Goal: Task Accomplishment & Management: Manage account settings

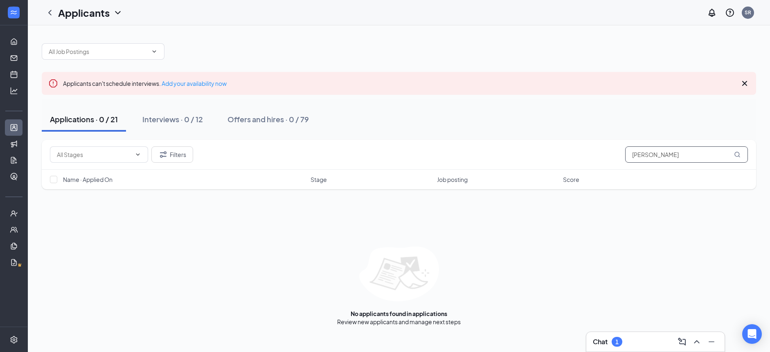
drag, startPoint x: 660, startPoint y: 156, endPoint x: 616, endPoint y: 156, distance: 43.8
click at [616, 156] on div "Filters Addison" at bounding box center [399, 154] width 698 height 16
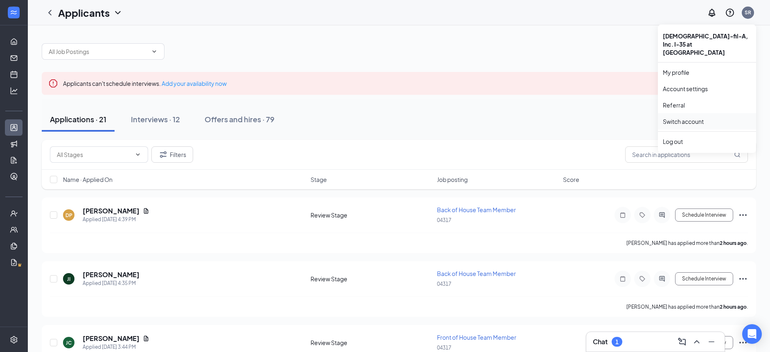
click at [693, 118] on link "Switch account" at bounding box center [683, 121] width 41 height 7
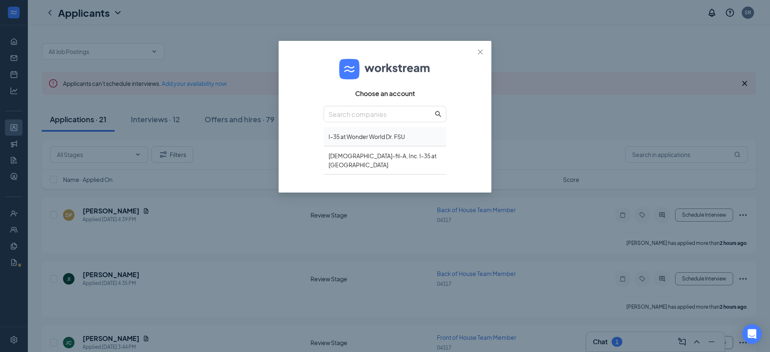
click at [404, 141] on div "I-35 at Wonder World Dr. FSU" at bounding box center [385, 136] width 123 height 19
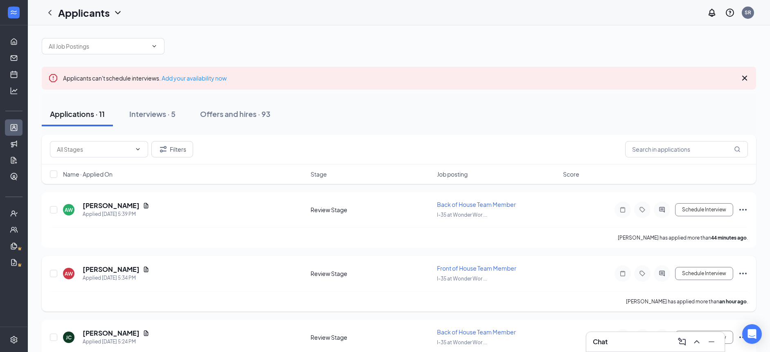
scroll to position [6, 0]
click at [742, 209] on icon "Ellipses" at bounding box center [743, 210] width 10 height 10
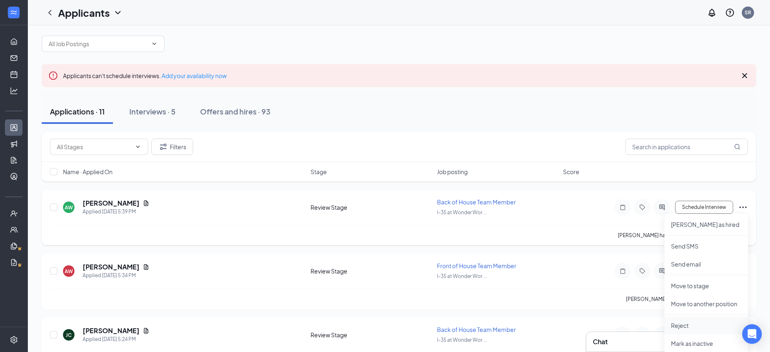
click at [680, 326] on p "Reject" at bounding box center [706, 326] width 70 height 8
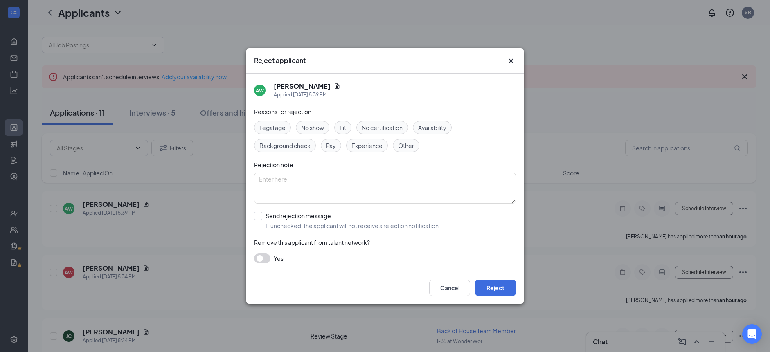
click at [401, 148] on span "Other" at bounding box center [406, 145] width 16 height 9
click at [297, 224] on input "Send rejection message If unchecked, the applicant will not receive a rejection…" at bounding box center [347, 221] width 186 height 18
checkbox input "true"
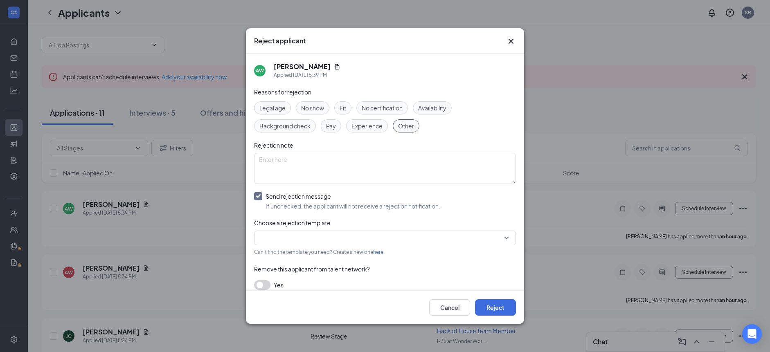
click at [298, 239] on input "search" at bounding box center [382, 238] width 246 height 14
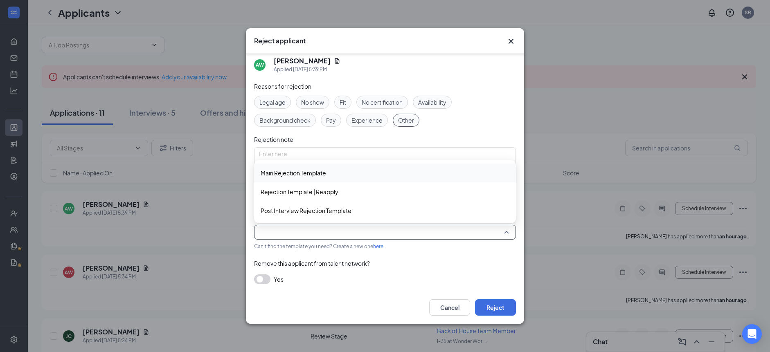
click at [324, 177] on span "Main Rejection Template" at bounding box center [293, 173] width 65 height 9
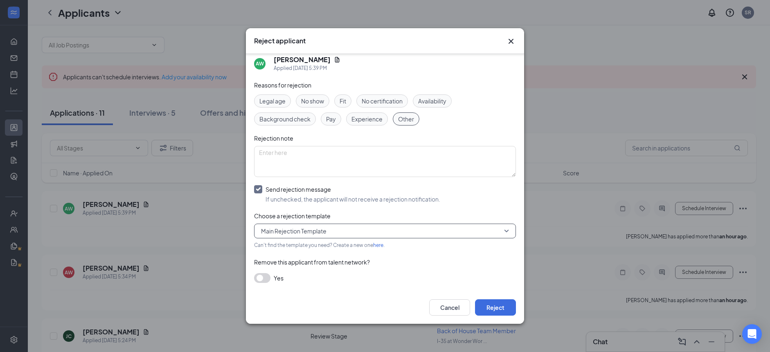
click at [372, 229] on span "Main Rejection Template" at bounding box center [381, 231] width 241 height 12
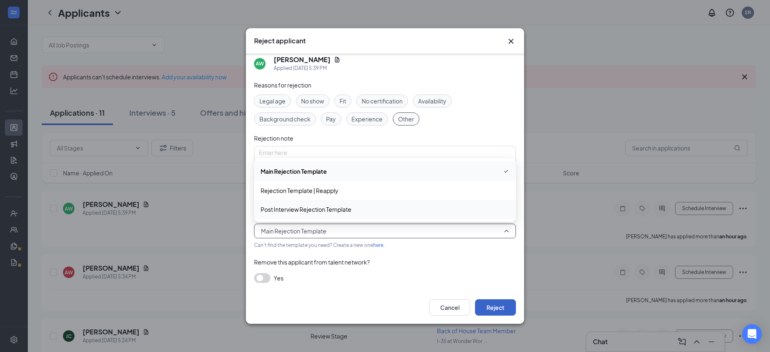
click at [490, 309] on button "Reject" at bounding box center [495, 308] width 41 height 16
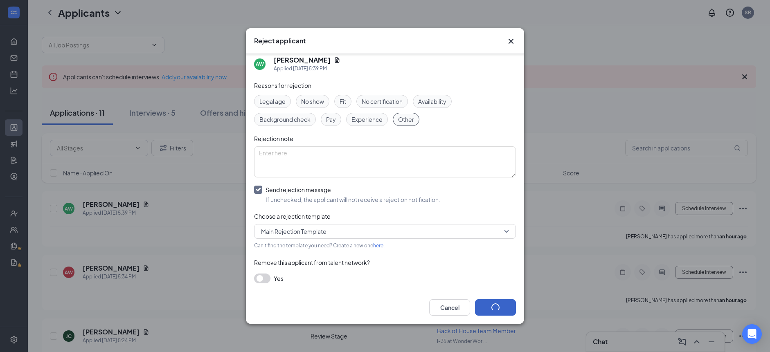
scroll to position [5, 0]
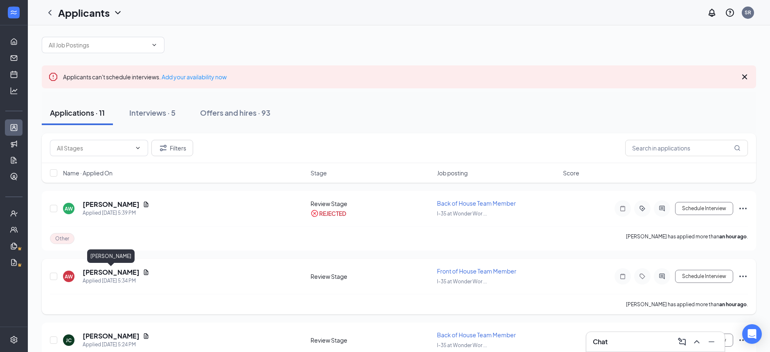
click at [109, 274] on h5 "Addison Wagoner" at bounding box center [111, 272] width 57 height 9
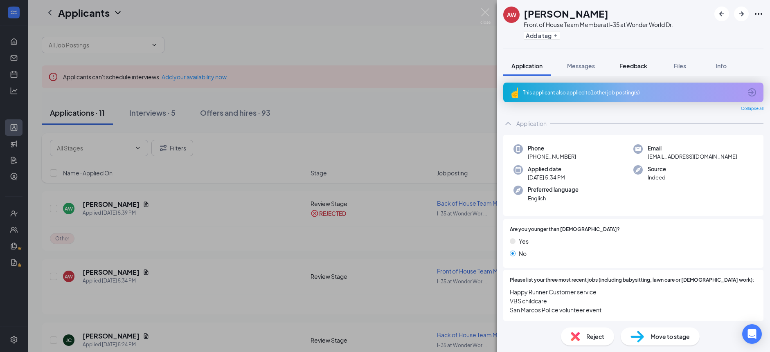
drag, startPoint x: 641, startPoint y: 68, endPoint x: 639, endPoint y: 72, distance: 4.9
click at [641, 68] on span "Feedback" at bounding box center [634, 65] width 28 height 7
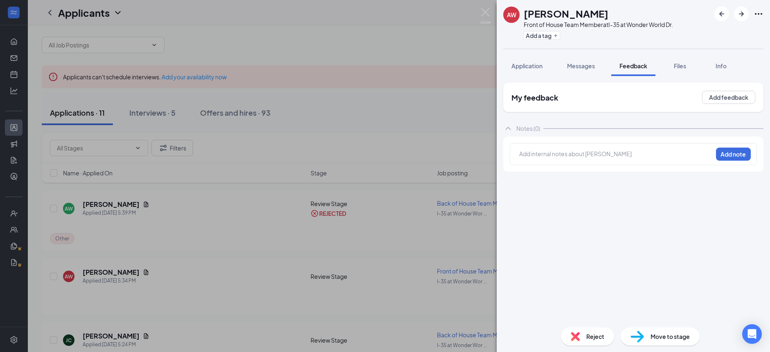
drag, startPoint x: 574, startPoint y: 164, endPoint x: 571, endPoint y: 160, distance: 4.8
click at [574, 164] on div "Add internal notes about Addison Wagoner Add note" at bounding box center [633, 154] width 247 height 22
click at [571, 159] on div at bounding box center [616, 155] width 193 height 11
click at [530, 65] on span "Application" at bounding box center [526, 65] width 31 height 7
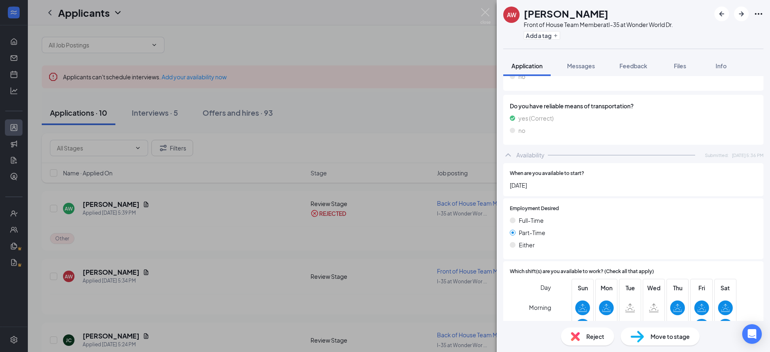
scroll to position [403, 0]
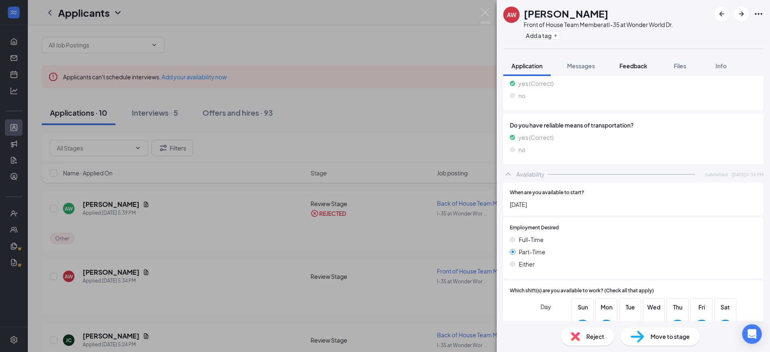
click at [636, 65] on span "Feedback" at bounding box center [634, 65] width 28 height 7
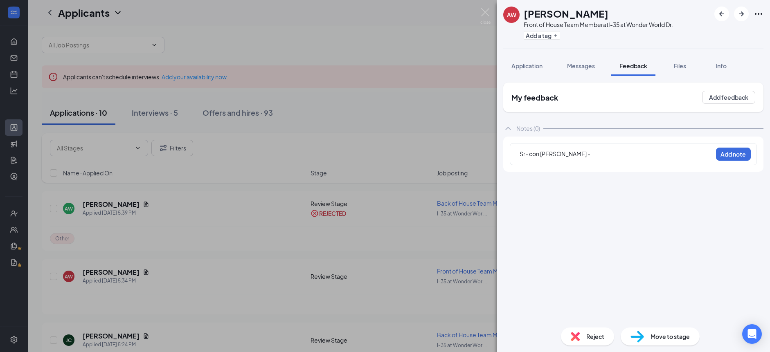
click at [569, 156] on div "Sr- con candi -" at bounding box center [616, 154] width 193 height 9
click at [730, 154] on button "Add note" at bounding box center [733, 154] width 35 height 13
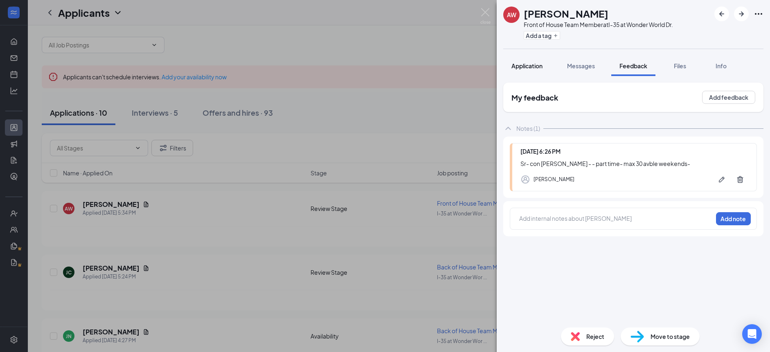
click at [528, 67] on span "Application" at bounding box center [526, 65] width 31 height 7
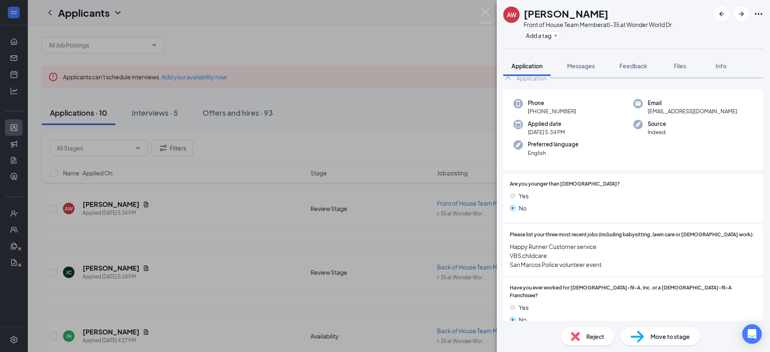
scroll to position [45, 0]
click at [606, 87] on div "Phone +1 (210) 975-2222 Email wagoneraddison06@gmail.com Applied date Today 5:3…" at bounding box center [633, 306] width 260 height 438
click at [614, 173] on div "Phone +1 (210) 975-2222 Email wagoneraddison06@gmail.com Applied date Today 5:3…" at bounding box center [633, 307] width 260 height 435
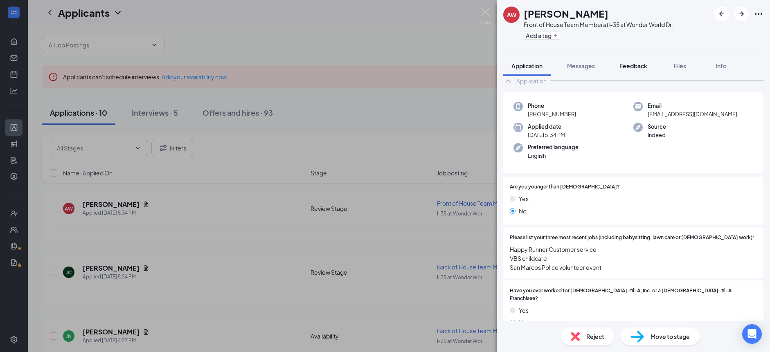
scroll to position [49, 0]
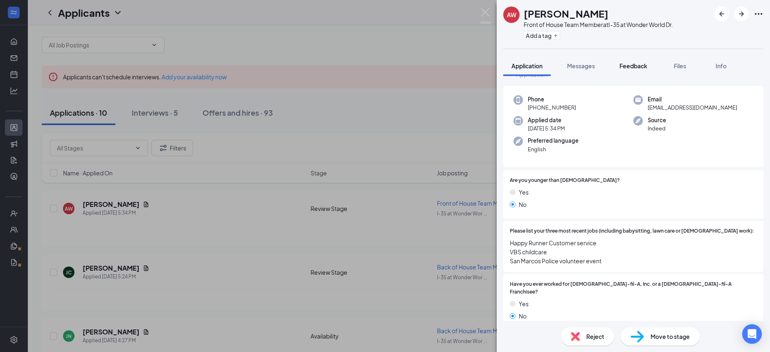
click at [633, 70] on button "Feedback" at bounding box center [633, 66] width 44 height 20
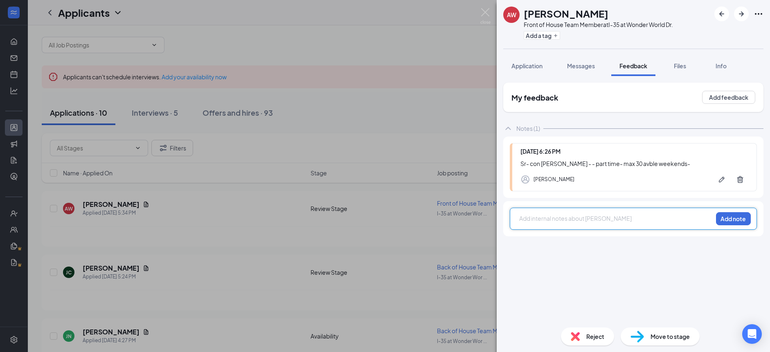
click at [603, 221] on div at bounding box center [616, 218] width 193 height 9
click at [646, 338] on div "Move to stage" at bounding box center [660, 337] width 79 height 18
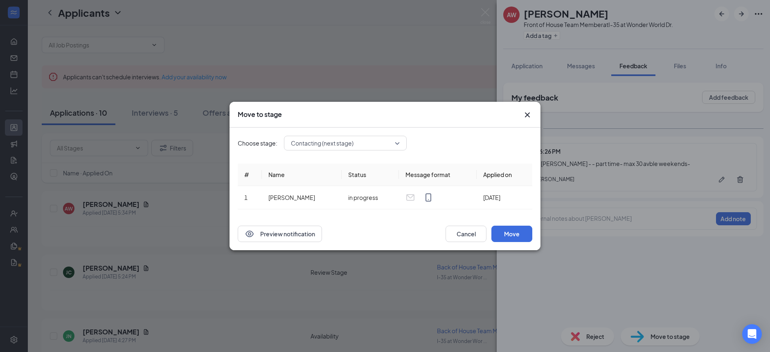
click at [433, 124] on div "Move to stage" at bounding box center [385, 115] width 311 height 26
click at [397, 144] on div "Contacting (next stage) 3977461 3995529 3977462 Application Availability Review…" at bounding box center [345, 143] width 123 height 15
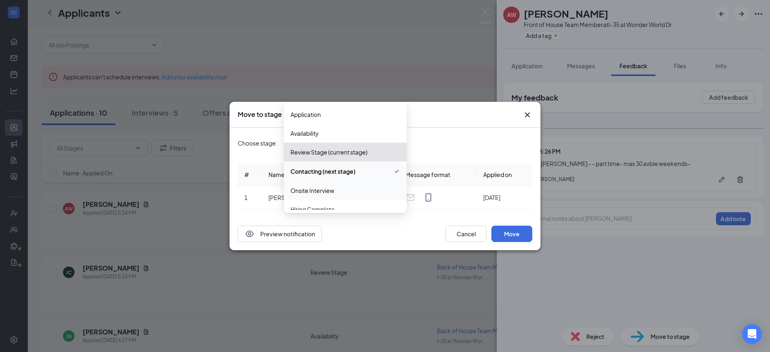
click at [360, 193] on span "Onsite Interview" at bounding box center [346, 190] width 110 height 9
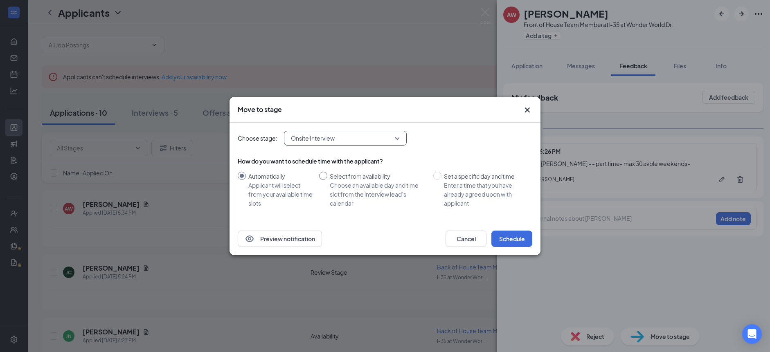
click at [334, 185] on div "Choose an available day and time slot from the interview lead’s calendar" at bounding box center [378, 194] width 97 height 27
click at [327, 180] on input "Select from availability Choose an available day and time slot from the intervi…" at bounding box center [323, 176] width 8 height 8
radio input "true"
radio input "false"
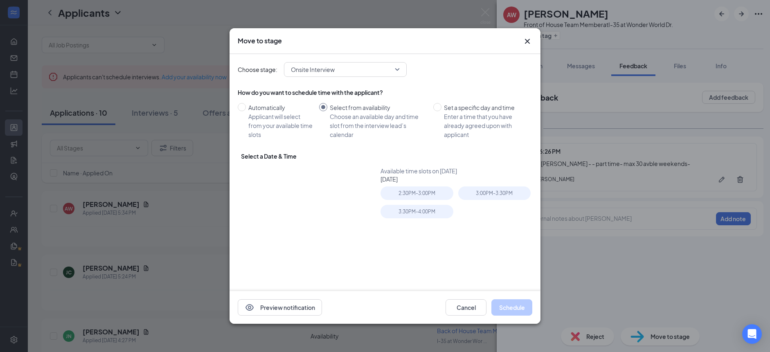
type input "Aug 28, 2025"
click at [406, 214] on div "3:30PM - 4:00PM" at bounding box center [417, 212] width 72 height 14
click at [375, 257] on div "Aug 28, 2025 Aug 2025 Su Mo Tu We Th Fr Sa 27 28 29 30 31 1 2 3 4 5 6 7 8 9 10 …" at bounding box center [388, 228] width 295 height 123
click at [365, 159] on div "Select a Date & Time" at bounding box center [388, 158] width 295 height 15
click at [365, 158] on div "Select a Date & Time" at bounding box center [388, 158] width 295 height 15
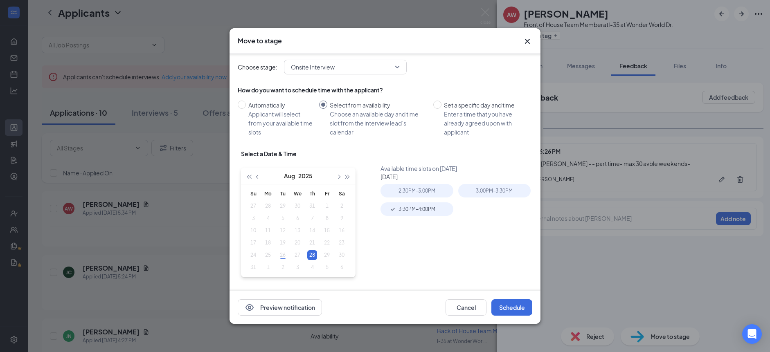
scroll to position [2, 0]
click at [410, 147] on div "How do you want to schedule time with the applicant? Automatically Applicant wi…" at bounding box center [385, 185] width 295 height 205
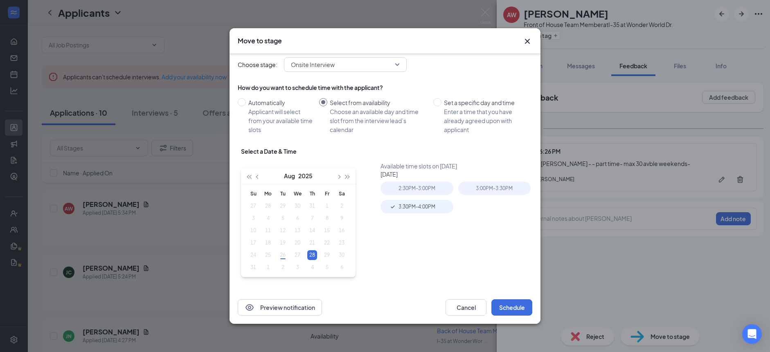
click at [358, 158] on div "Select a Date & Time" at bounding box center [388, 154] width 295 height 15
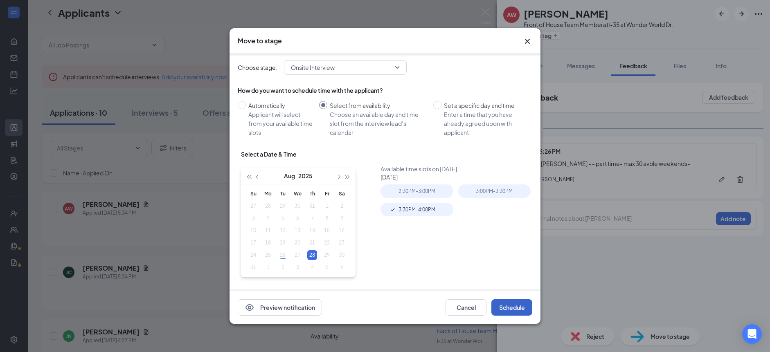
click at [508, 309] on button "Schedule" at bounding box center [511, 308] width 41 height 16
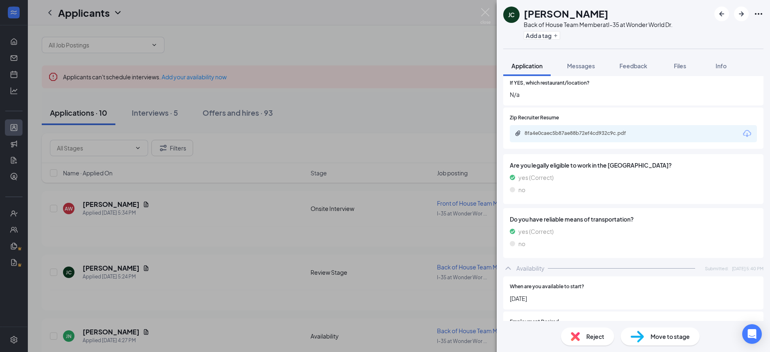
scroll to position [309, 0]
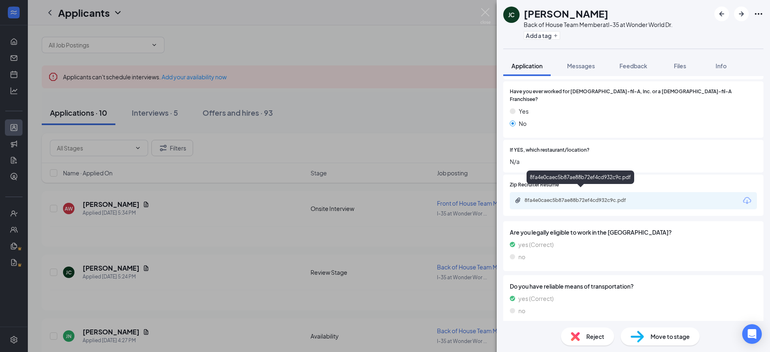
click at [601, 197] on div "8fa4e0caec5b87ae88b72ef4cd932c9c.pdf" at bounding box center [582, 200] width 115 height 7
click at [529, 197] on div "8fa4e0caec5b87ae88b72ef4cd932c9c.pdf" at bounding box center [582, 200] width 115 height 7
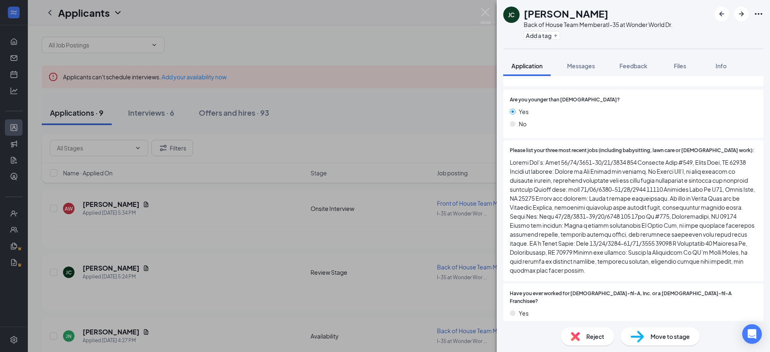
scroll to position [101, 0]
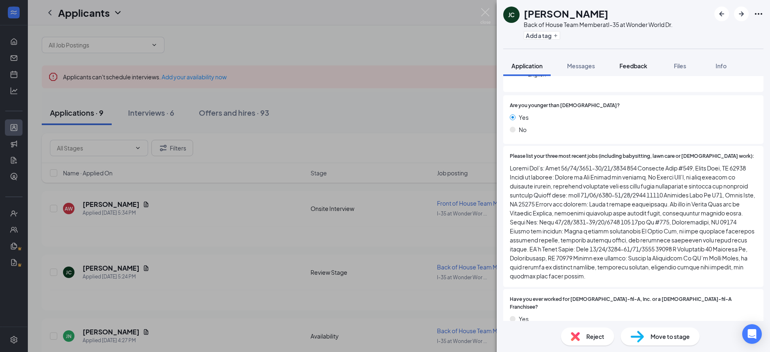
click at [638, 69] on span "Feedback" at bounding box center [634, 65] width 28 height 7
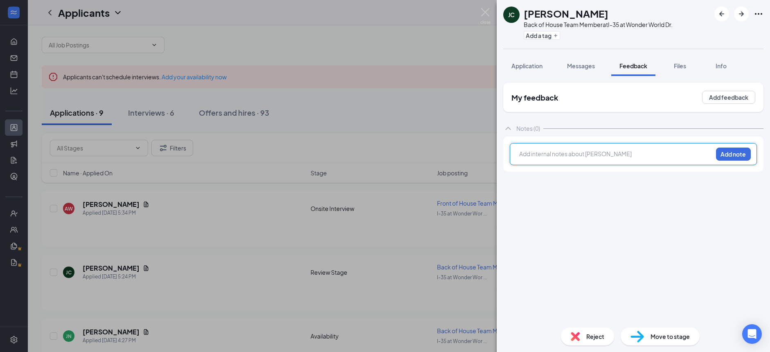
click at [614, 158] on div at bounding box center [616, 154] width 193 height 9
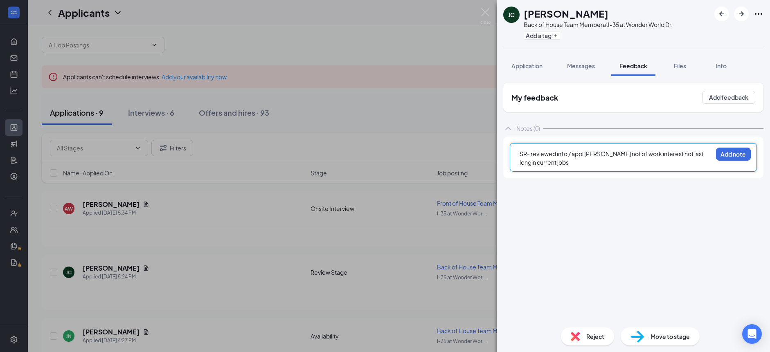
click at [687, 154] on span "SR- reviewed info / appl candi not of work interest not last longin current jobs" at bounding box center [612, 158] width 185 height 16
click at [563, 164] on div "SR- reviewed info / appl candi not of work interest not last long in current jo…" at bounding box center [616, 158] width 193 height 17
click at [725, 156] on button "Add note" at bounding box center [733, 154] width 35 height 13
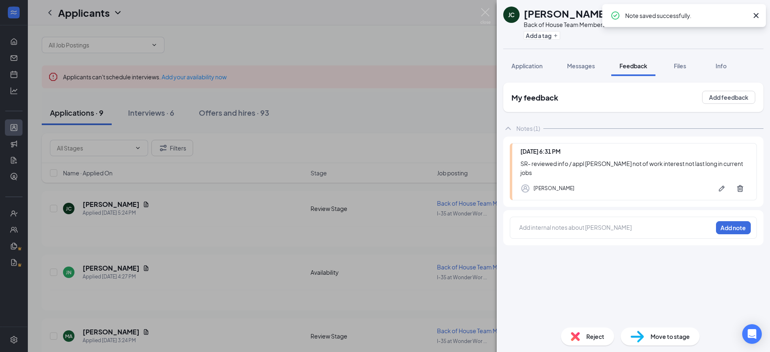
click at [582, 339] on div "Reject" at bounding box center [587, 337] width 53 height 18
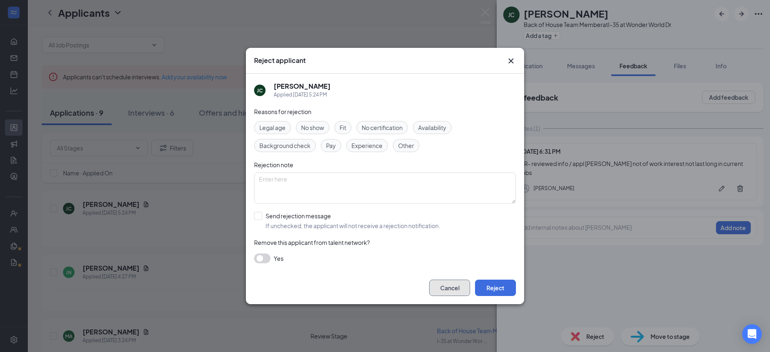
click at [446, 291] on button "Cancel" at bounding box center [449, 288] width 41 height 16
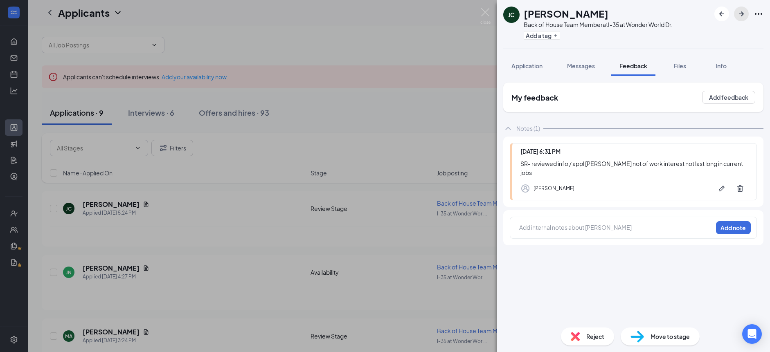
click at [741, 17] on icon "ArrowRight" at bounding box center [742, 14] width 10 height 10
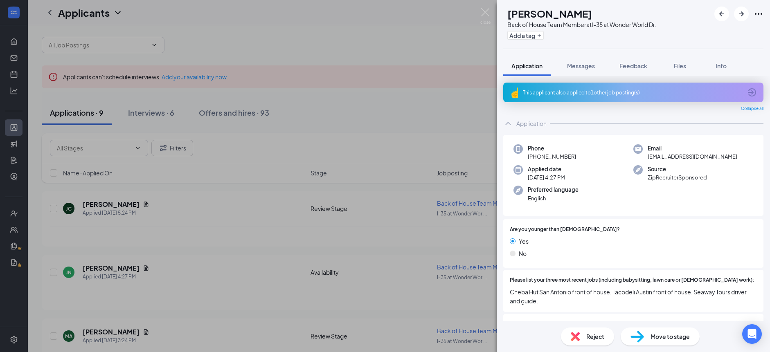
click at [590, 93] on div "This applicant also applied to 1 other job posting(s)" at bounding box center [632, 92] width 219 height 7
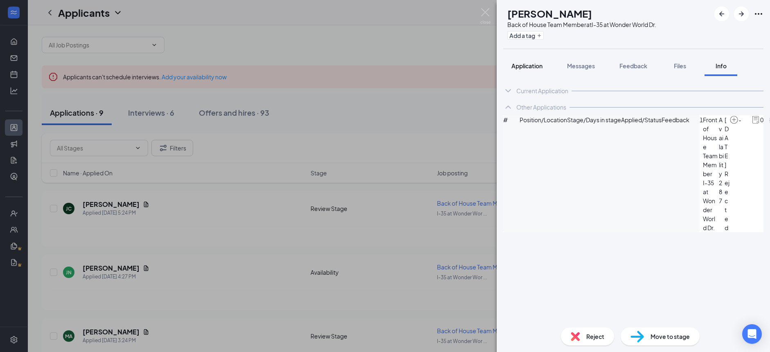
click at [526, 68] on span "Application" at bounding box center [526, 65] width 31 height 7
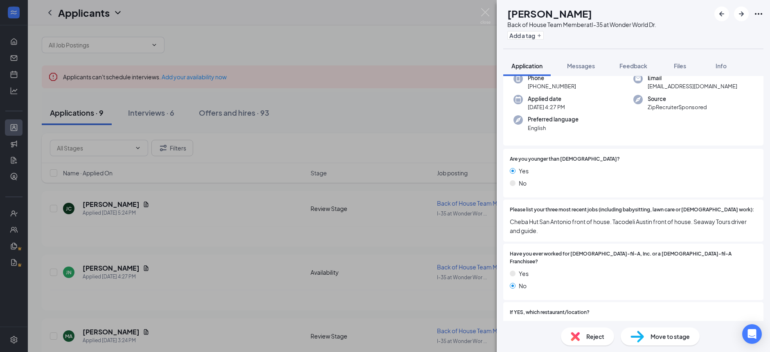
scroll to position [49, 0]
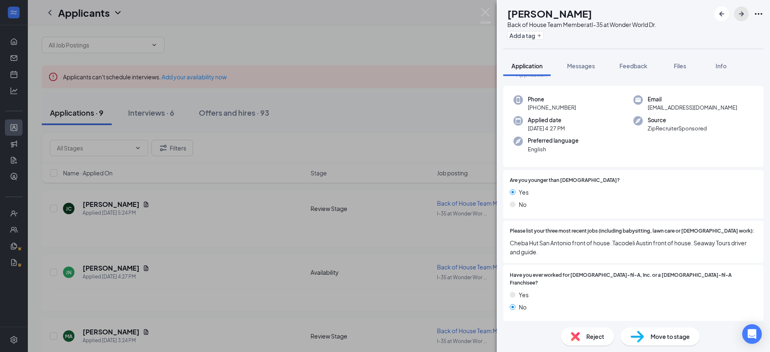
click at [742, 18] on icon "ArrowRight" at bounding box center [742, 14] width 10 height 10
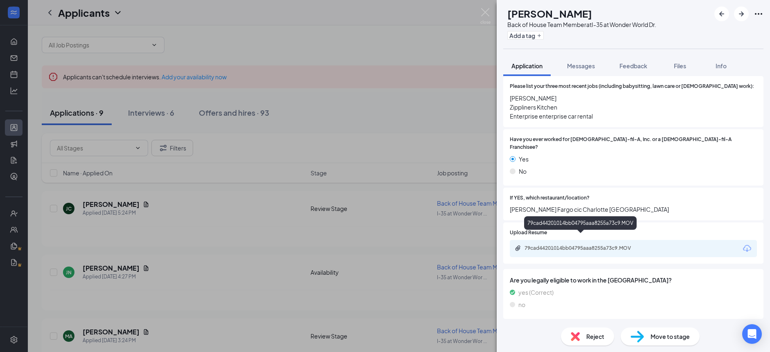
scroll to position [171, 0]
click at [580, 245] on div "79cad44201014bb04795aaa8255a73c9.MOV" at bounding box center [582, 248] width 115 height 7
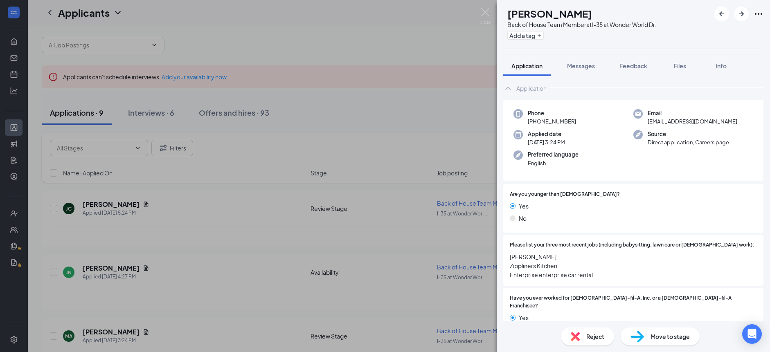
scroll to position [0, 0]
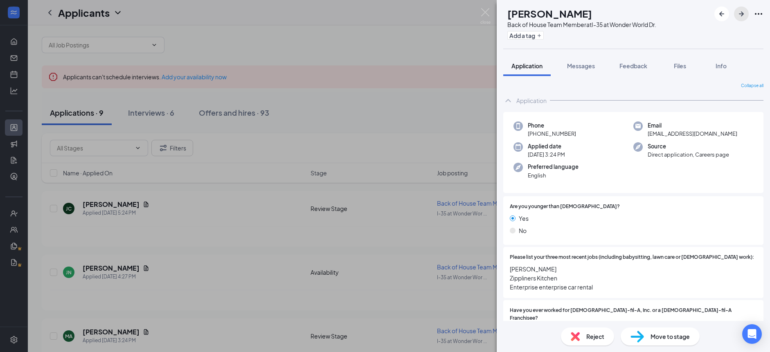
click at [741, 17] on icon "ArrowRight" at bounding box center [742, 14] width 10 height 10
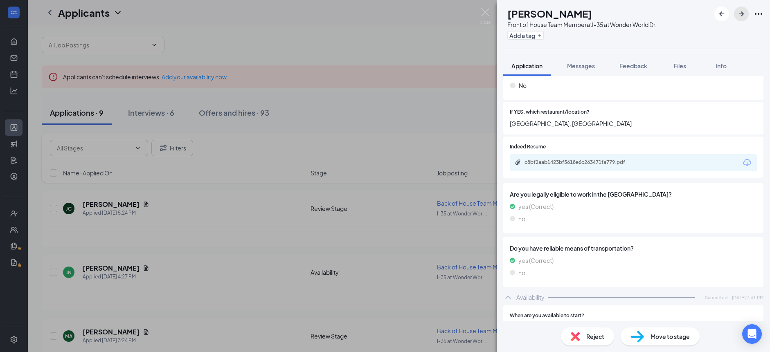
scroll to position [258, 0]
click at [608, 158] on div "c8bf2aab1423bf5618e6c263471fa779.pdf" at bounding box center [582, 161] width 115 height 7
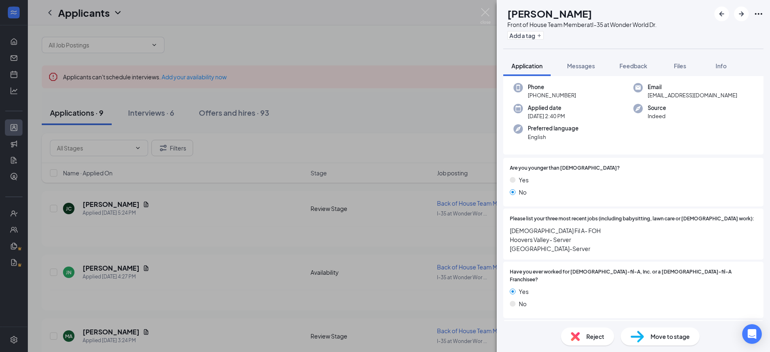
scroll to position [0, 0]
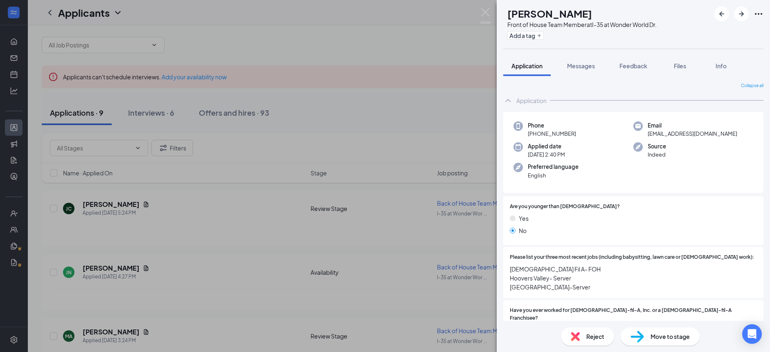
click at [144, 115] on div "KW Katelyn wells Front of House Team Member at I-35 at Wonder World Dr. Add a t…" at bounding box center [385, 176] width 770 height 352
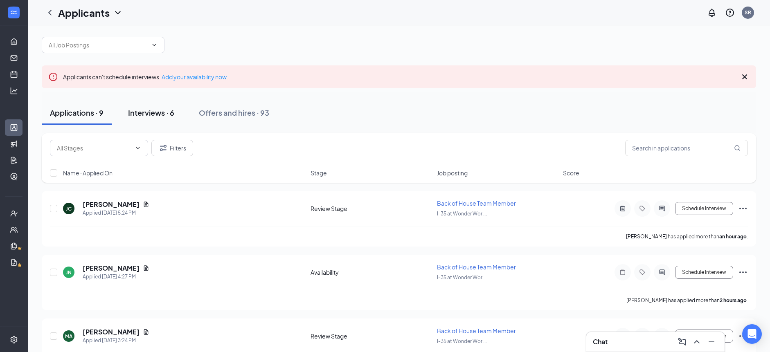
click at [145, 115] on div "Interviews · 6" at bounding box center [151, 113] width 46 height 10
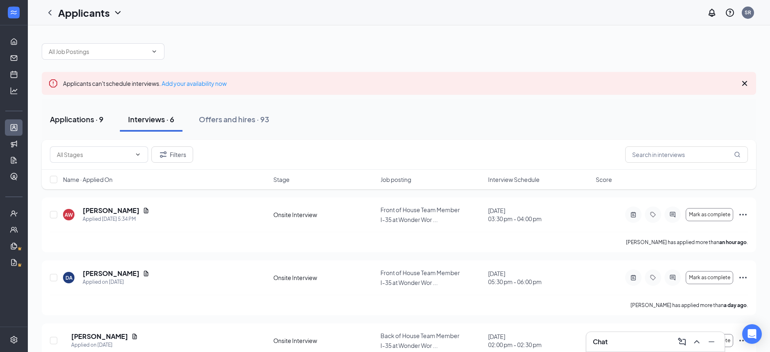
click at [87, 126] on button "Applications · 9" at bounding box center [77, 119] width 70 height 25
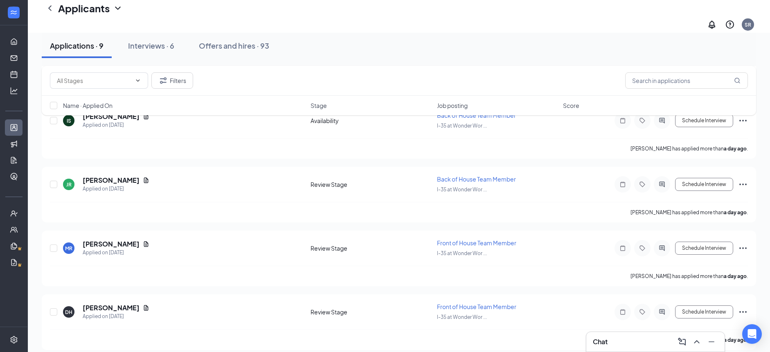
scroll to position [278, 0]
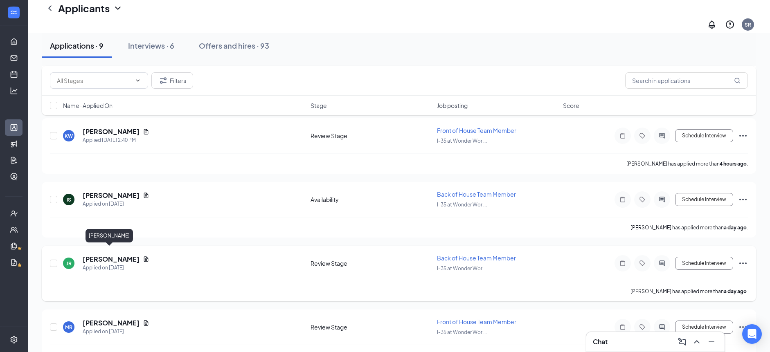
click at [107, 255] on h5 "Joshua Renfro" at bounding box center [111, 259] width 57 height 9
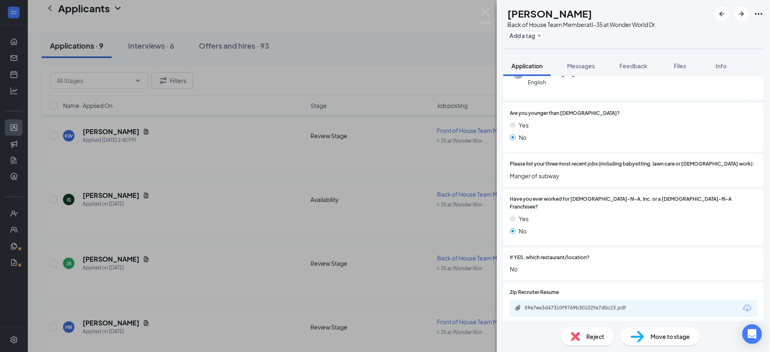
scroll to position [109, 0]
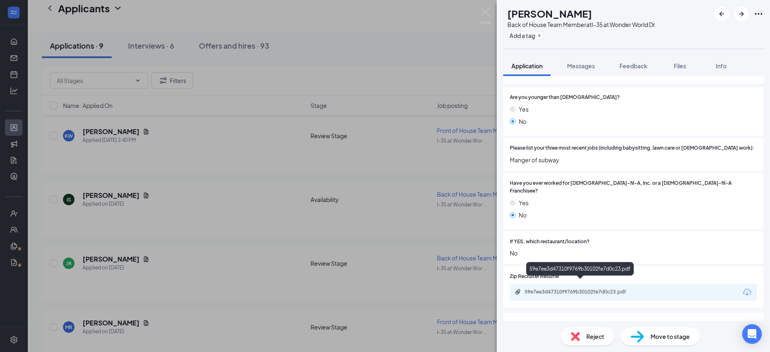
click at [558, 289] on div "59e7ee3d47310f9769b30102fe7d0c23.pdf" at bounding box center [582, 292] width 115 height 7
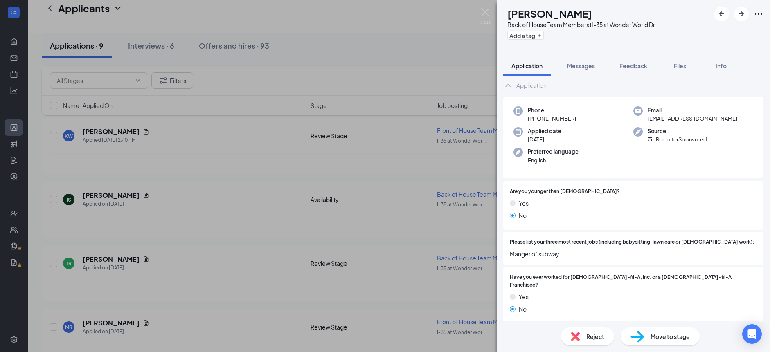
scroll to position [0, 0]
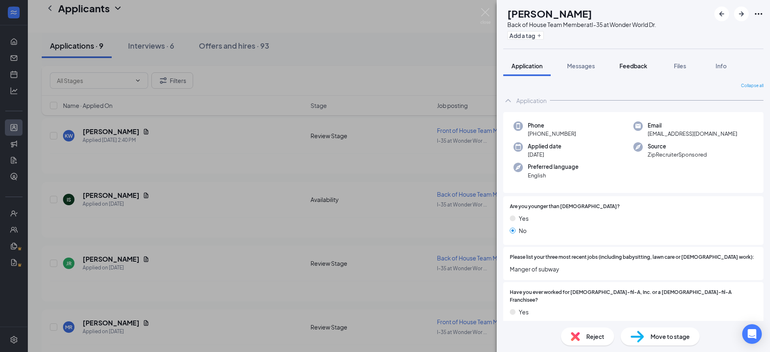
click at [641, 63] on span "Feedback" at bounding box center [634, 65] width 28 height 7
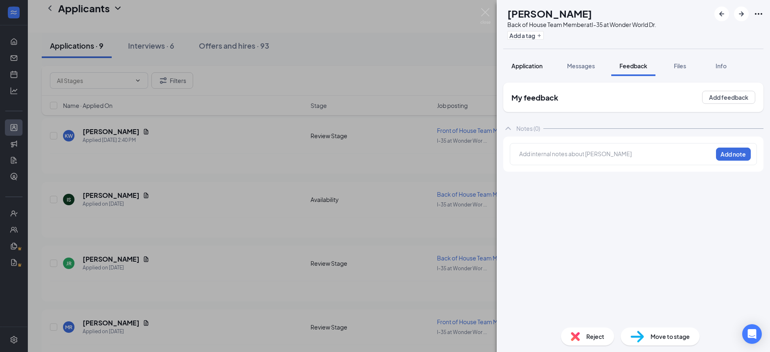
click at [532, 66] on span "Application" at bounding box center [526, 65] width 31 height 7
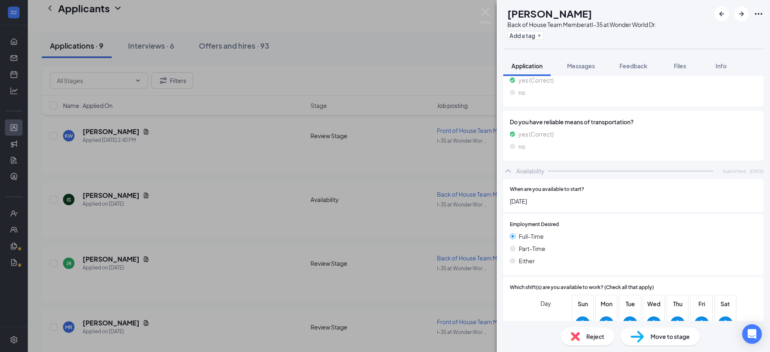
scroll to position [394, 0]
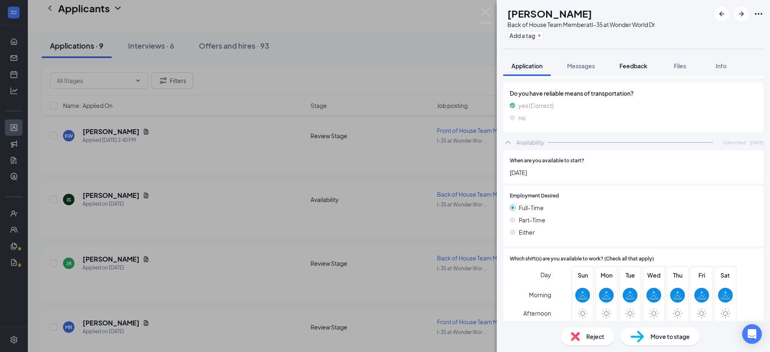
click at [633, 68] on span "Feedback" at bounding box center [634, 65] width 28 height 7
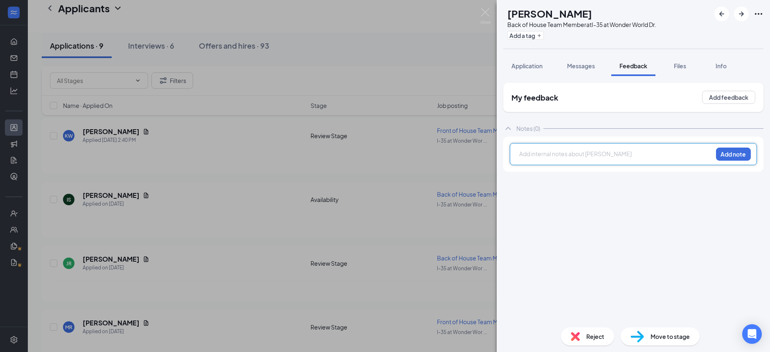
click at [574, 155] on div at bounding box center [616, 154] width 193 height 9
click at [730, 155] on button "Add note" at bounding box center [733, 154] width 35 height 13
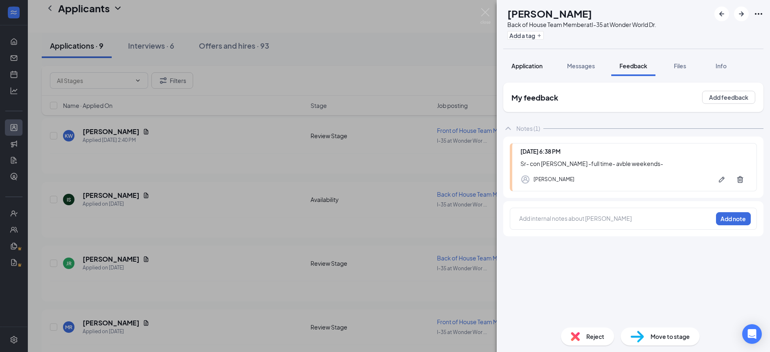
click at [528, 67] on span "Application" at bounding box center [526, 65] width 31 height 7
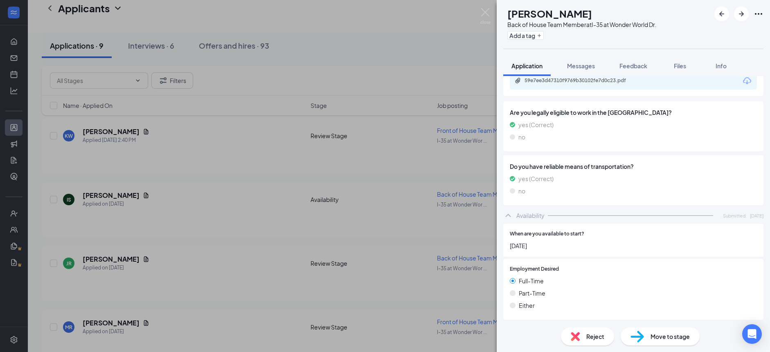
scroll to position [173, 0]
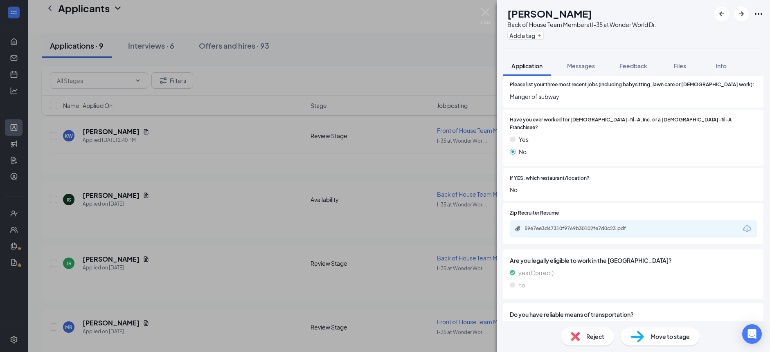
click at [605, 175] on div at bounding box center [673, 179] width 167 height 8
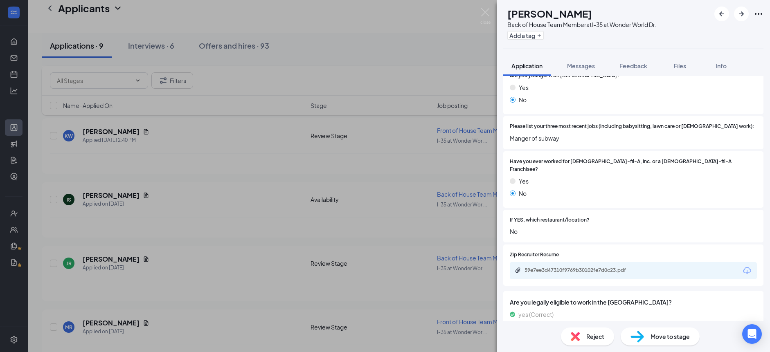
scroll to position [107, 0]
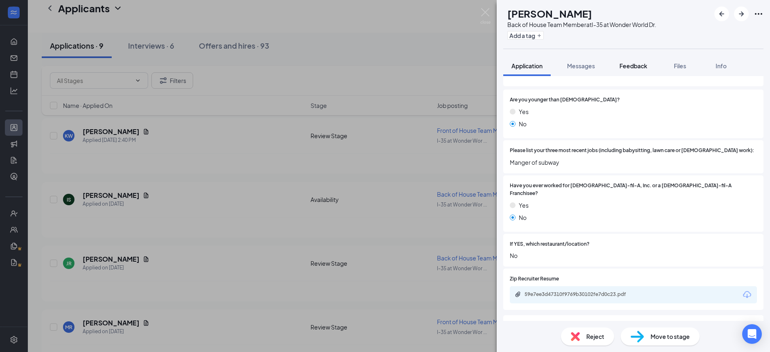
click at [638, 68] on span "Feedback" at bounding box center [634, 65] width 28 height 7
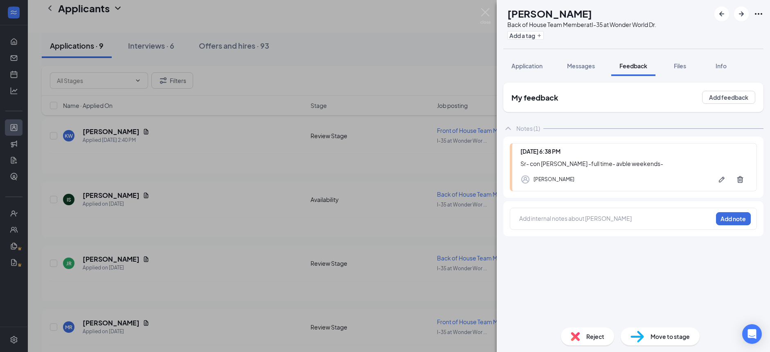
click at [606, 215] on div at bounding box center [616, 218] width 193 height 9
click at [638, 223] on div at bounding box center [616, 219] width 193 height 11
click at [644, 220] on div at bounding box center [616, 218] width 193 height 9
click at [527, 67] on span "Application" at bounding box center [526, 65] width 31 height 7
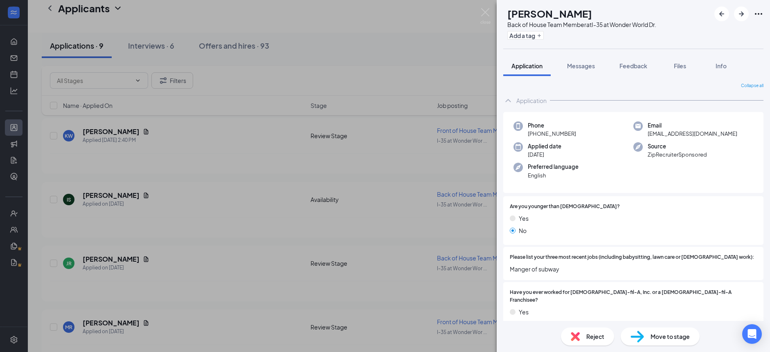
drag, startPoint x: 633, startPoint y: 69, endPoint x: 577, endPoint y: 79, distance: 56.7
click at [633, 68] on span "Feedback" at bounding box center [634, 65] width 28 height 7
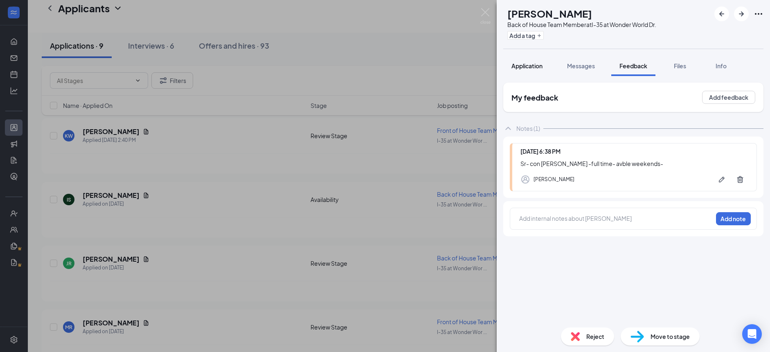
click at [533, 68] on span "Application" at bounding box center [526, 65] width 31 height 7
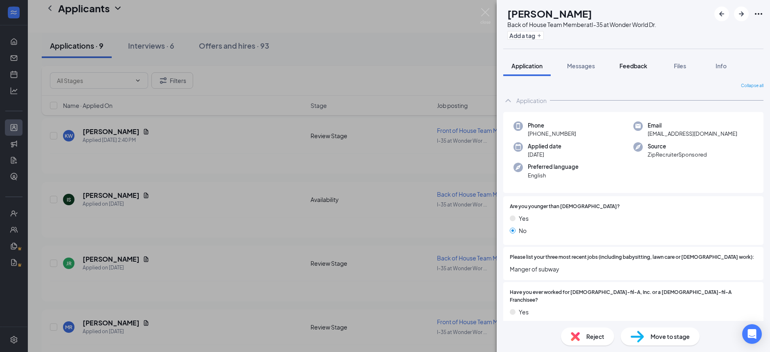
click at [624, 70] on div "Feedback" at bounding box center [634, 66] width 28 height 8
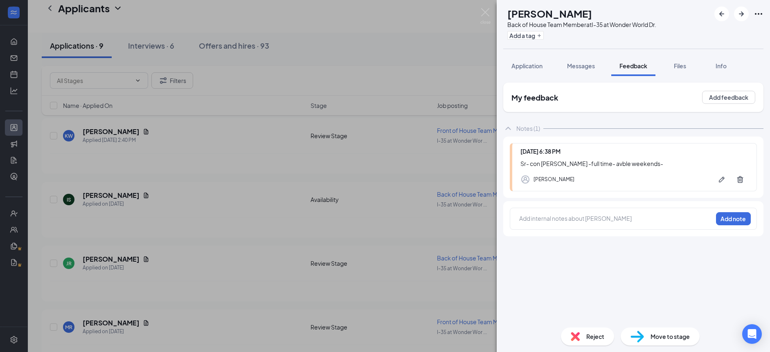
click at [635, 257] on div "My feedback Add feedback Notes (1) Today 6:38 PM Sr- con candi -full time- avbl…" at bounding box center [633, 202] width 260 height 239
drag, startPoint x: 534, startPoint y: 67, endPoint x: 536, endPoint y: 72, distance: 4.9
click at [534, 66] on span "Application" at bounding box center [526, 65] width 31 height 7
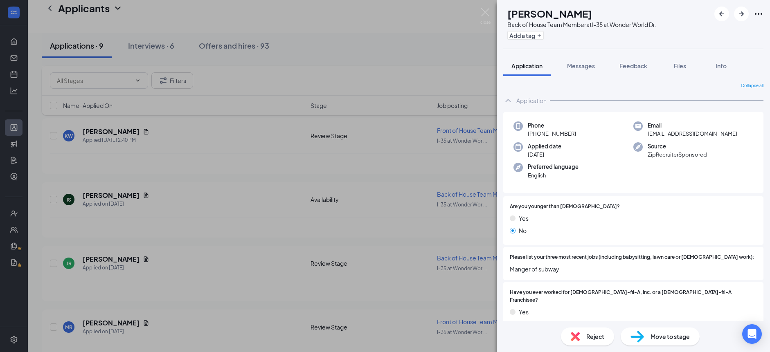
drag, startPoint x: 636, startPoint y: 71, endPoint x: 626, endPoint y: 78, distance: 11.5
click at [636, 71] on button "Feedback" at bounding box center [633, 66] width 44 height 20
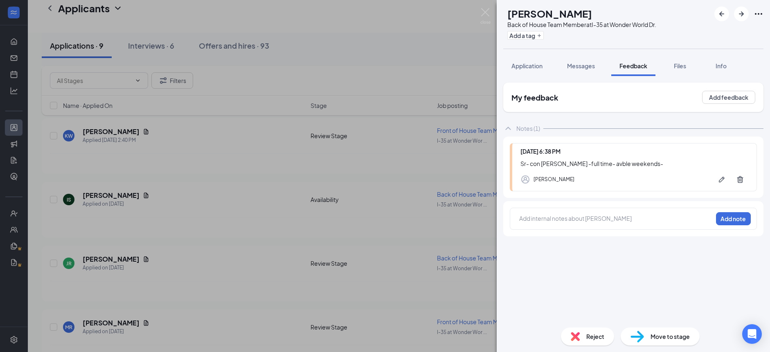
click at [596, 227] on div "Add internal notes about Joshua Renfro Add note" at bounding box center [633, 219] width 247 height 22
click at [594, 221] on div at bounding box center [616, 218] width 193 height 9
click at [590, 217] on div at bounding box center [616, 218] width 193 height 9
click at [448, 64] on div "JR Joshua Renfro Back of House Team Member at I-35 at Wonder World Dr. Add a ta…" at bounding box center [385, 176] width 770 height 352
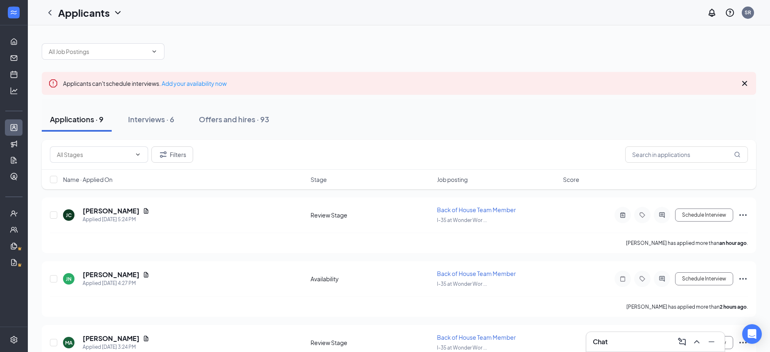
click at [744, 83] on icon "Cross" at bounding box center [744, 83] width 5 height 5
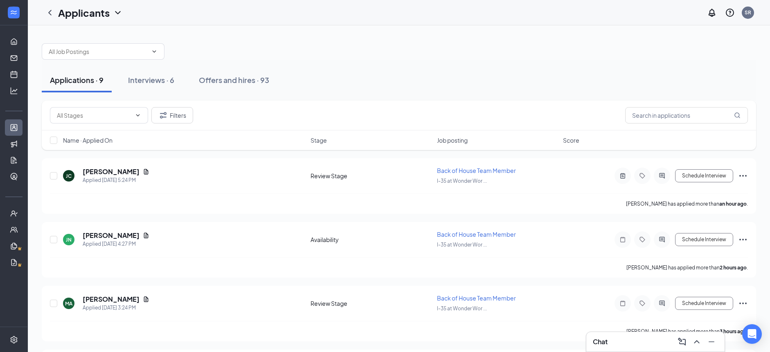
drag, startPoint x: 379, startPoint y: 50, endPoint x: 402, endPoint y: 69, distance: 29.7
click at [379, 50] on div at bounding box center [399, 47] width 714 height 25
click at [591, 62] on div "Applications · 9 Interviews · 6 Offers and hires · 93" at bounding box center [399, 80] width 714 height 41
click at [280, 42] on div at bounding box center [399, 47] width 714 height 25
click at [536, 47] on div at bounding box center [399, 47] width 714 height 25
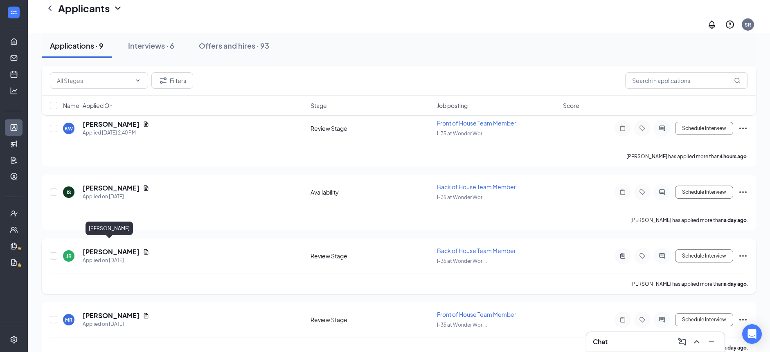
scroll to position [249, 0]
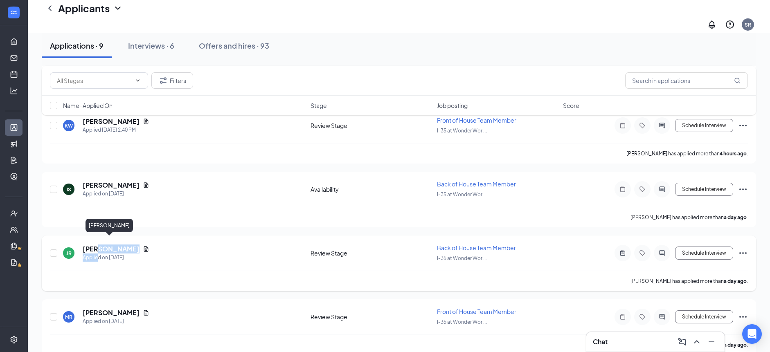
click at [99, 246] on div "Joshua Renfro Applied on Aug 25" at bounding box center [116, 253] width 67 height 17
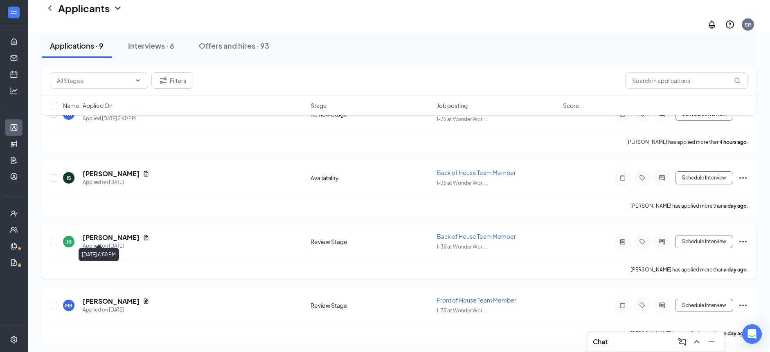
click at [115, 242] on div "Applied on [DATE]" at bounding box center [116, 246] width 67 height 8
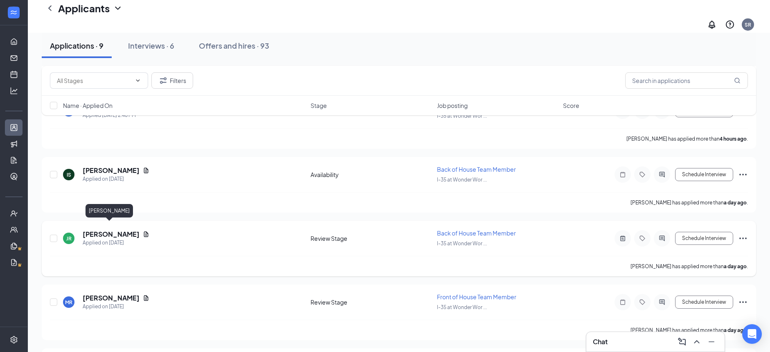
click at [115, 230] on h5 "Joshua Renfro" at bounding box center [111, 234] width 57 height 9
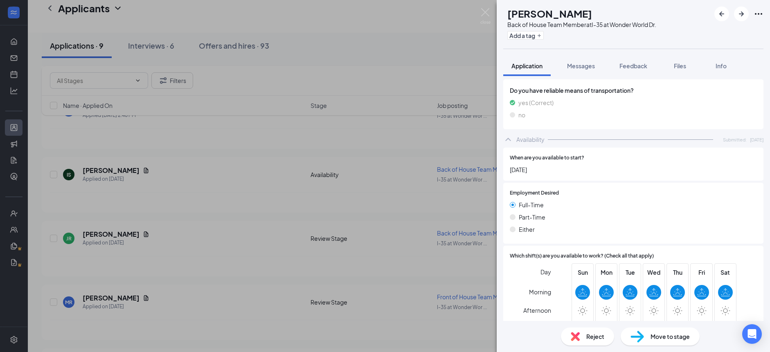
scroll to position [421, 0]
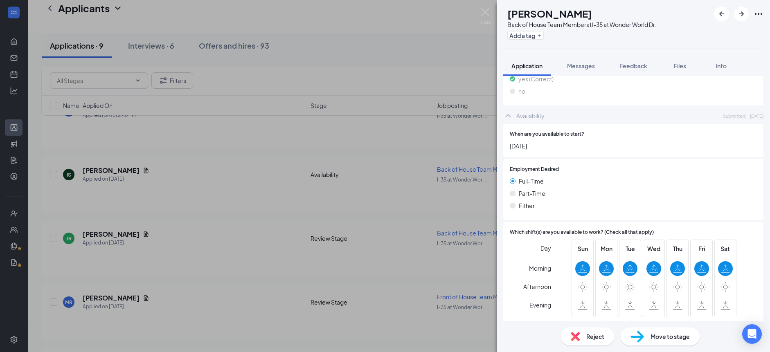
click at [651, 336] on span "Move to stage" at bounding box center [670, 336] width 39 height 9
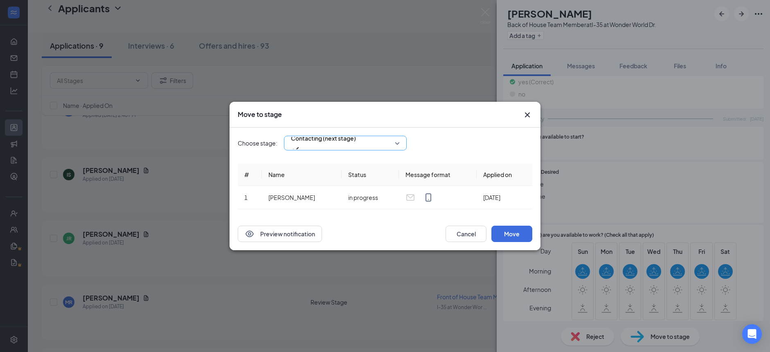
click at [395, 144] on div "Contacting (next stage)" at bounding box center [345, 143] width 123 height 15
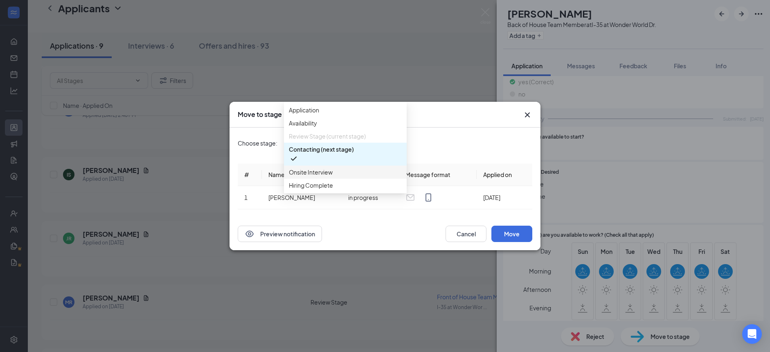
click at [370, 177] on span "Onsite Interview" at bounding box center [345, 172] width 113 height 9
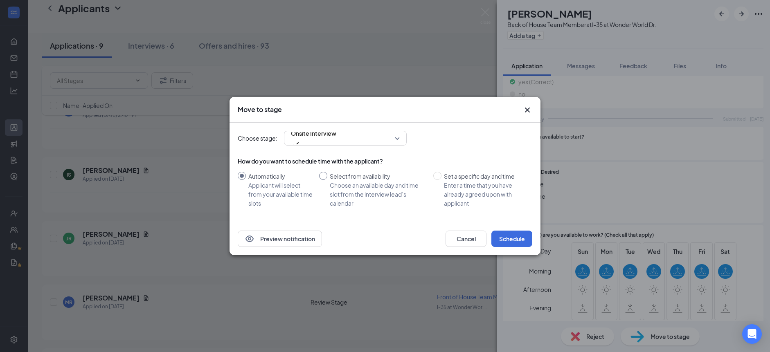
click at [348, 175] on div "Select from availability" at bounding box center [378, 176] width 97 height 9
click at [327, 175] on input "Select from availability Choose an available day and time slot from the intervi…" at bounding box center [323, 176] width 8 height 8
radio input "true"
radio input "false"
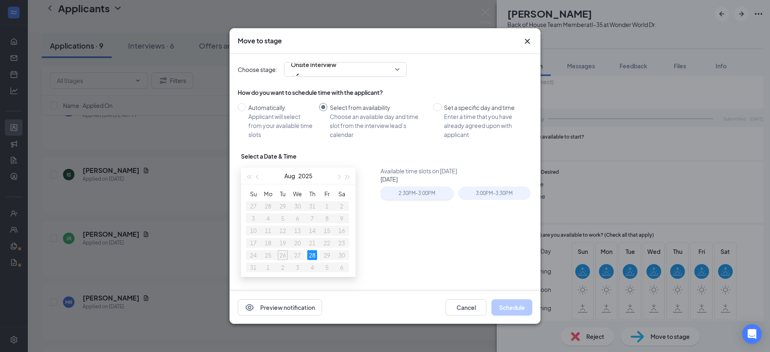
click at [422, 194] on div "2:30PM - 3:00PM" at bounding box center [417, 194] width 72 height 14
click at [505, 309] on button "Schedule" at bounding box center [511, 308] width 41 height 16
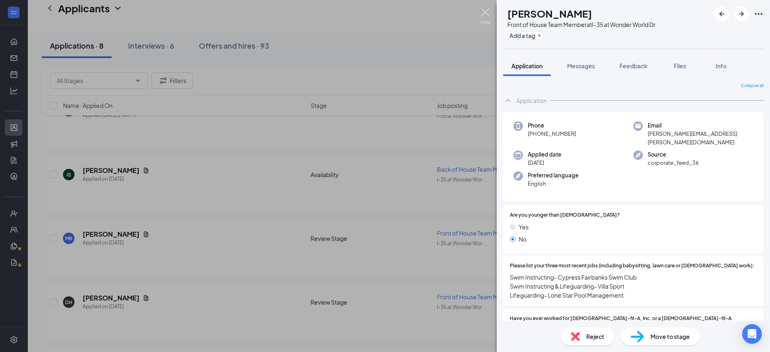
drag, startPoint x: 486, startPoint y: 13, endPoint x: 493, endPoint y: 14, distance: 7.1
click at [486, 13] on img at bounding box center [485, 16] width 10 height 16
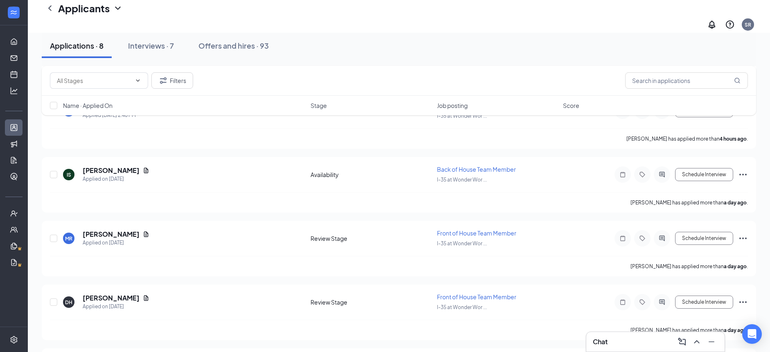
click at [412, 43] on div "Applications · 8 Interviews · 7 Offers and hires · 93" at bounding box center [399, 46] width 714 height 25
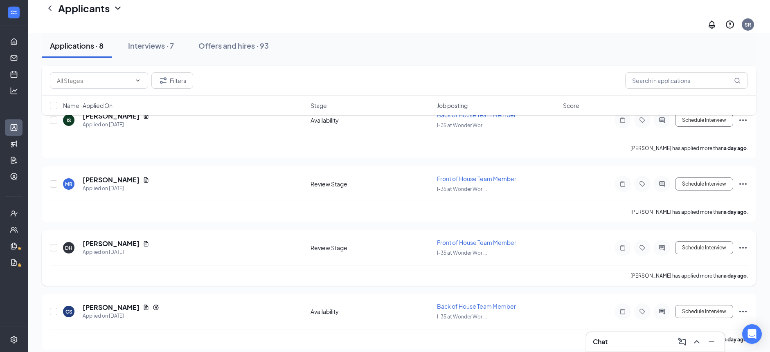
click at [148, 266] on div "David Hembree has applied more than a day ago ." at bounding box center [399, 276] width 698 height 20
click at [137, 218] on div "JC Jasmine Camargo Applied Today 5:24 PM Review Stage Back of House Team Member…" at bounding box center [399, 98] width 714 height 502
click at [110, 251] on div "August 25, 2025 3:03 PM" at bounding box center [101, 259] width 41 height 17
click at [106, 239] on h5 "David Hembree" at bounding box center [111, 243] width 57 height 9
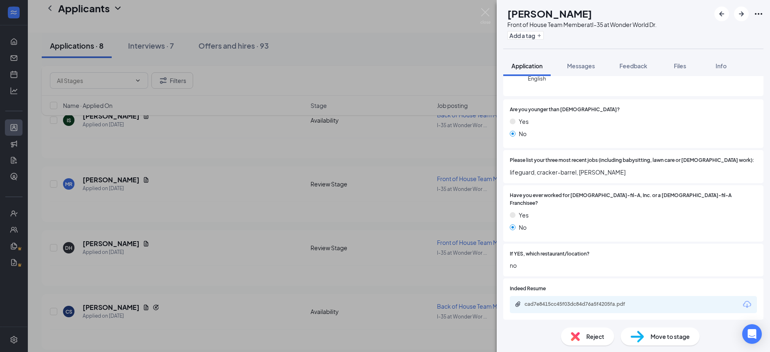
scroll to position [95, 0]
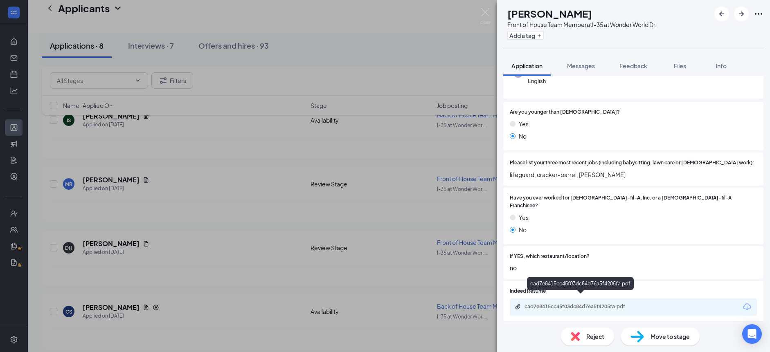
click at [586, 304] on div "cad7e8415cc45f03dc84d76a5f4205fa.pdf" at bounding box center [582, 307] width 115 height 7
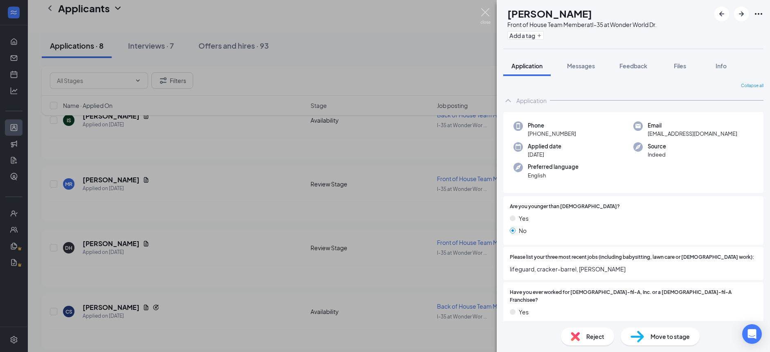
click at [487, 14] on img at bounding box center [485, 16] width 10 height 16
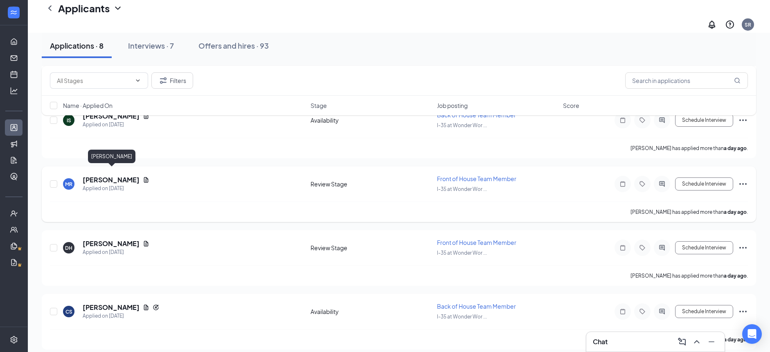
click at [123, 176] on h5 "McKinley Robinson" at bounding box center [111, 180] width 57 height 9
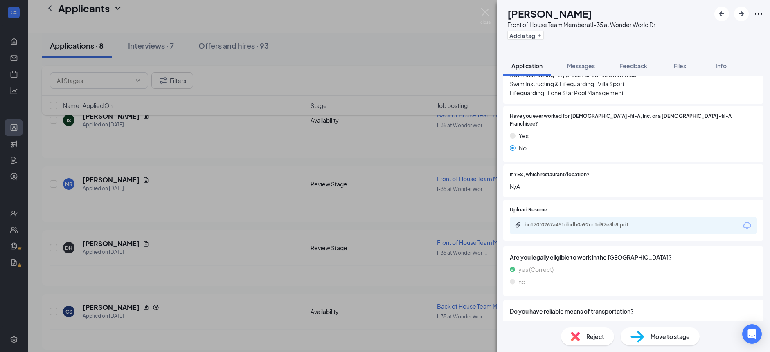
scroll to position [162, 0]
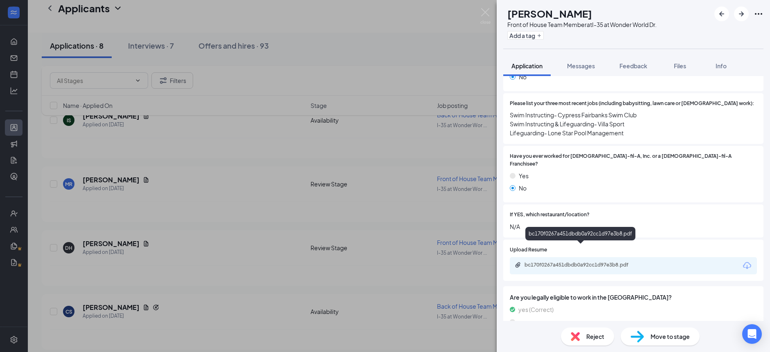
click at [572, 262] on div "bc170f0267a451dbdb0a92cc1d97e3b8.pdf" at bounding box center [582, 265] width 115 height 7
click at [486, 12] on img at bounding box center [485, 16] width 10 height 16
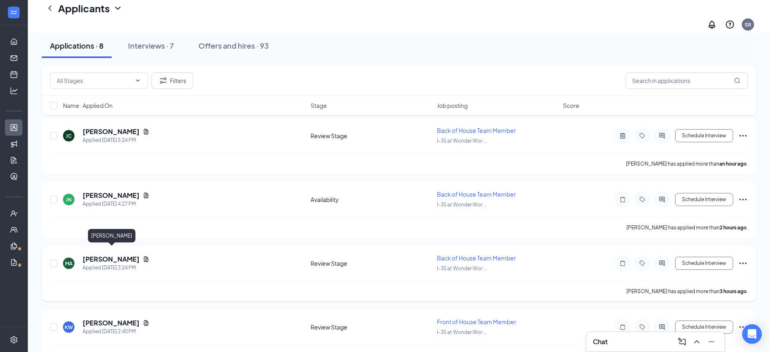
scroll to position [49, 0]
click at [117, 254] on h5 "Marshall Alexander" at bounding box center [111, 258] width 57 height 9
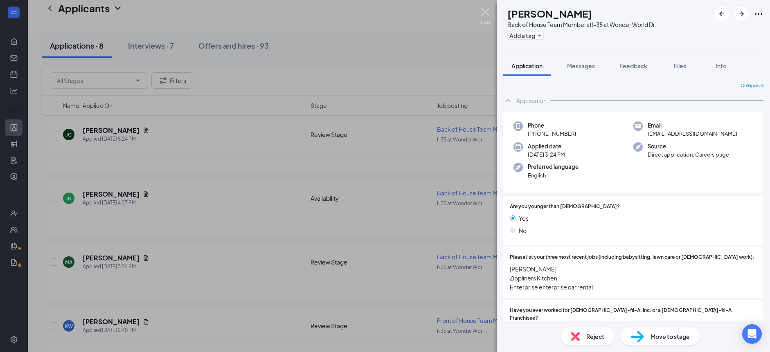
click at [485, 18] on img at bounding box center [485, 16] width 10 height 16
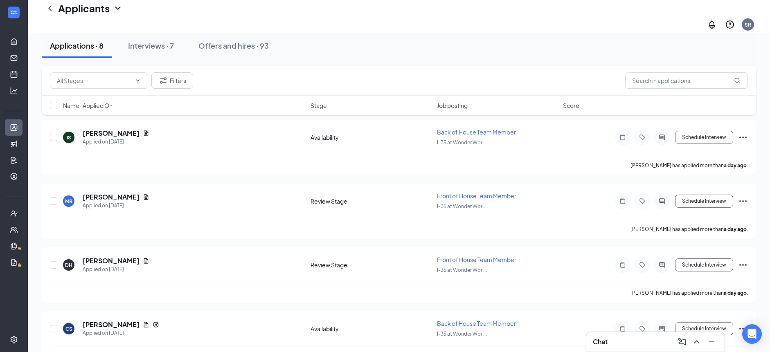
scroll to position [318, 0]
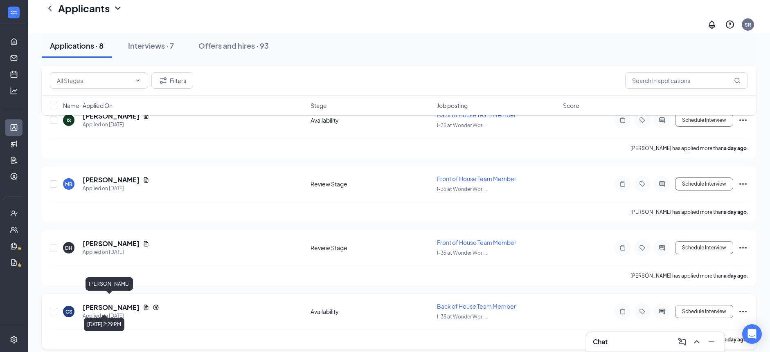
click at [116, 303] on h5 "Caleb Stevens" at bounding box center [111, 307] width 57 height 9
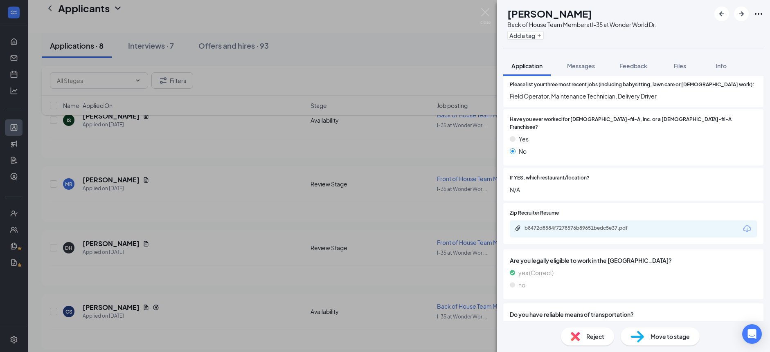
scroll to position [239, 0]
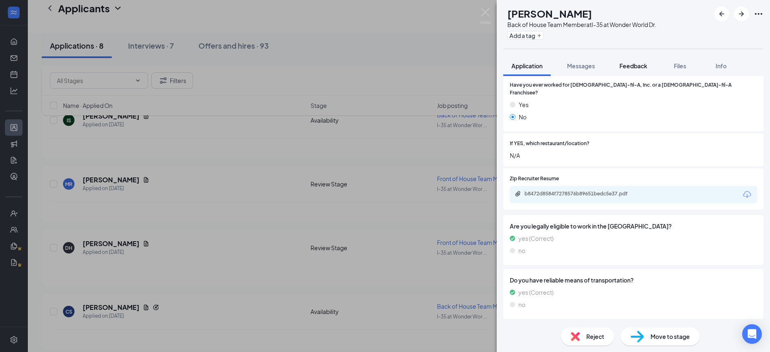
click at [634, 68] on span "Feedback" at bounding box center [634, 65] width 28 height 7
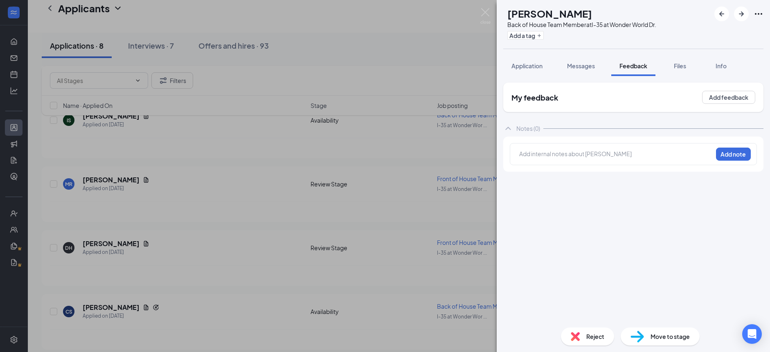
click at [581, 160] on div at bounding box center [616, 155] width 193 height 11
click at [731, 155] on button "Add note" at bounding box center [733, 154] width 35 height 13
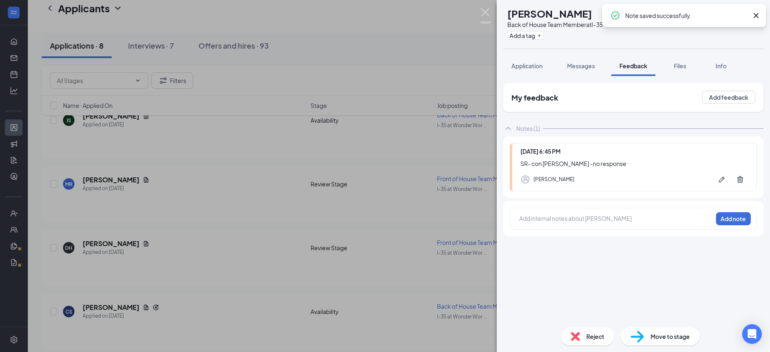
drag, startPoint x: 480, startPoint y: 14, endPoint x: 464, endPoint y: 27, distance: 20.9
click at [480, 14] on img at bounding box center [485, 16] width 10 height 16
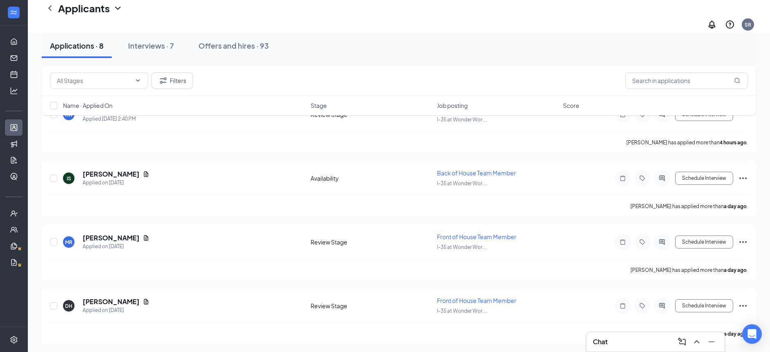
scroll to position [282, 0]
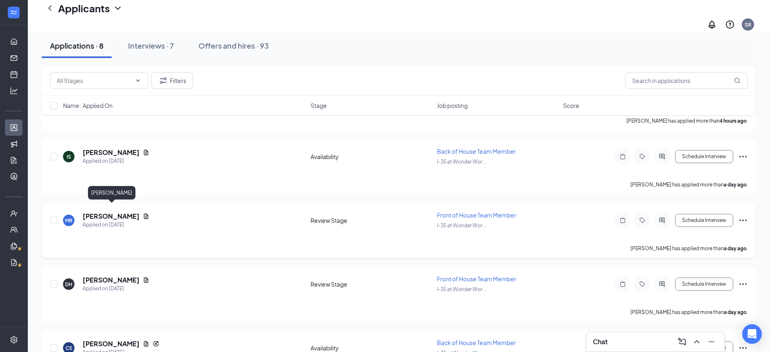
click at [113, 212] on h5 "McKinley Robinson" at bounding box center [111, 216] width 57 height 9
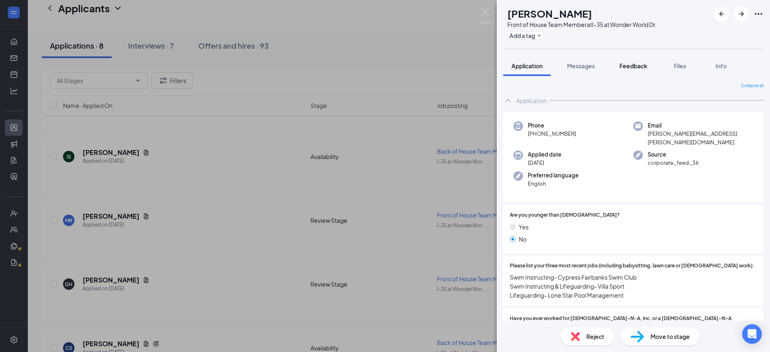
click at [634, 63] on span "Feedback" at bounding box center [634, 65] width 28 height 7
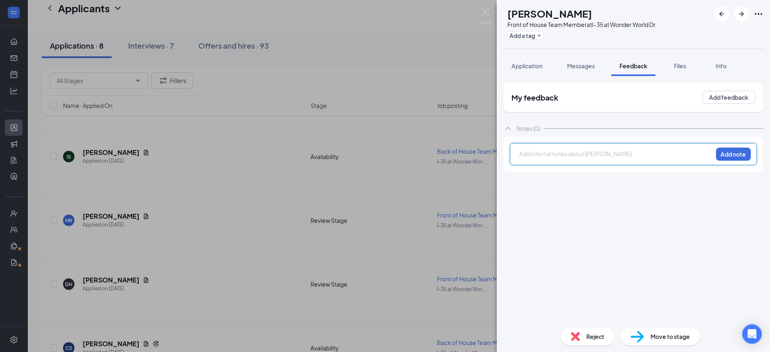
click at [577, 157] on div at bounding box center [616, 154] width 193 height 9
click at [733, 153] on button "Add note" at bounding box center [733, 154] width 35 height 13
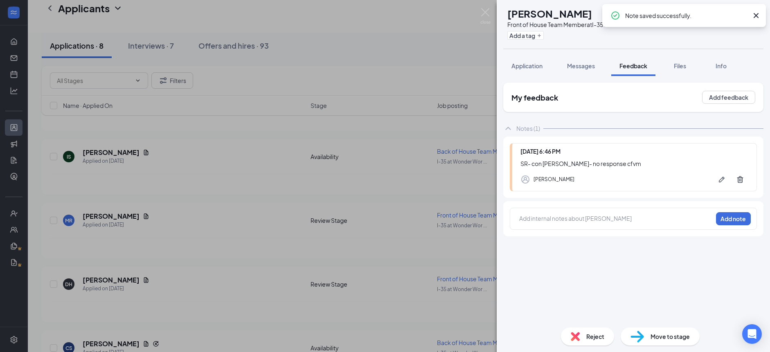
drag, startPoint x: 491, startPoint y: 16, endPoint x: 482, endPoint y: 19, distance: 9.8
click at [491, 16] on div "MR McKinley Robinson Front of House Team Member at I-35 at Wonder World Dr. Add…" at bounding box center [385, 176] width 770 height 352
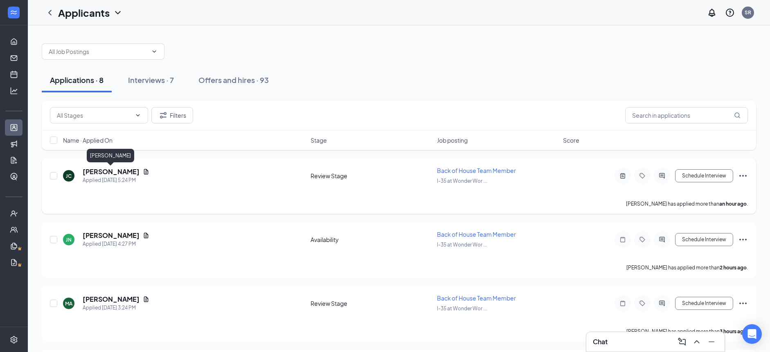
click at [125, 173] on h5 "Jasmine Camargo" at bounding box center [111, 171] width 57 height 9
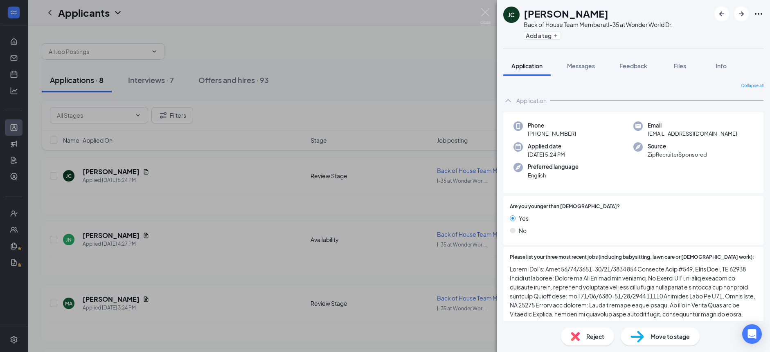
click at [581, 336] on div "Reject" at bounding box center [587, 337] width 53 height 18
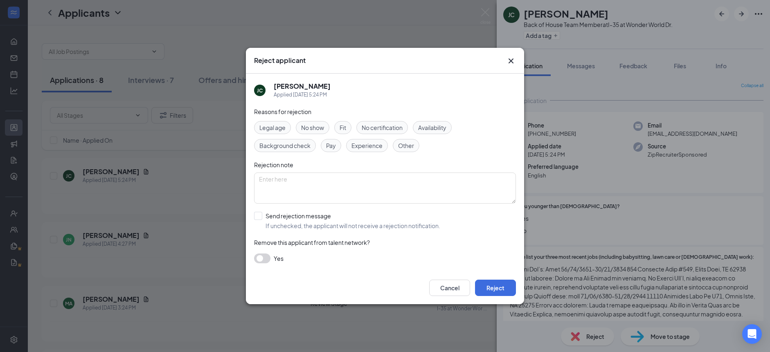
drag, startPoint x: 404, startPoint y: 148, endPoint x: 419, endPoint y: 171, distance: 27.7
click at [405, 148] on span "Other" at bounding box center [406, 145] width 16 height 9
click at [496, 291] on button "Reject" at bounding box center [495, 288] width 41 height 16
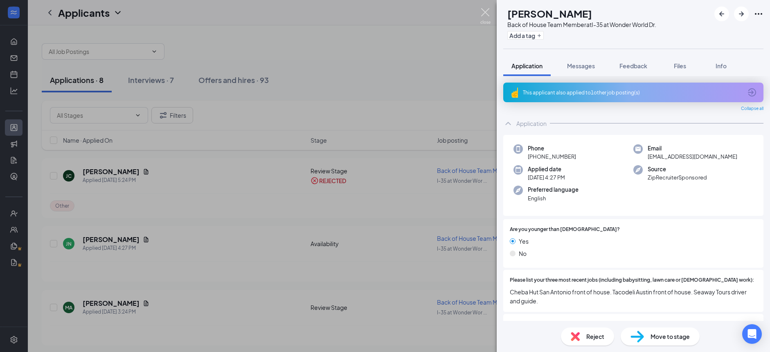
click at [483, 17] on img at bounding box center [485, 16] width 10 height 16
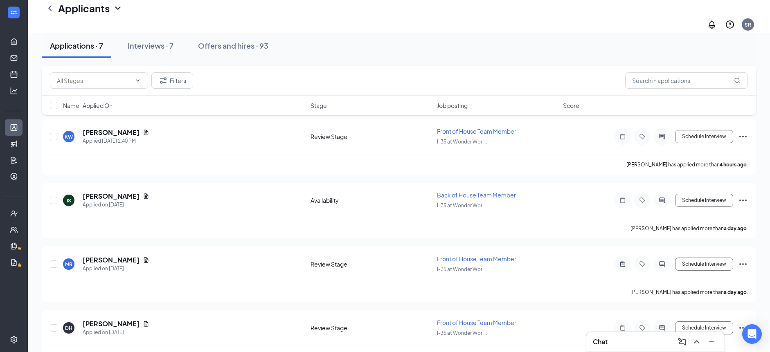
scroll to position [175, 0]
click at [108, 192] on h5 "Ian Sugawara" at bounding box center [111, 196] width 57 height 9
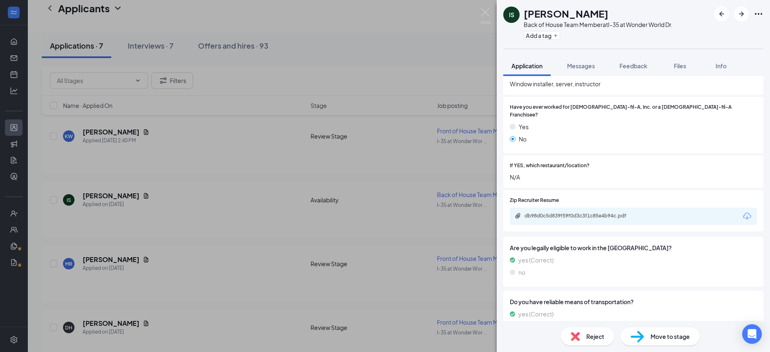
scroll to position [216, 0]
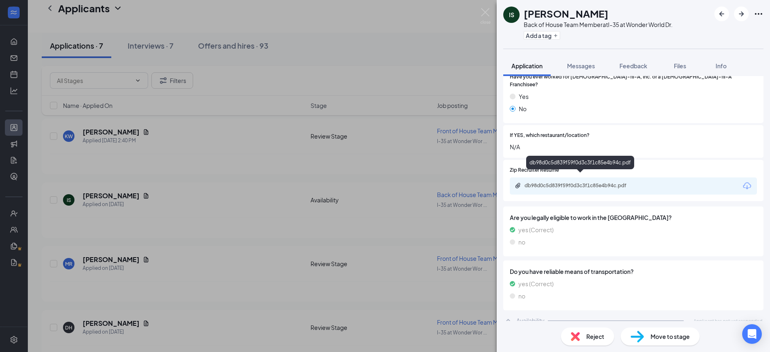
click at [608, 182] on div "db98d0c5d839f59f0d3c3f1c85e4b94c.pdf" at bounding box center [582, 185] width 115 height 7
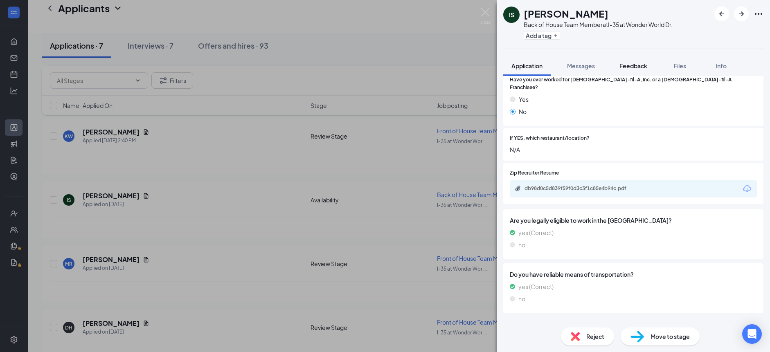
click at [634, 67] on span "Feedback" at bounding box center [634, 65] width 28 height 7
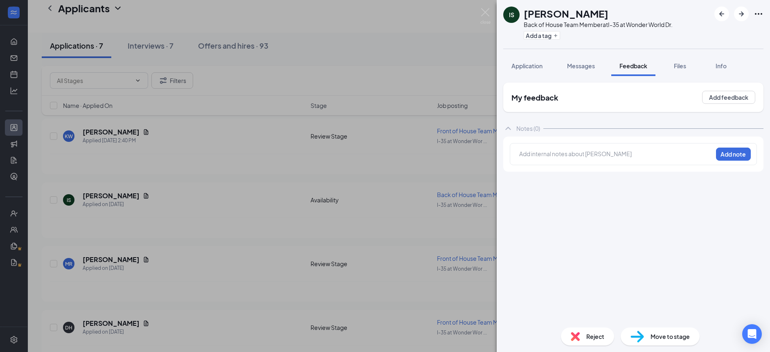
click at [577, 157] on div at bounding box center [616, 154] width 193 height 9
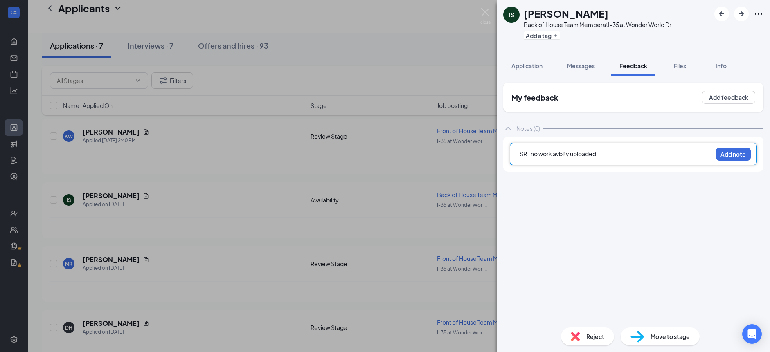
click at [530, 155] on span "SR- no work avblty uploaded-" at bounding box center [559, 153] width 79 height 7
click at [596, 163] on div "no work avblty uploaded-" at bounding box center [616, 162] width 193 height 9
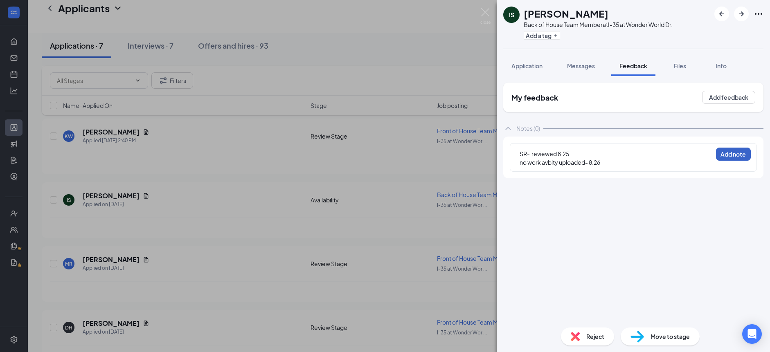
click at [727, 157] on button "Add note" at bounding box center [733, 154] width 35 height 13
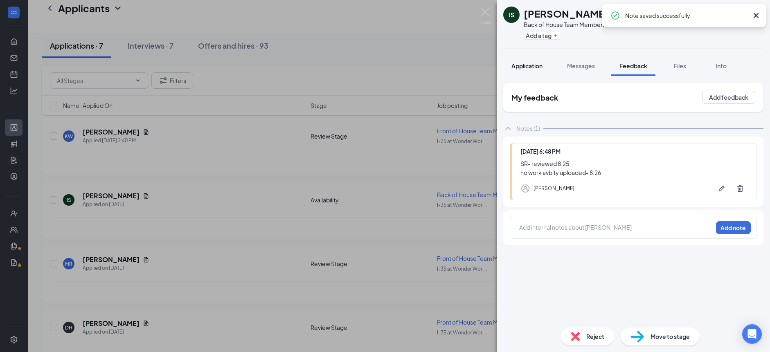
click at [525, 68] on span "Application" at bounding box center [526, 65] width 31 height 7
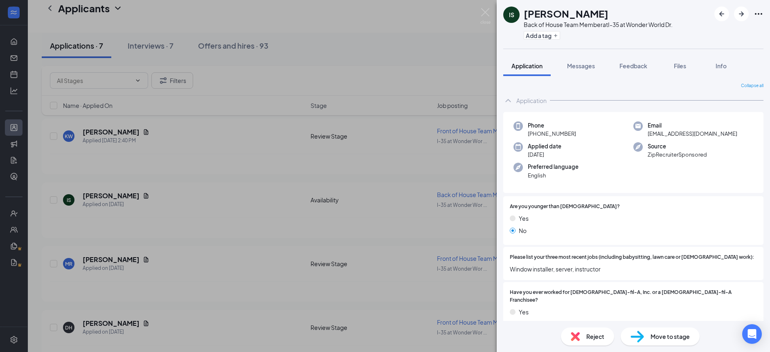
click at [593, 336] on span "Reject" at bounding box center [595, 336] width 18 height 9
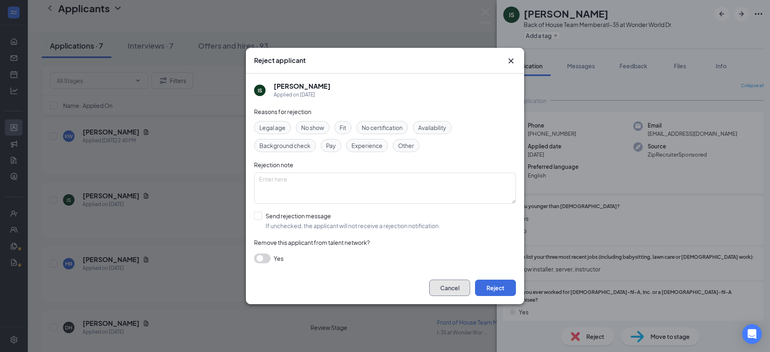
click at [457, 285] on button "Cancel" at bounding box center [449, 288] width 41 height 16
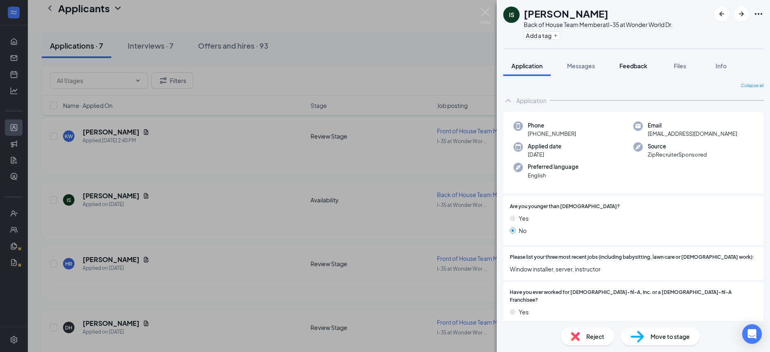
click at [638, 67] on span "Feedback" at bounding box center [634, 65] width 28 height 7
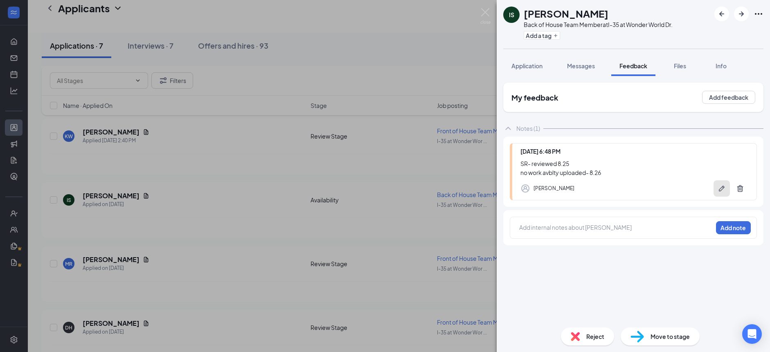
click at [721, 191] on icon "Pen" at bounding box center [722, 189] width 6 height 6
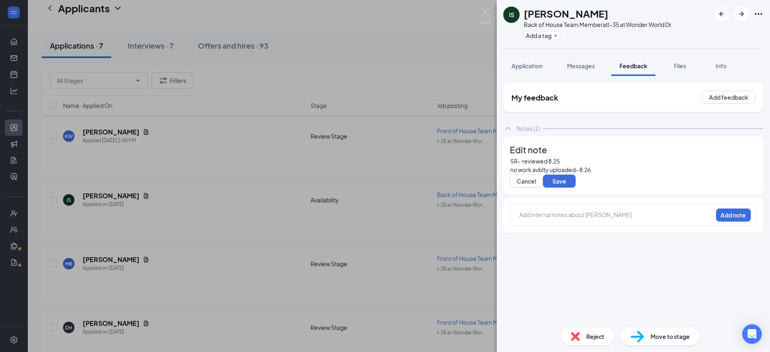
click at [615, 174] on div "no work avblty uploaded- 8.26" at bounding box center [633, 170] width 246 height 9
click at [564, 188] on button "Save" at bounding box center [559, 181] width 33 height 13
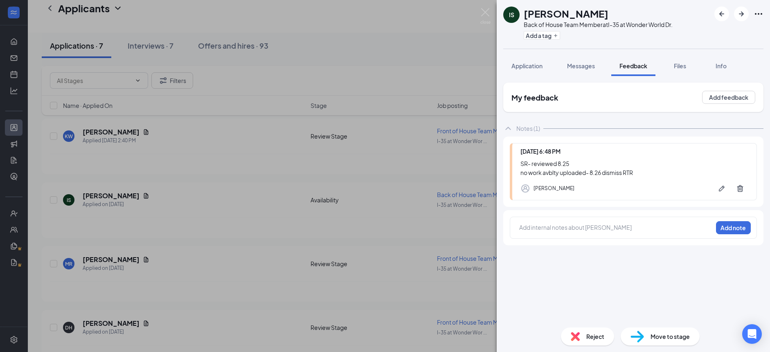
click at [597, 335] on span "Reject" at bounding box center [595, 336] width 18 height 9
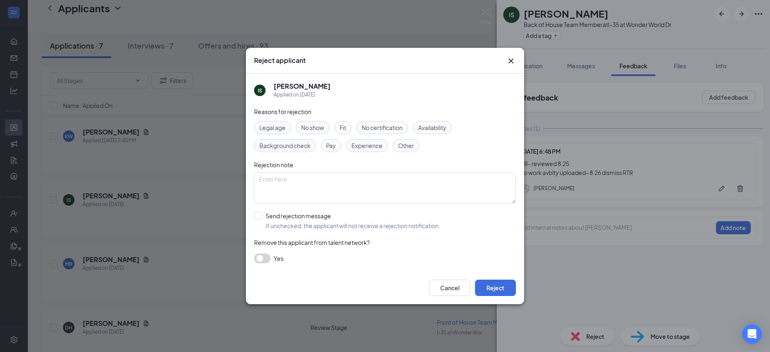
click at [422, 130] on span "Availability" at bounding box center [432, 127] width 28 height 9
click at [403, 147] on span "Other" at bounding box center [406, 145] width 16 height 9
click at [351, 193] on textarea at bounding box center [385, 188] width 262 height 31
type textarea "RTR"
click at [286, 215] on input "Send rejection message If unchecked, the applicant will not receive a rejection…" at bounding box center [347, 221] width 186 height 18
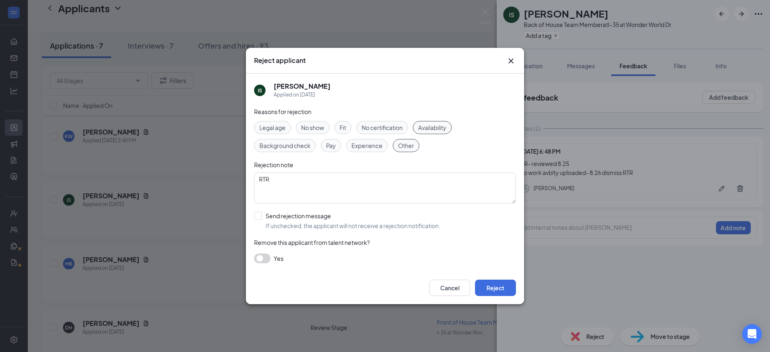
checkbox input "true"
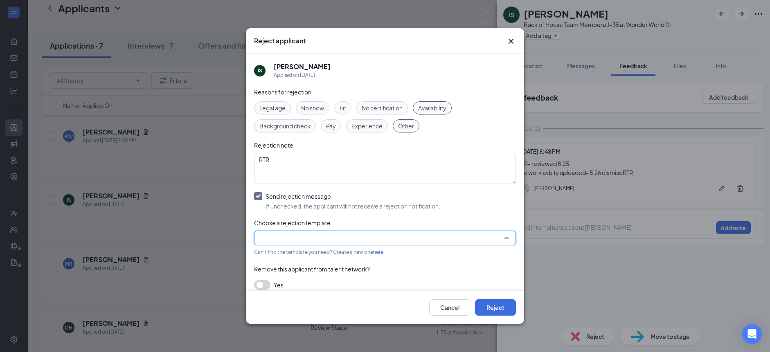
click at [293, 237] on input "search" at bounding box center [382, 238] width 246 height 14
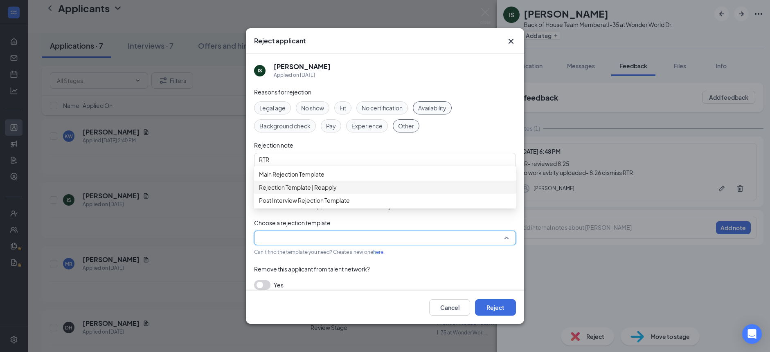
click at [310, 192] on span "Rejection Template | Reapply" at bounding box center [298, 187] width 78 height 9
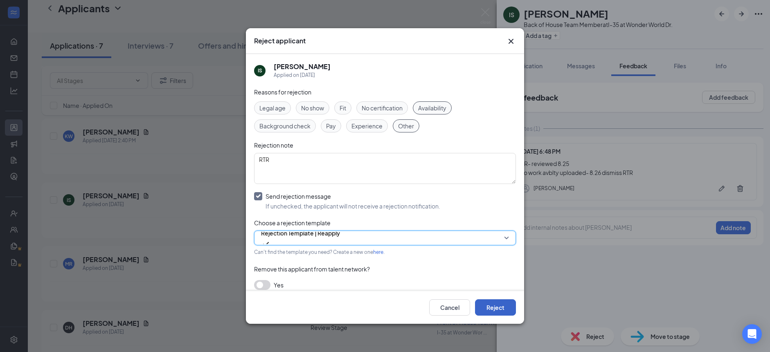
click at [490, 309] on button "Reject" at bounding box center [495, 308] width 41 height 16
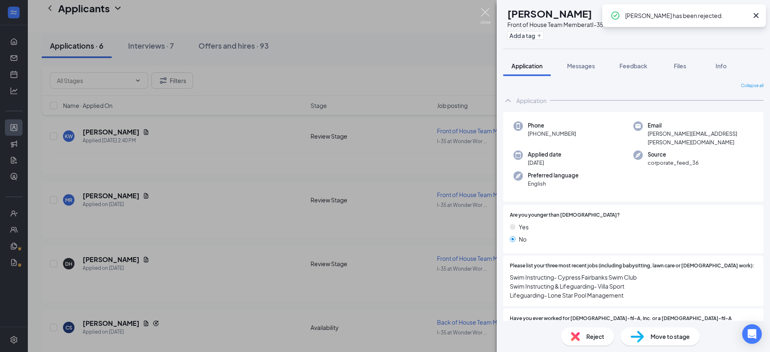
click at [485, 17] on img at bounding box center [485, 16] width 10 height 16
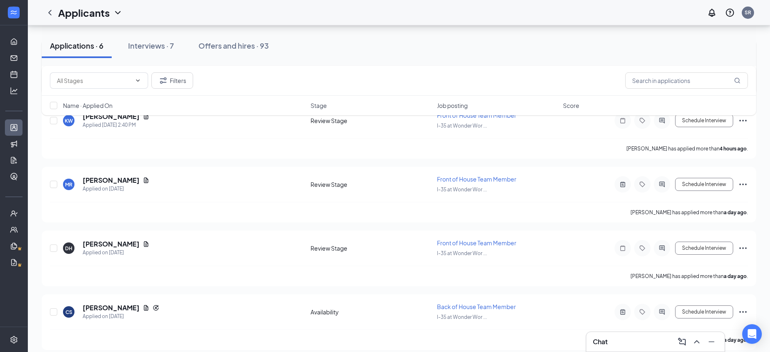
scroll to position [230, 0]
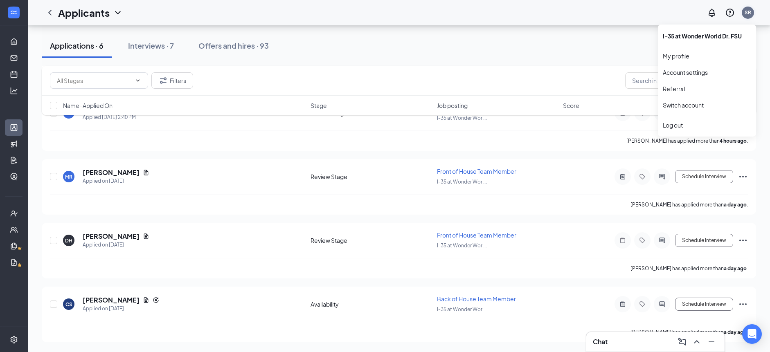
click at [748, 14] on div "SR" at bounding box center [748, 12] width 7 height 7
click at [671, 104] on link "Switch account" at bounding box center [683, 104] width 41 height 7
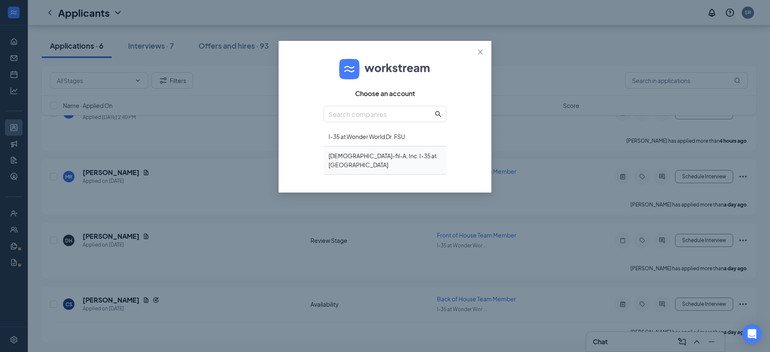
click at [379, 160] on div "Chick-fil-A, Inc. I-35 at Aquarena Springs" at bounding box center [385, 160] width 123 height 28
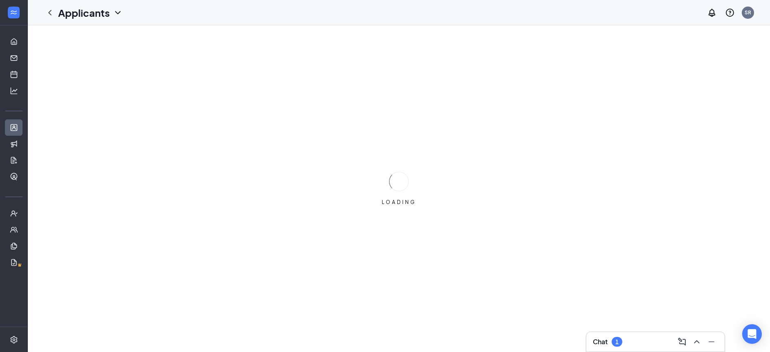
click at [697, 341] on icon "ChevronUp" at bounding box center [696, 341] width 5 height 3
click at [696, 345] on icon "ChevronUp" at bounding box center [697, 342] width 10 height 10
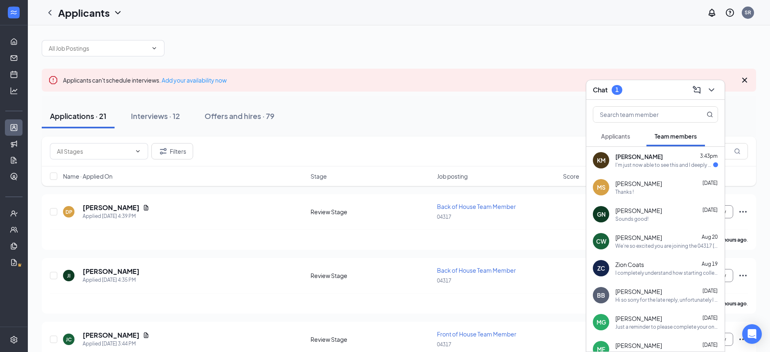
click at [616, 142] on button "Applicants" at bounding box center [615, 136] width 45 height 20
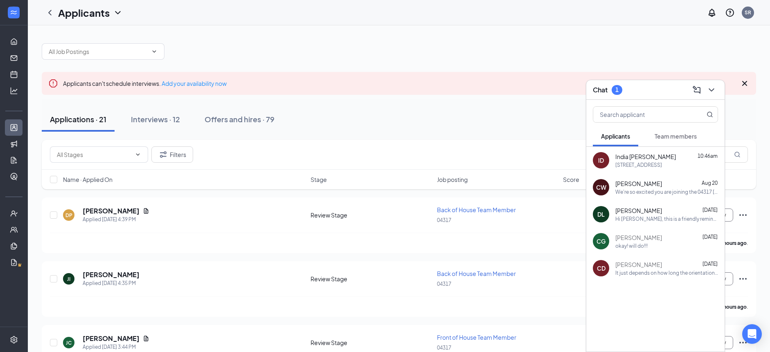
click at [670, 136] on span "Team members" at bounding box center [676, 136] width 42 height 7
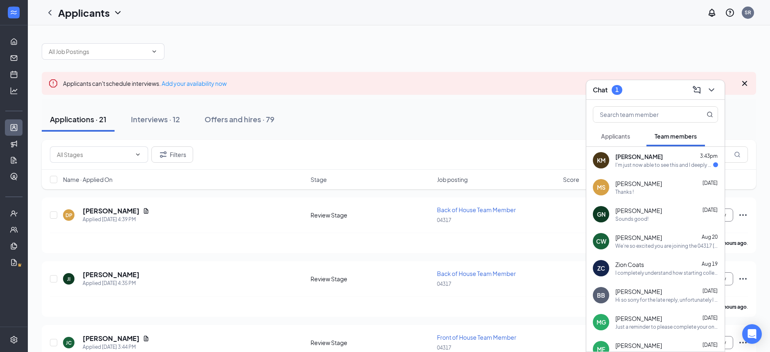
scroll to position [1, 0]
click at [654, 165] on div "I'm just now able to see this and I deeply apologize for the lateness. I have t…" at bounding box center [664, 165] width 98 height 7
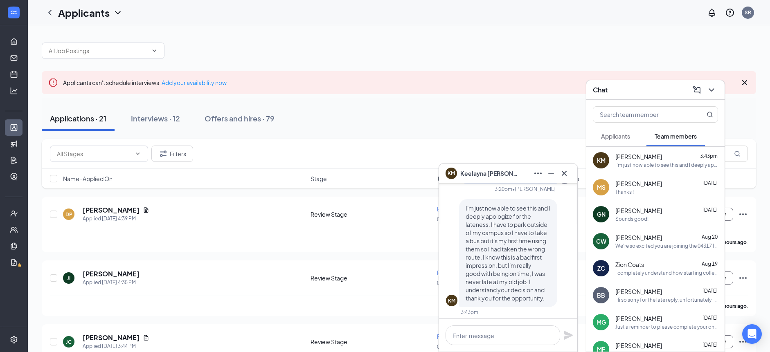
scroll to position [0, 0]
click at [565, 175] on icon "Cross" at bounding box center [564, 174] width 10 height 10
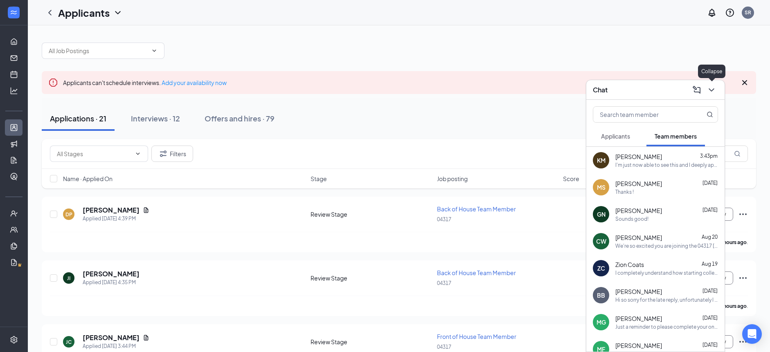
click at [714, 90] on icon "ChevronDown" at bounding box center [712, 90] width 10 height 10
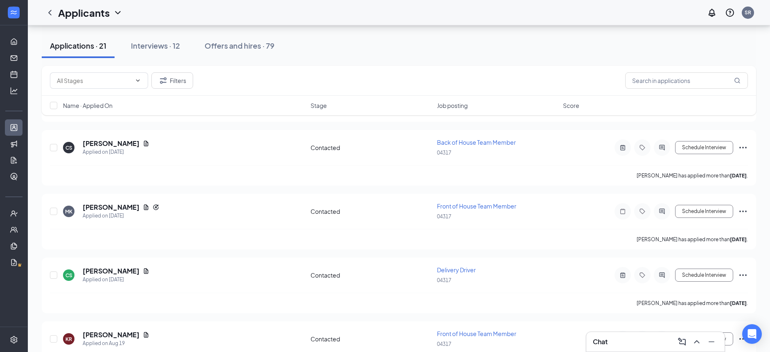
scroll to position [1187, 0]
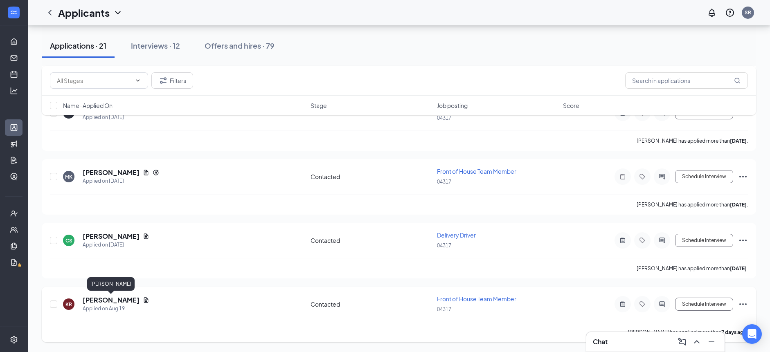
click at [126, 302] on h5 "Kaitlyn Rodriguez" at bounding box center [111, 300] width 57 height 9
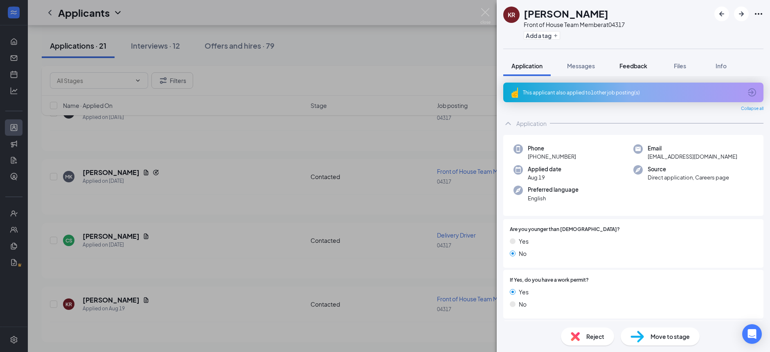
click at [632, 67] on span "Feedback" at bounding box center [634, 65] width 28 height 7
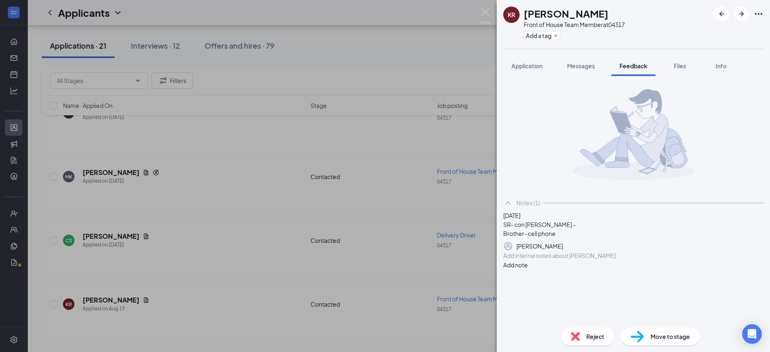
click at [577, 260] on div at bounding box center [633, 256] width 259 height 9
click at [528, 270] on button "Add note" at bounding box center [515, 265] width 25 height 9
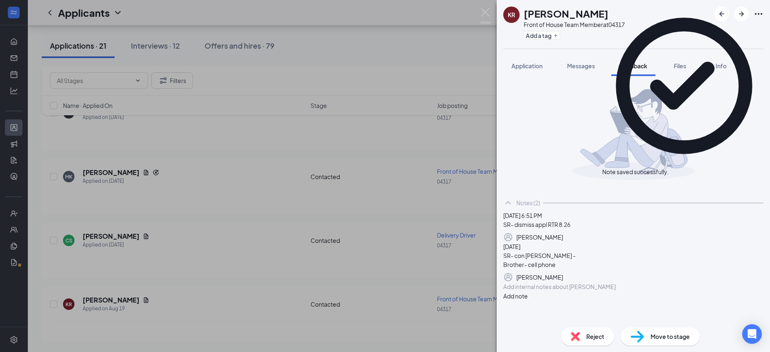
click at [585, 336] on div "Reject" at bounding box center [587, 337] width 53 height 18
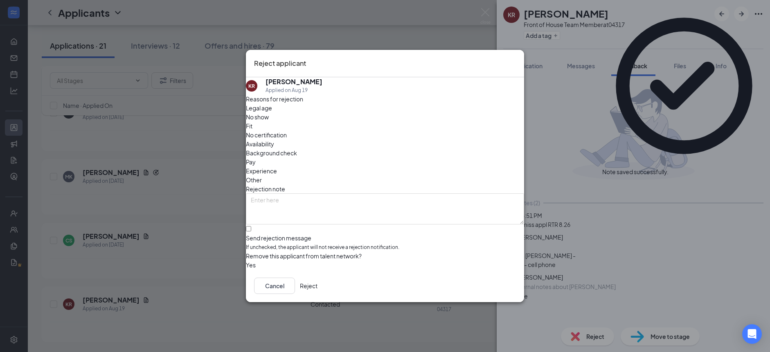
click at [262, 176] on span "Other" at bounding box center [254, 180] width 16 height 9
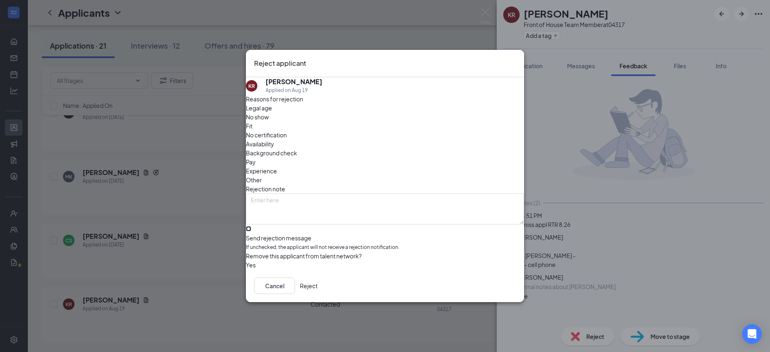
click at [251, 226] on input "Send rejection message If unchecked, the applicant will not receive a rejection…" at bounding box center [248, 228] width 5 height 5
checkbox input "true"
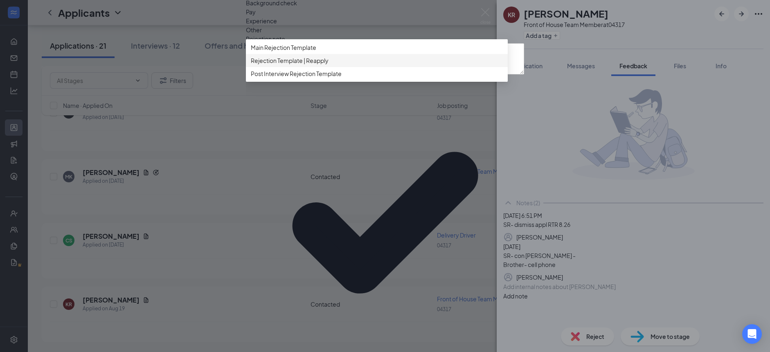
click at [318, 65] on span "Rejection Template | Reapply" at bounding box center [290, 60] width 78 height 9
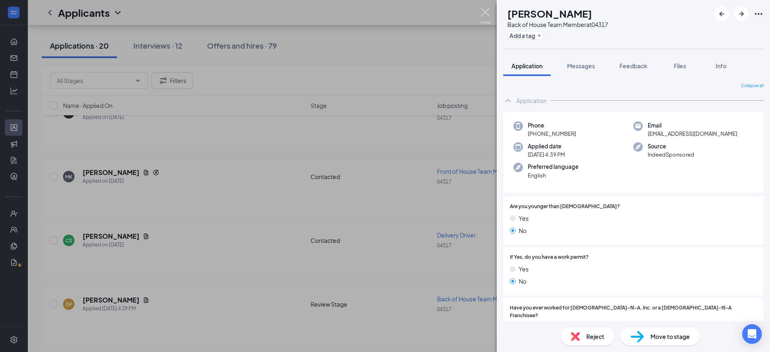
click at [484, 14] on img at bounding box center [485, 16] width 10 height 16
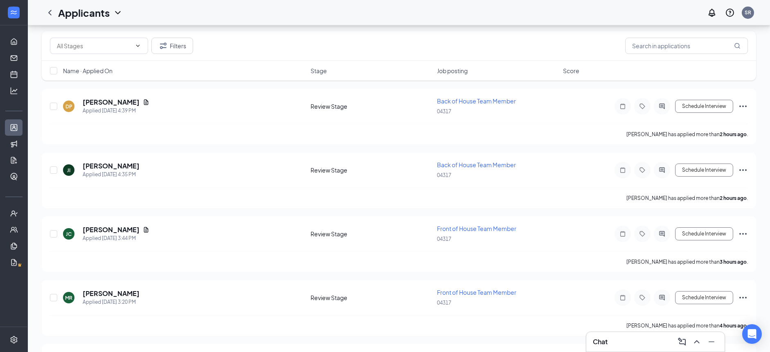
scroll to position [51, 0]
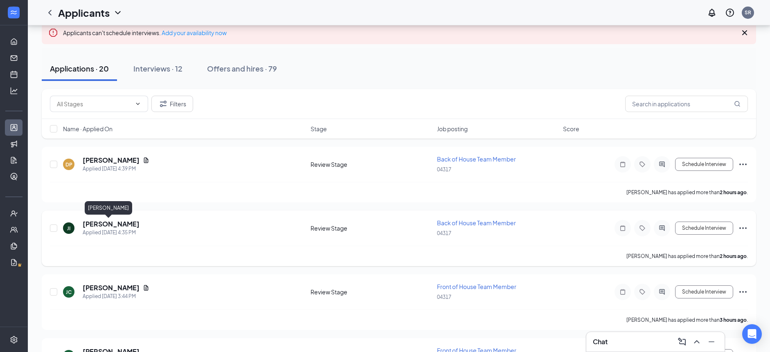
click at [99, 227] on h5 "[PERSON_NAME]" at bounding box center [111, 224] width 57 height 9
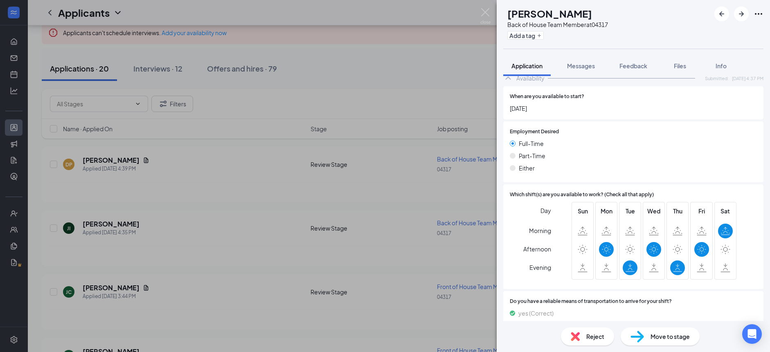
scroll to position [424, 0]
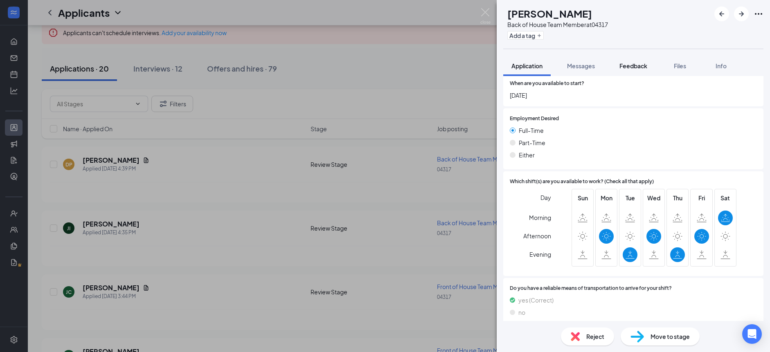
click at [630, 67] on span "Feedback" at bounding box center [634, 65] width 28 height 7
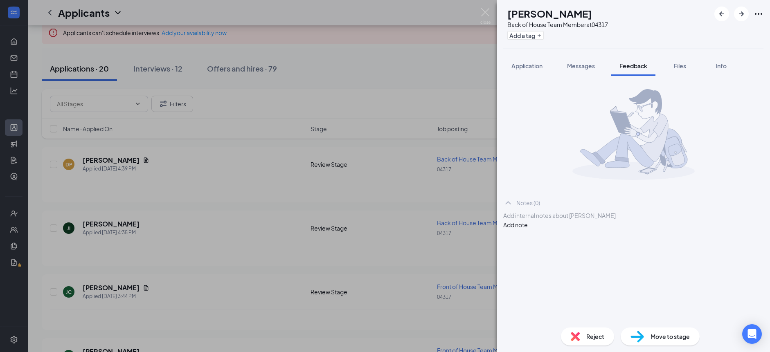
click at [564, 220] on div at bounding box center [633, 216] width 259 height 9
click at [528, 229] on button "Add note" at bounding box center [515, 233] width 25 height 9
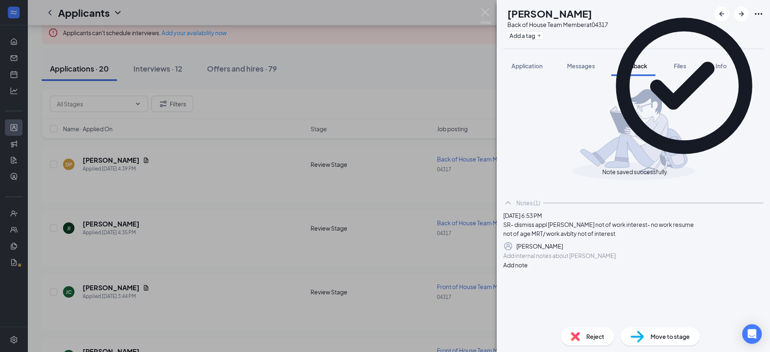
click at [585, 340] on div "Reject" at bounding box center [587, 337] width 53 height 18
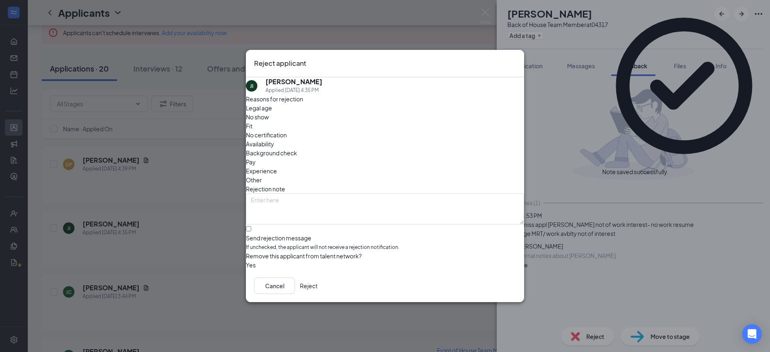
click at [262, 176] on span "Other" at bounding box center [254, 180] width 16 height 9
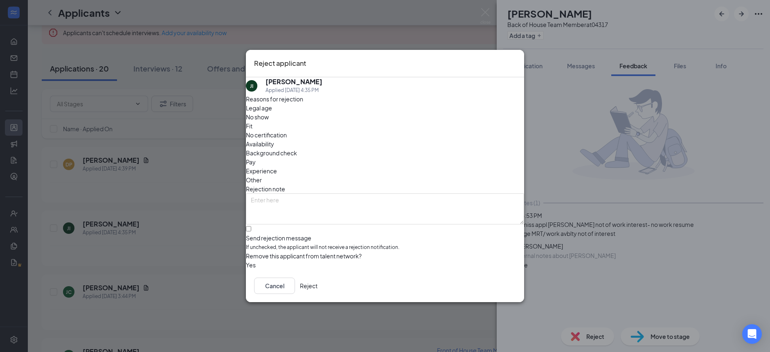
click at [274, 140] on span "Availability" at bounding box center [260, 144] width 28 height 9
click at [352, 129] on div "Fit" at bounding box center [385, 126] width 278 height 9
click at [277, 167] on span "Experience" at bounding box center [261, 171] width 31 height 9
click at [341, 194] on textarea at bounding box center [385, 209] width 278 height 31
type textarea "MRT"
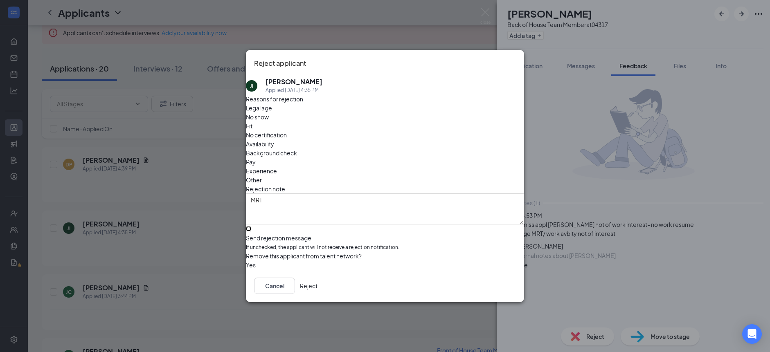
click at [251, 226] on input "Send rejection message If unchecked, the applicant will not receive a rejection…" at bounding box center [248, 228] width 5 height 5
checkbox input "true"
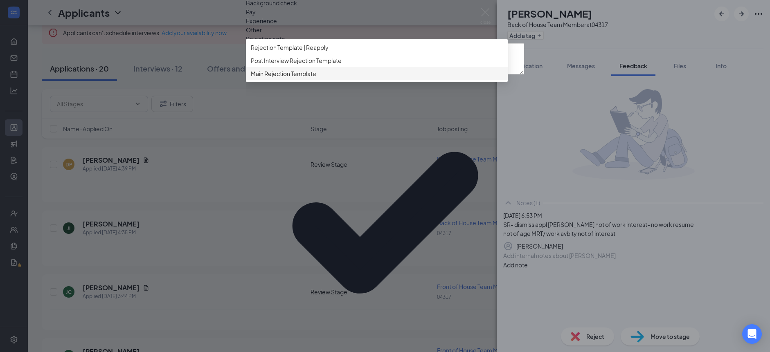
click at [316, 78] on span "Main Rejection Template" at bounding box center [283, 73] width 65 height 9
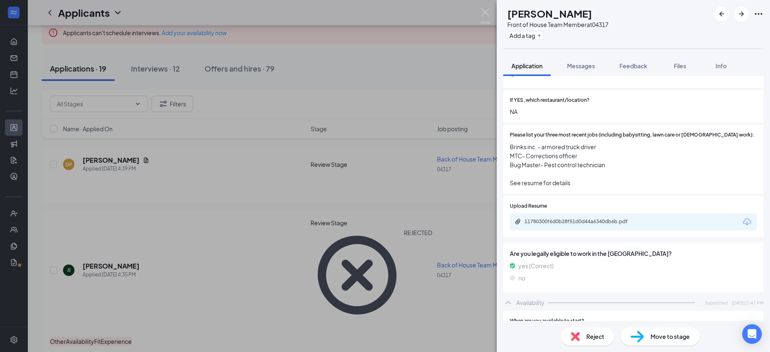
scroll to position [230, 0]
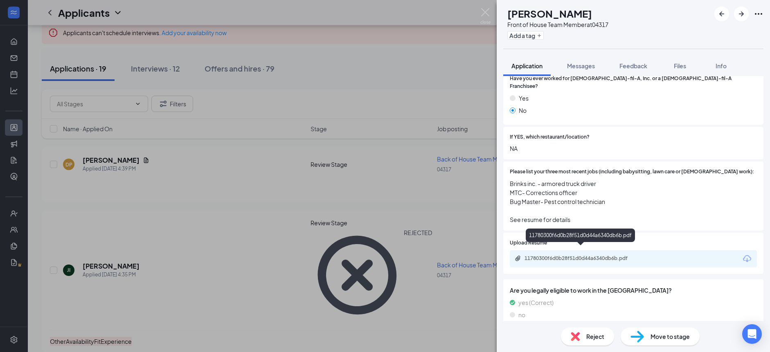
click at [550, 255] on div "11780300f6d0b28f51d0d44a6340db6b.pdf" at bounding box center [581, 259] width 133 height 8
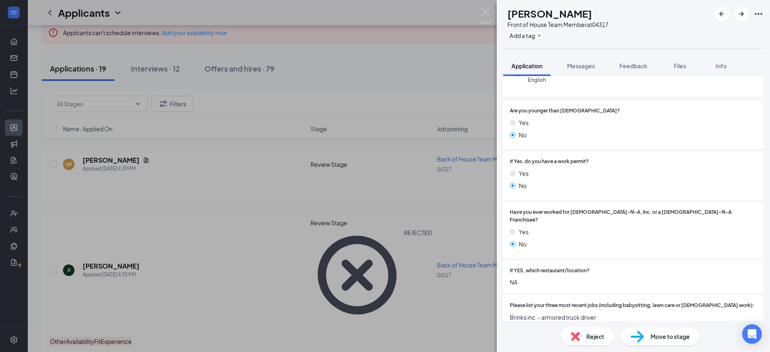
scroll to position [0, 0]
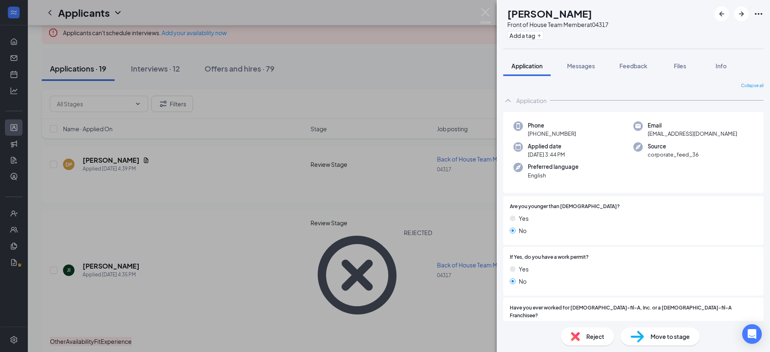
click at [649, 339] on div "Move to stage" at bounding box center [660, 337] width 79 height 18
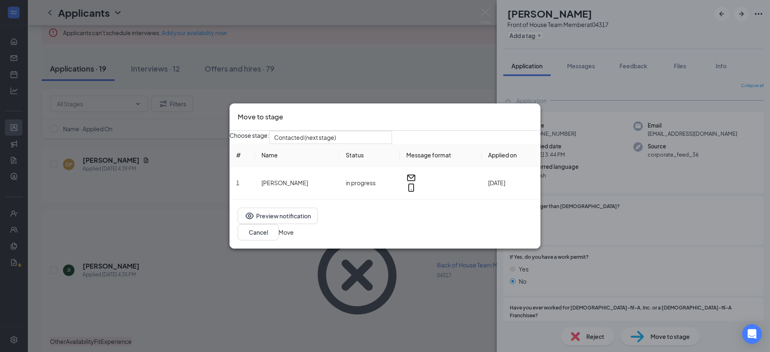
click at [294, 231] on button "Move" at bounding box center [286, 232] width 15 height 9
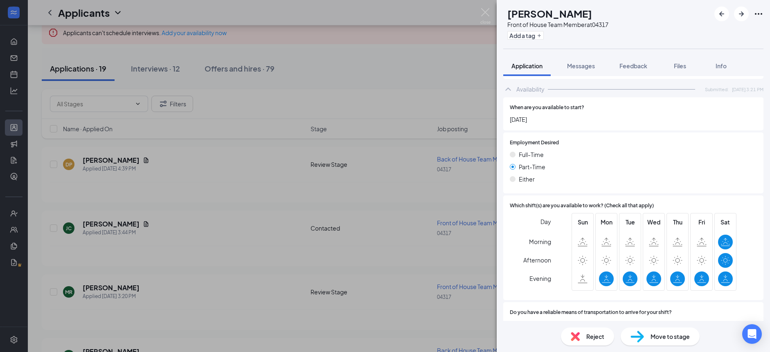
scroll to position [427, 0]
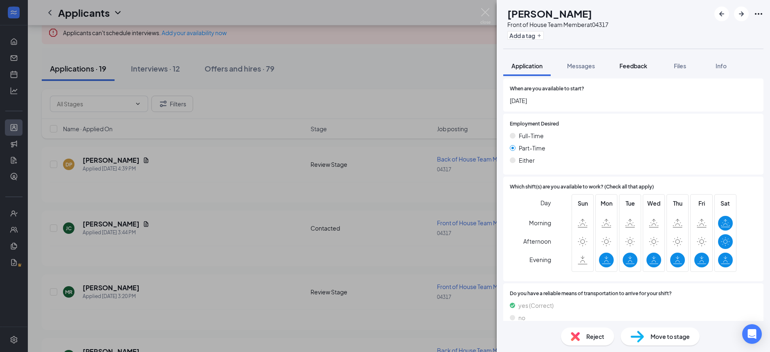
drag, startPoint x: 637, startPoint y: 70, endPoint x: 612, endPoint y: 144, distance: 79.1
click at [637, 70] on div "Feedback" at bounding box center [634, 66] width 28 height 8
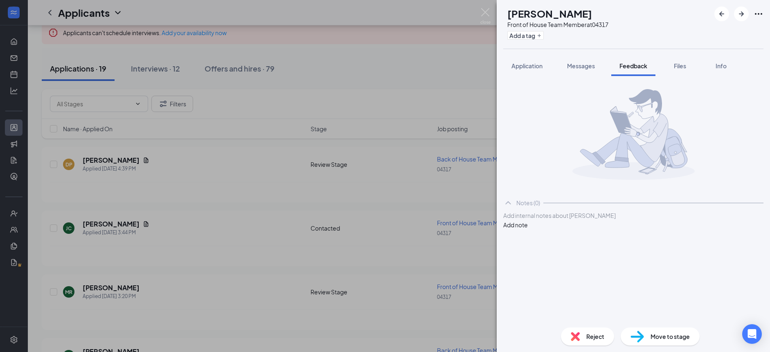
click at [581, 220] on div at bounding box center [633, 216] width 259 height 9
click at [528, 230] on button "Add note" at bounding box center [515, 225] width 25 height 9
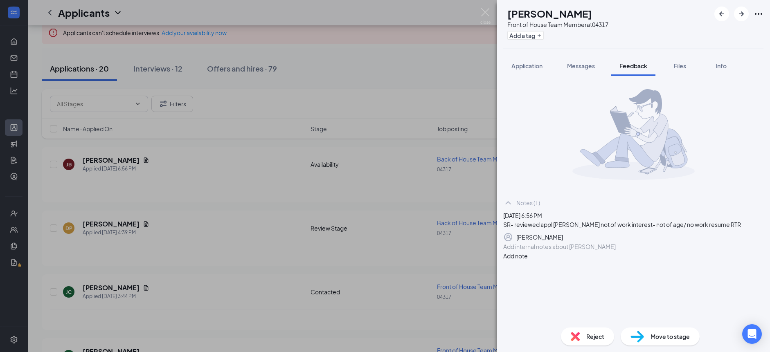
click at [585, 339] on div "Reject" at bounding box center [587, 337] width 53 height 18
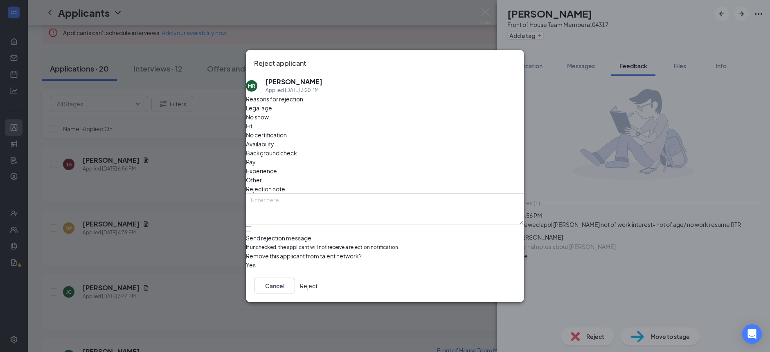
click at [436, 140] on div "Availability" at bounding box center [385, 144] width 278 height 9
drag, startPoint x: 345, startPoint y: 129, endPoint x: 348, endPoint y: 136, distance: 7.5
click at [252, 129] on span "Fit" at bounding box center [249, 126] width 7 height 9
click at [277, 167] on span "Experience" at bounding box center [261, 171] width 31 height 9
drag, startPoint x: 410, startPoint y: 145, endPoint x: 400, endPoint y: 151, distance: 11.9
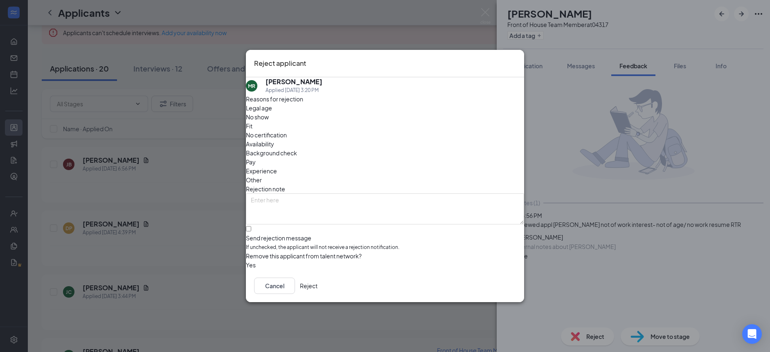
click at [262, 176] on span "Other" at bounding box center [254, 180] width 16 height 9
click at [346, 194] on textarea at bounding box center [385, 209] width 278 height 31
type textarea "RTR"
click at [251, 226] on input "Send rejection message If unchecked, the applicant will not receive a rejection…" at bounding box center [248, 228] width 5 height 5
checkbox input "true"
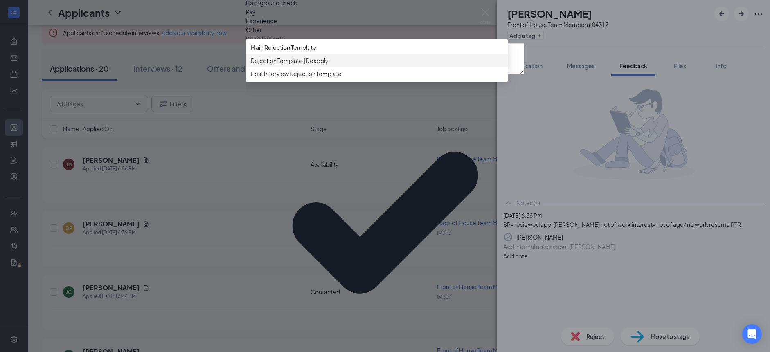
drag, startPoint x: 312, startPoint y: 198, endPoint x: 322, endPoint y: 205, distance: 11.8
click at [312, 65] on span "Rejection Template | Reapply" at bounding box center [290, 60] width 78 height 9
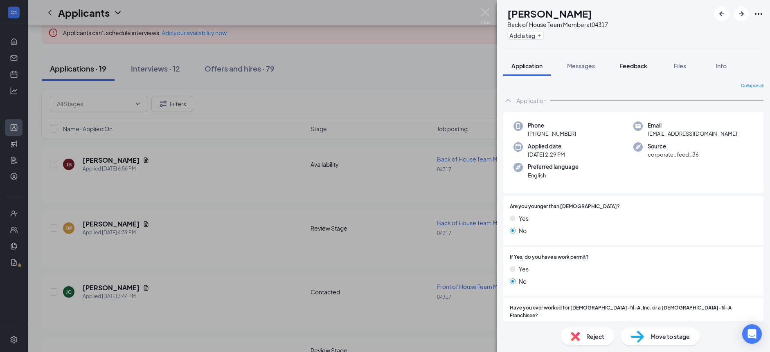
click at [631, 70] on button "Feedback" at bounding box center [633, 66] width 44 height 20
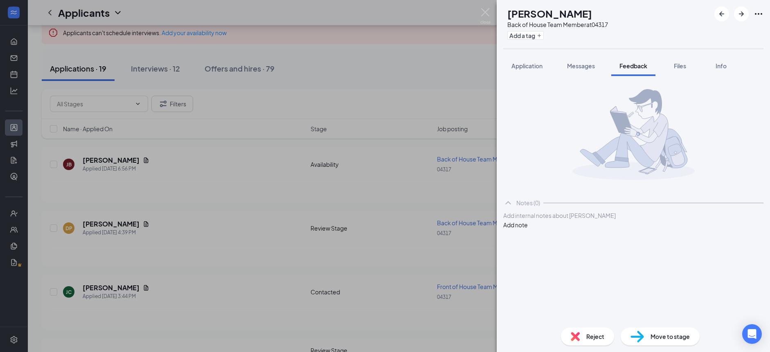
click at [609, 220] on div at bounding box center [633, 216] width 259 height 9
drag, startPoint x: 719, startPoint y: 230, endPoint x: 700, endPoint y: 245, distance: 24.6
click at [528, 230] on button "Add note" at bounding box center [515, 225] width 25 height 9
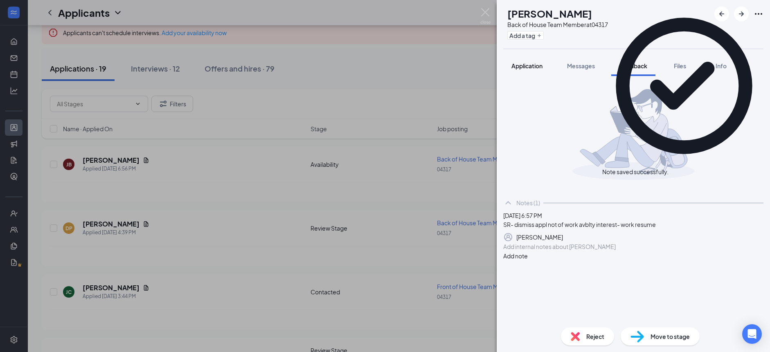
click at [532, 69] on span "Application" at bounding box center [526, 65] width 31 height 7
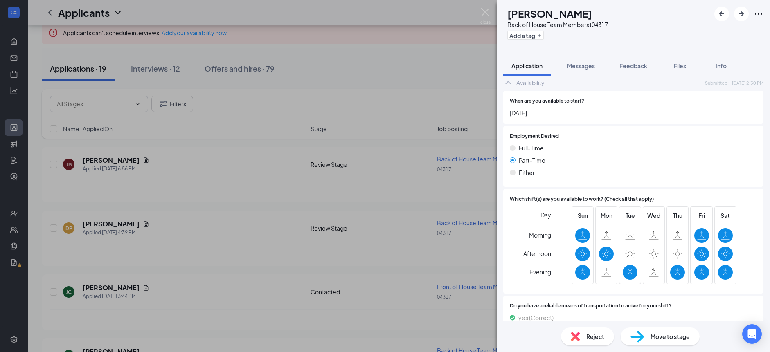
scroll to position [410, 0]
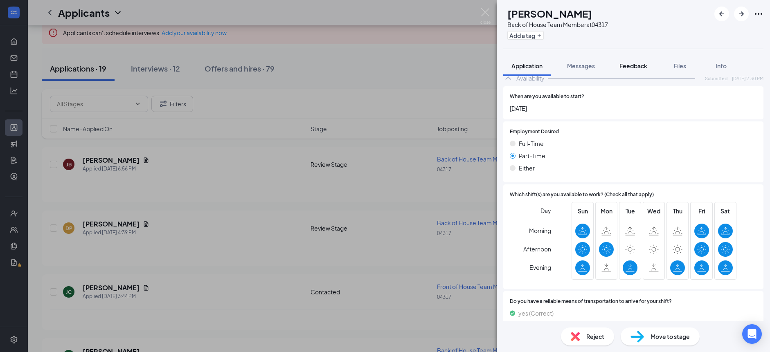
click at [630, 69] on span "Feedback" at bounding box center [634, 65] width 28 height 7
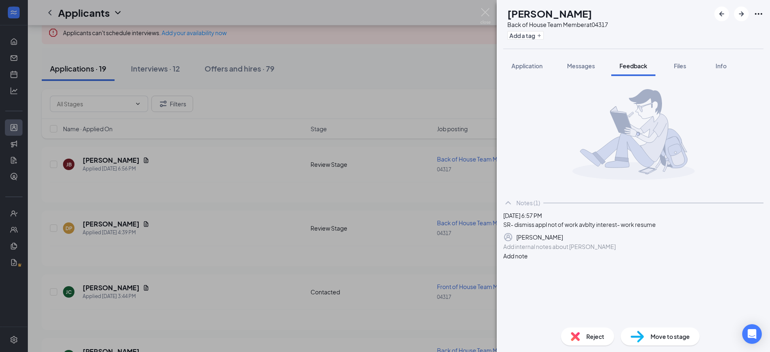
click at [563, 237] on icon "Pen" at bounding box center [563, 237] width 0 height 0
click at [678, 234] on div "SR- dismiss appl not of work avblty interest- work resume" at bounding box center [633, 229] width 259 height 9
click at [550, 247] on button "Save" at bounding box center [543, 240] width 14 height 13
click at [596, 340] on span "Reject" at bounding box center [595, 336] width 18 height 9
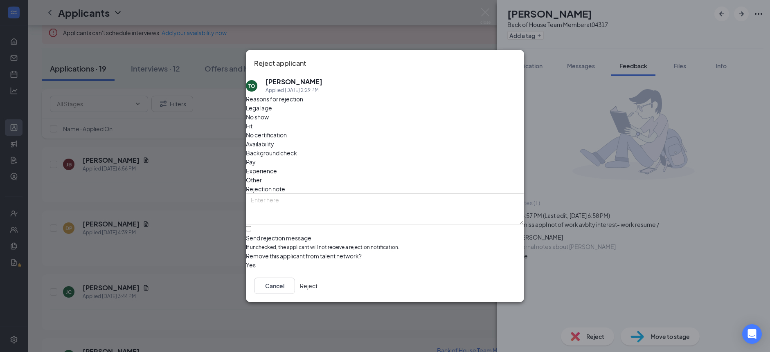
click at [262, 176] on span "Other" at bounding box center [254, 180] width 16 height 9
click at [252, 129] on span "Fit" at bounding box center [249, 126] width 7 height 9
click at [277, 167] on span "Experience" at bounding box center [261, 171] width 31 height 9
click at [274, 140] on span "Availability" at bounding box center [260, 144] width 28 height 9
click at [251, 226] on input "Send rejection message If unchecked, the applicant will not receive a rejection…" at bounding box center [248, 228] width 5 height 5
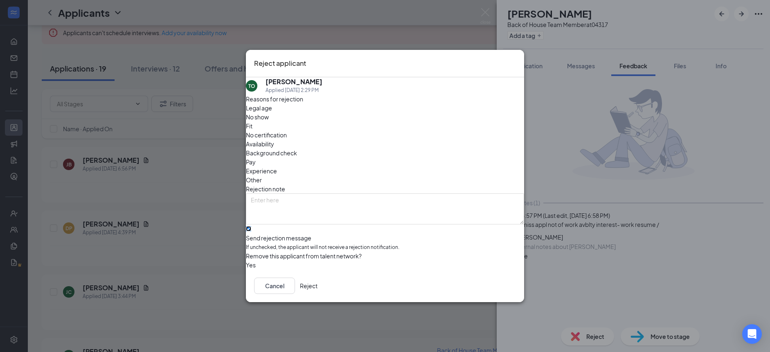
checkbox input "true"
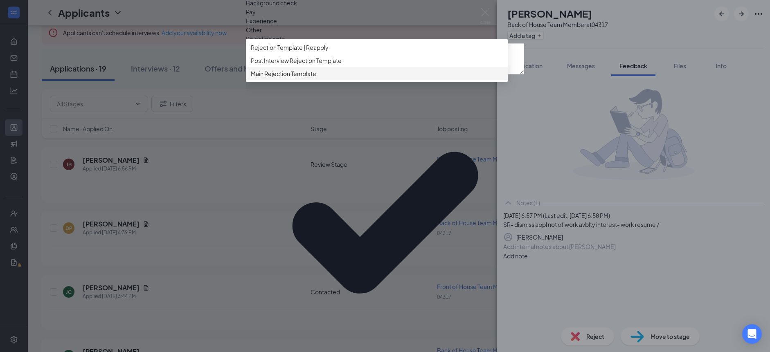
click at [316, 78] on span "Main Rejection Template" at bounding box center [283, 73] width 65 height 9
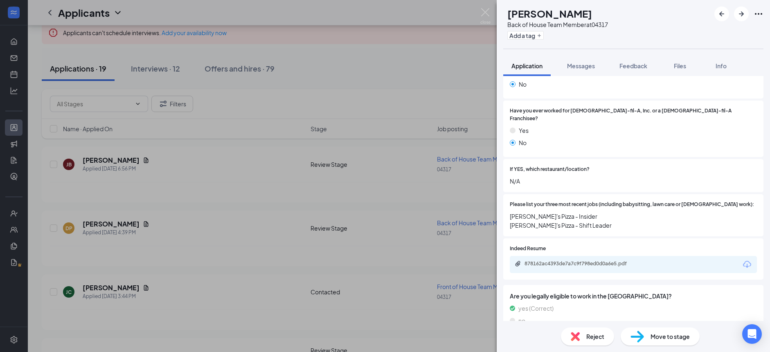
scroll to position [172, 0]
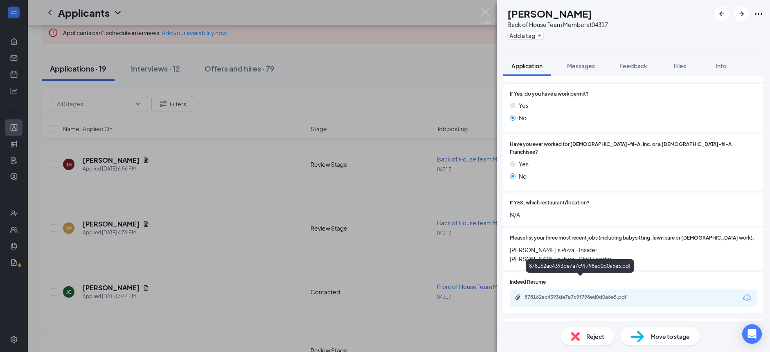
click at [569, 294] on div "878162ac4393de7a7c9f798ed0d0a6e5.pdf" at bounding box center [582, 297] width 115 height 7
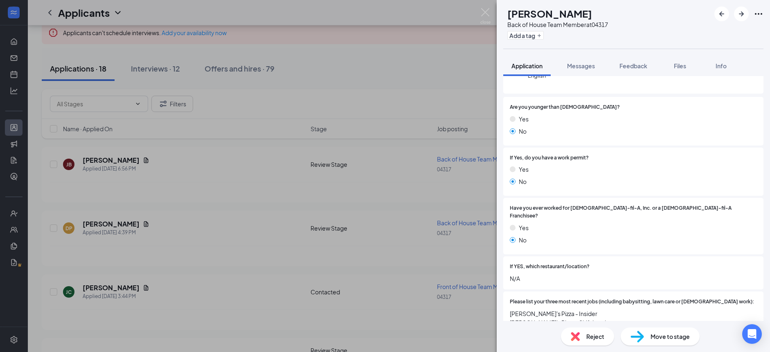
scroll to position [0, 0]
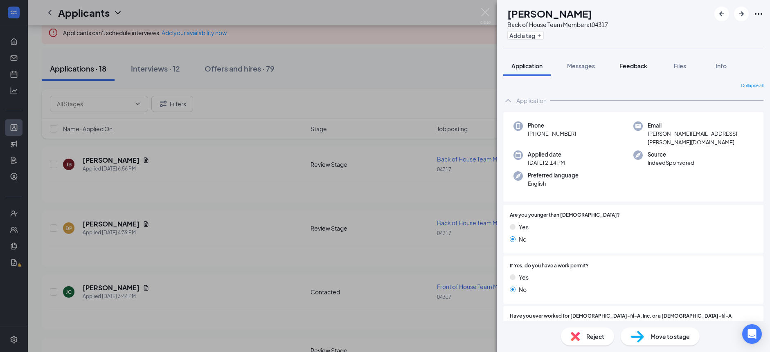
click at [630, 69] on span "Feedback" at bounding box center [634, 65] width 28 height 7
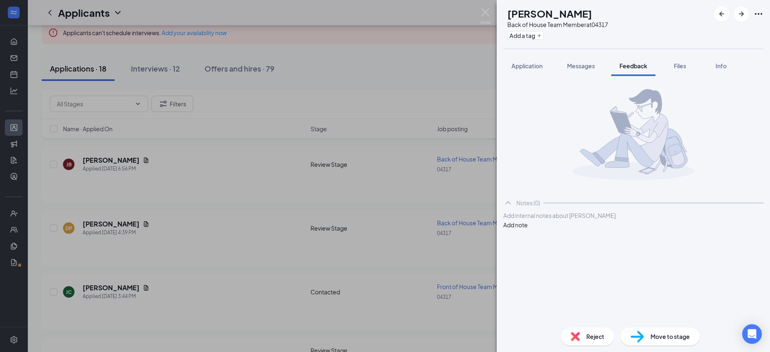
click at [556, 220] on div at bounding box center [633, 216] width 259 height 9
click at [528, 230] on button "Add note" at bounding box center [515, 225] width 25 height 9
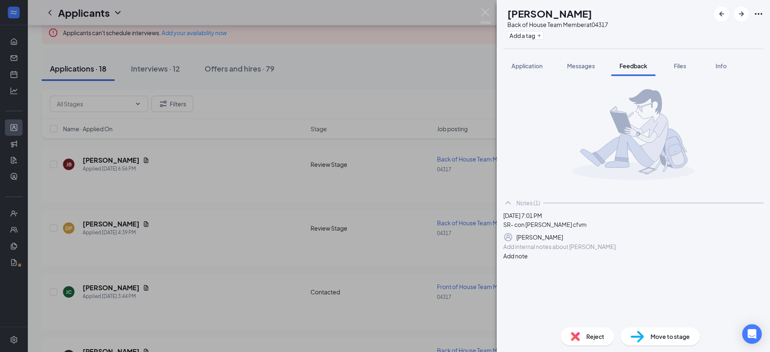
click at [647, 336] on div "Move to stage" at bounding box center [660, 337] width 79 height 18
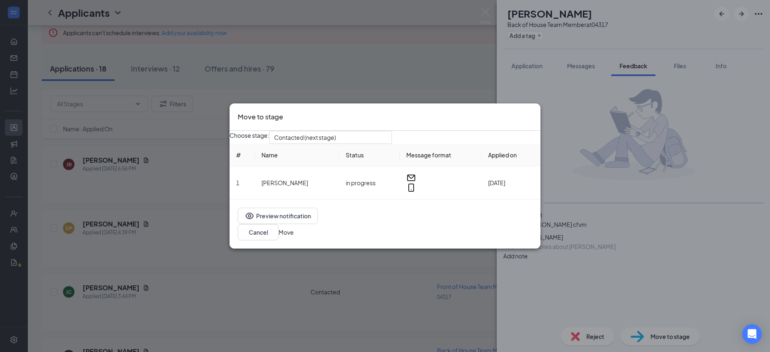
click at [294, 236] on button "Move" at bounding box center [286, 232] width 15 height 9
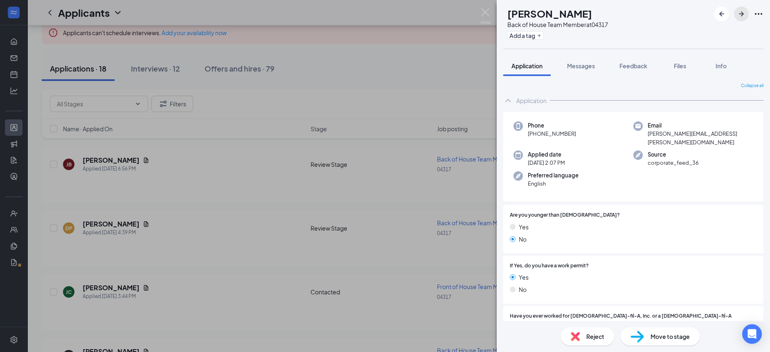
click at [744, 14] on icon "ArrowRight" at bounding box center [741, 13] width 5 height 5
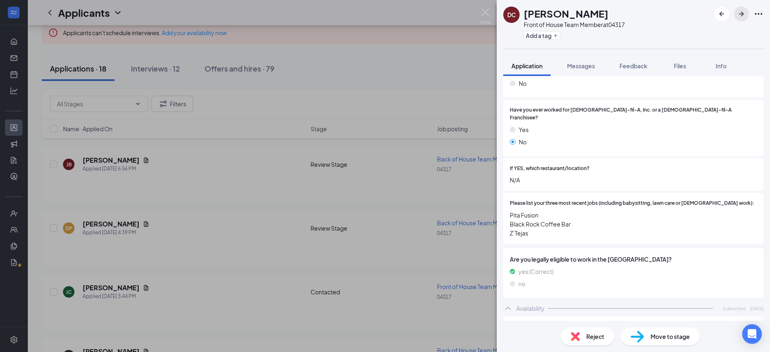
scroll to position [195, 0]
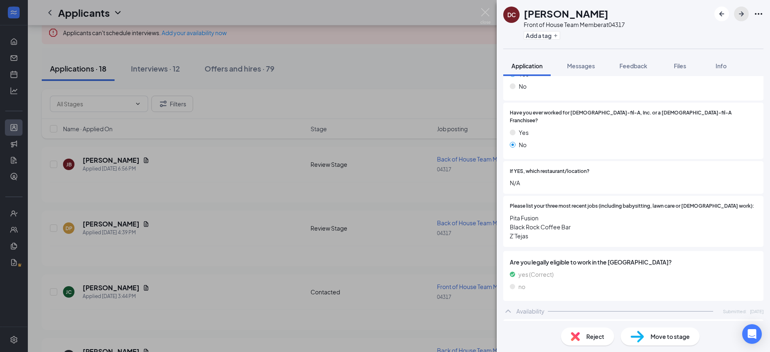
drag, startPoint x: 741, startPoint y: 13, endPoint x: 735, endPoint y: 21, distance: 10.6
click at [741, 13] on icon "ArrowRight" at bounding box center [742, 14] width 10 height 10
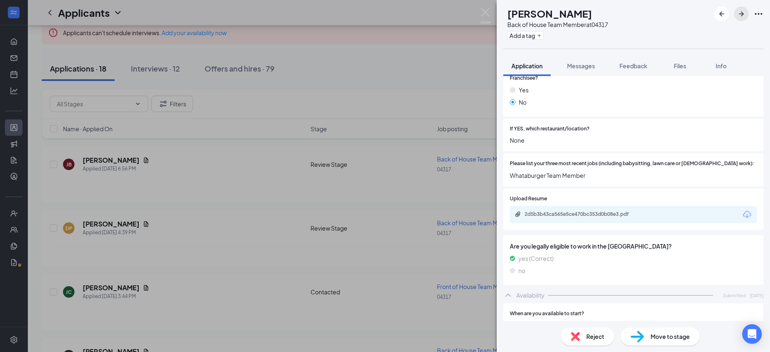
scroll to position [164, 0]
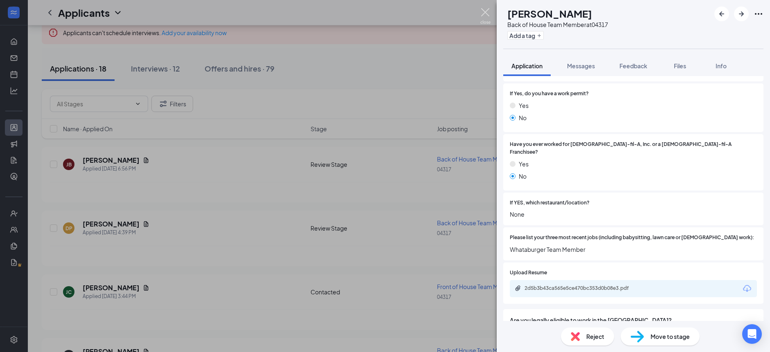
click at [487, 16] on img at bounding box center [485, 16] width 10 height 16
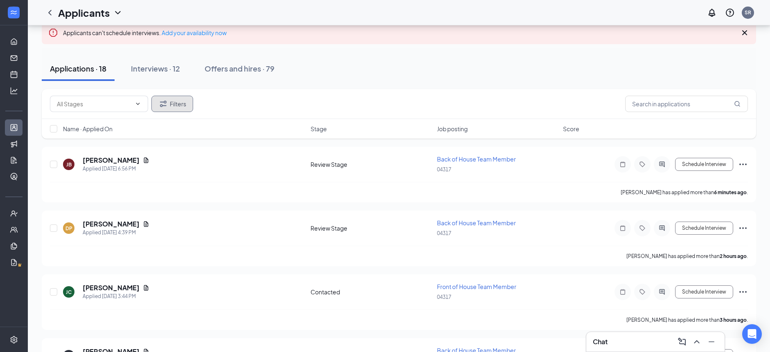
click at [183, 104] on button "Filters" at bounding box center [172, 104] width 42 height 16
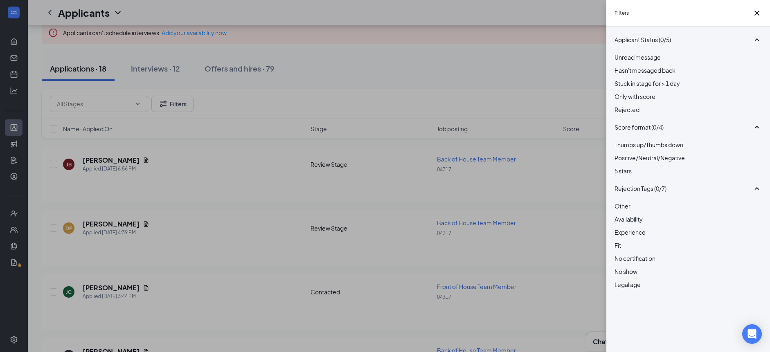
click at [617, 105] on div at bounding box center [688, 105] width 147 height 0
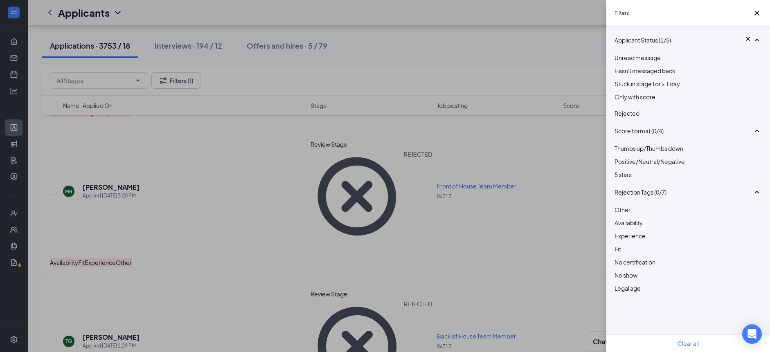
scroll to position [225, 0]
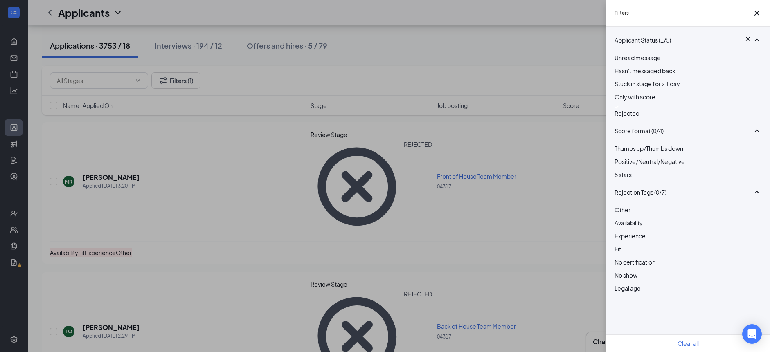
click at [106, 260] on div "Filters Applicant Status (1/5) Unread message Hasn't messaged back Stuck in sta…" at bounding box center [385, 176] width 770 height 352
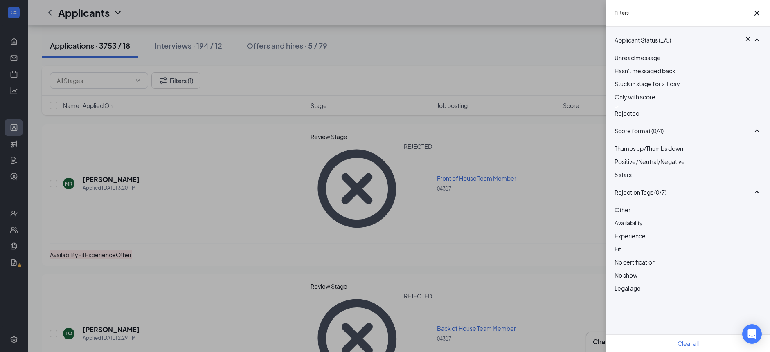
scroll to position [225, 0]
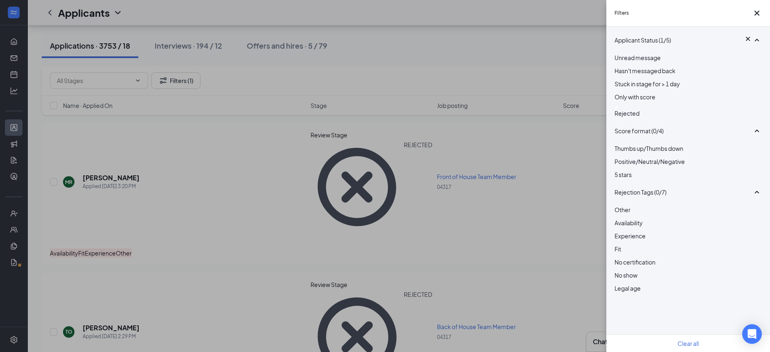
click at [445, 74] on div "Filters Applicant Status (1/5) Unread message Hasn't messaged back Stuck in sta…" at bounding box center [385, 176] width 770 height 352
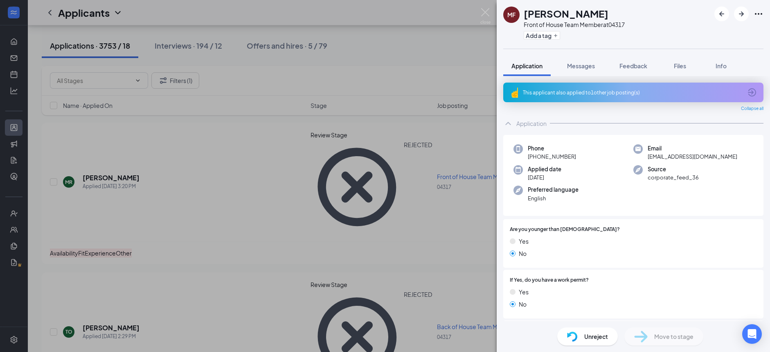
click at [592, 337] on span "Unreject" at bounding box center [596, 336] width 24 height 9
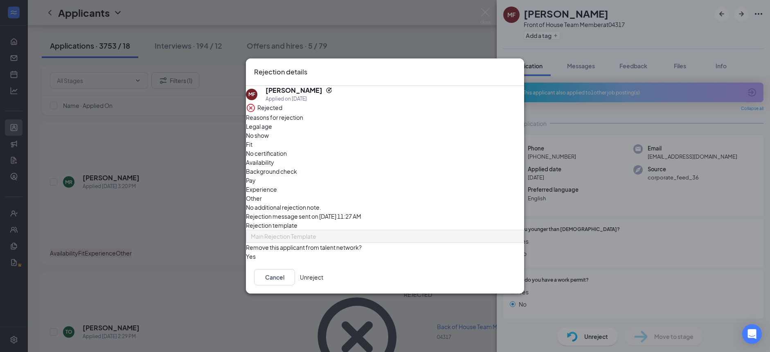
click at [323, 282] on button "Unreject" at bounding box center [311, 277] width 23 height 16
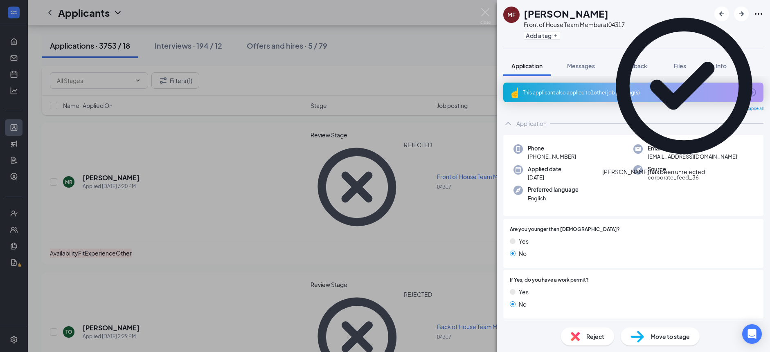
click at [714, 170] on icon "Cross" at bounding box center [711, 172] width 5 height 5
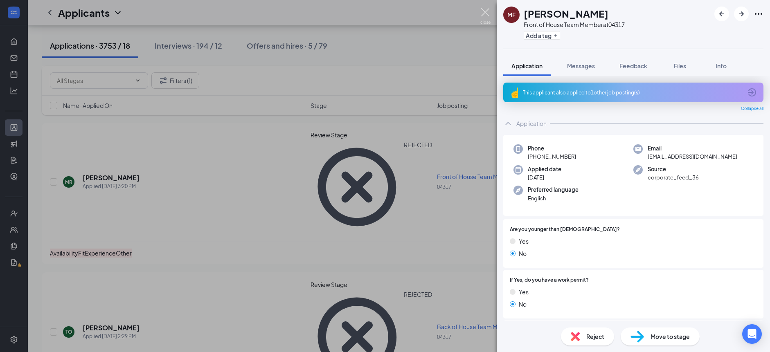
click at [484, 12] on img at bounding box center [485, 16] width 10 height 16
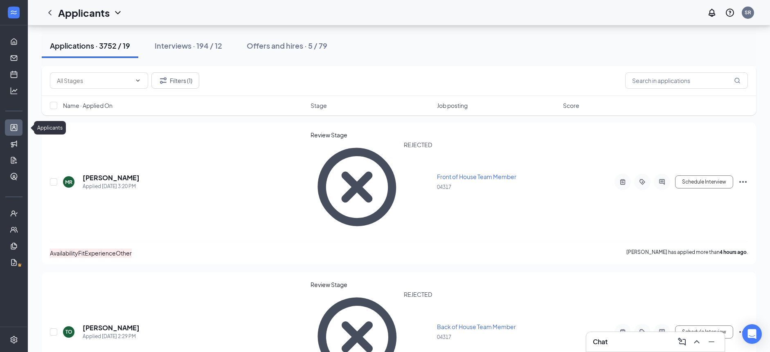
drag, startPoint x: 10, startPoint y: 128, endPoint x: 0, endPoint y: 127, distance: 9.9
click at [21, 127] on link "Applicants" at bounding box center [25, 127] width 8 height 16
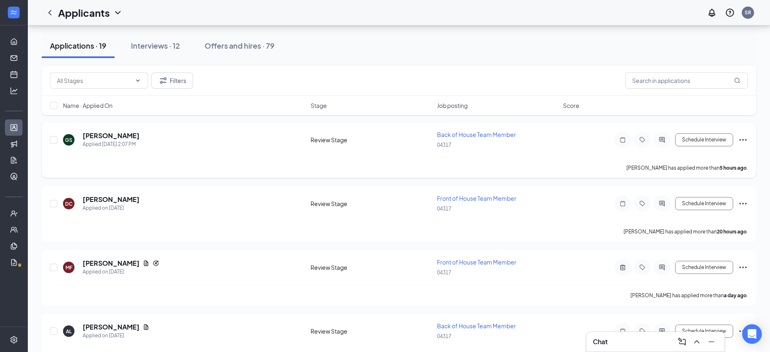
scroll to position [359, 0]
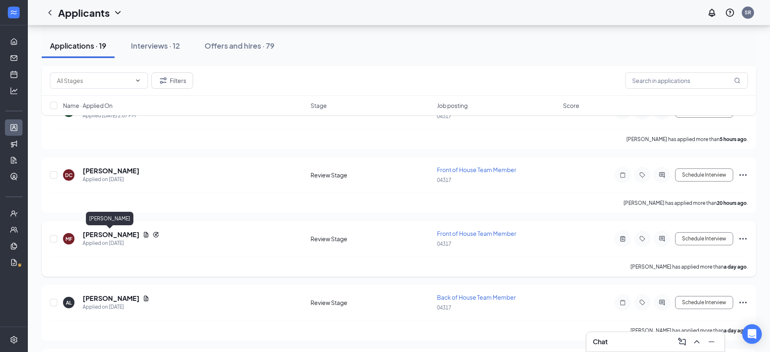
click at [117, 234] on h5 "Meagan Faubel" at bounding box center [111, 234] width 57 height 9
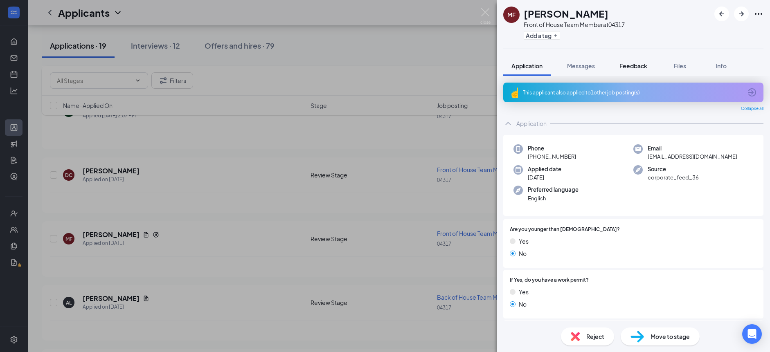
click at [637, 67] on span "Feedback" at bounding box center [634, 65] width 28 height 7
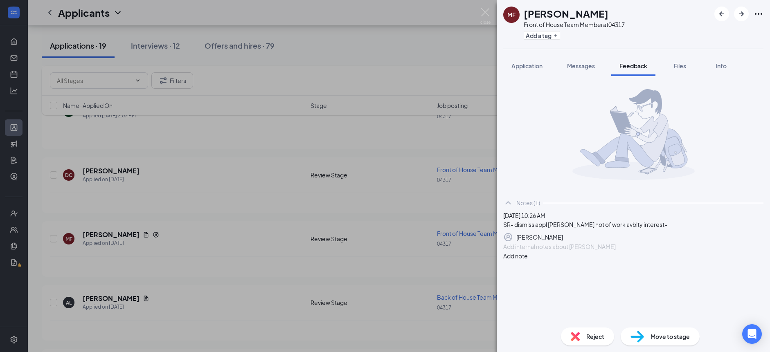
click at [578, 251] on div at bounding box center [633, 247] width 259 height 9
click at [528, 68] on span "Application" at bounding box center [526, 65] width 31 height 7
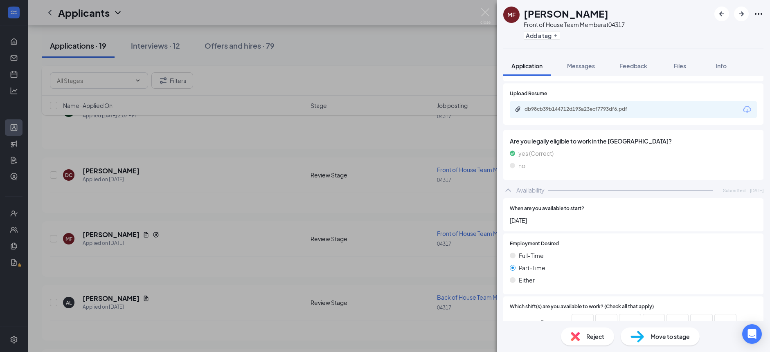
scroll to position [343, 0]
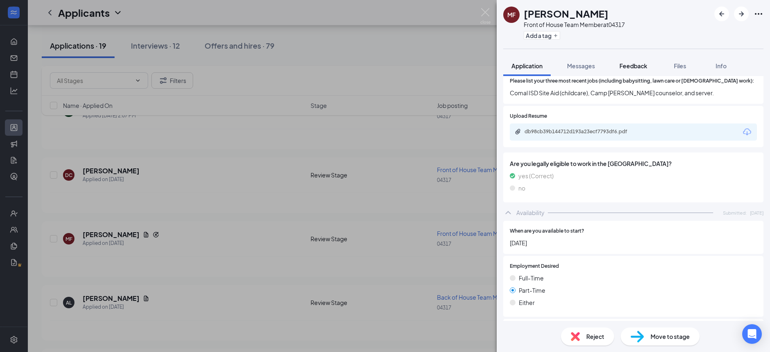
drag, startPoint x: 629, startPoint y: 68, endPoint x: 630, endPoint y: 74, distance: 6.2
click at [629, 68] on span "Feedback" at bounding box center [634, 65] width 28 height 7
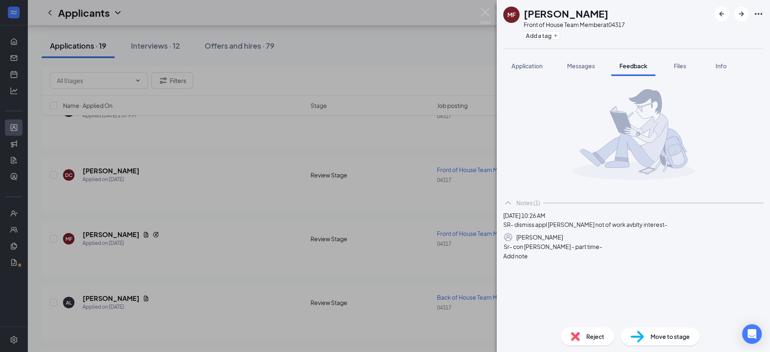
click at [597, 251] on div "Sr- con candi - part time-" at bounding box center [633, 247] width 259 height 9
click at [594, 251] on div "Sr- con candi - part time-" at bounding box center [633, 247] width 259 height 9
click at [625, 251] on div "Sr- con candi - part time-" at bounding box center [633, 247] width 259 height 9
click at [529, 250] on span "Sr- con candi - part time-" at bounding box center [553, 246] width 99 height 7
click at [580, 259] on span "con candi - part time-" at bounding box center [548, 255] width 89 height 7
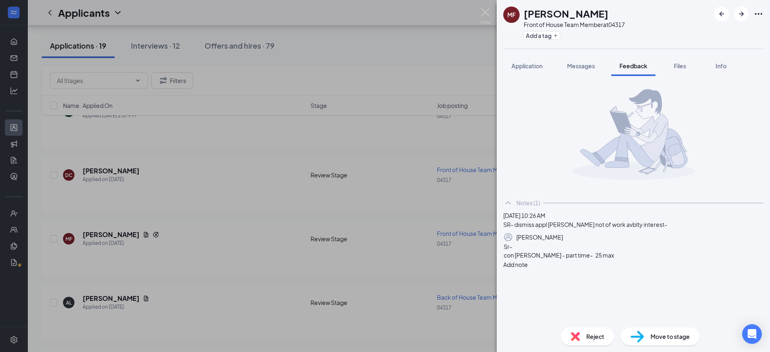
click at [528, 269] on button "Add note" at bounding box center [515, 264] width 25 height 9
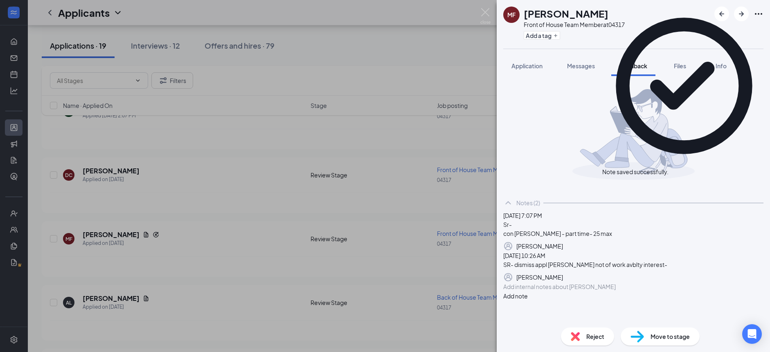
click at [642, 338] on img at bounding box center [638, 337] width 14 height 12
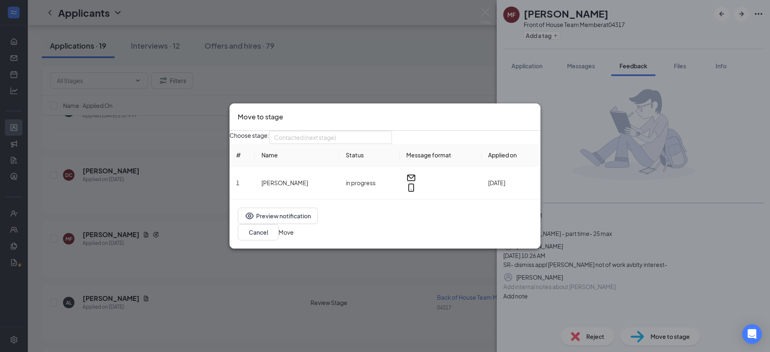
click at [392, 144] on div "Contacted (next stage) 3983525 3986211 3983526 Application Availability Review …" at bounding box center [330, 137] width 123 height 13
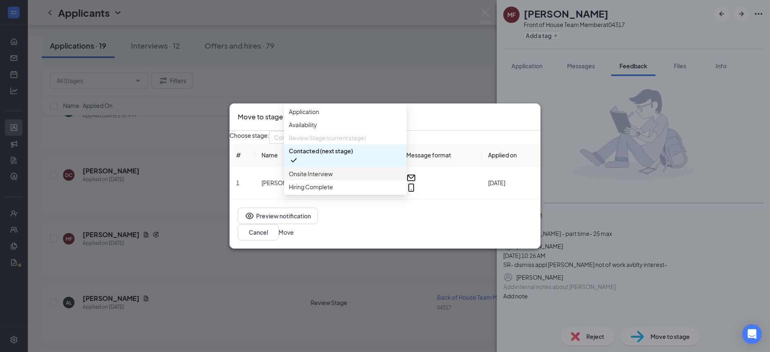
click at [368, 178] on span "Onsite Interview" at bounding box center [345, 173] width 113 height 9
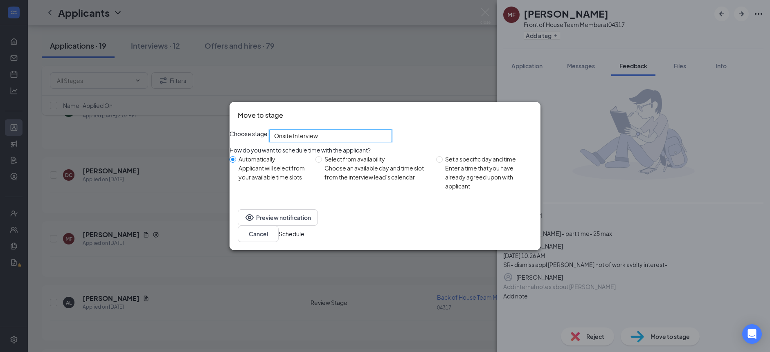
click at [345, 164] on div "Select from availability" at bounding box center [376, 159] width 105 height 9
click at [322, 163] on input "Select from availability Choose an available day and time slot from the intervi…" at bounding box center [318, 159] width 7 height 7
radio input "true"
radio input "false"
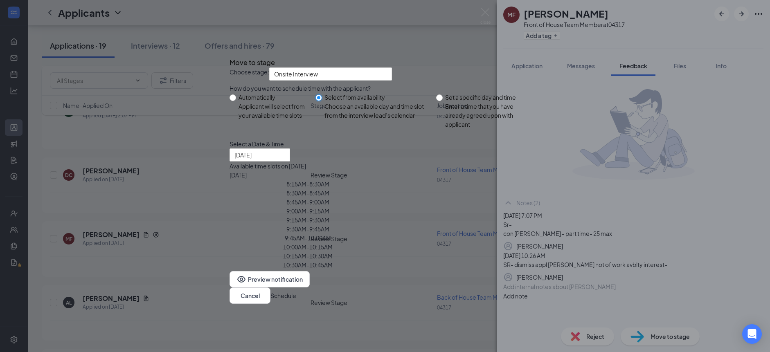
type input "Aug 27, 2025"
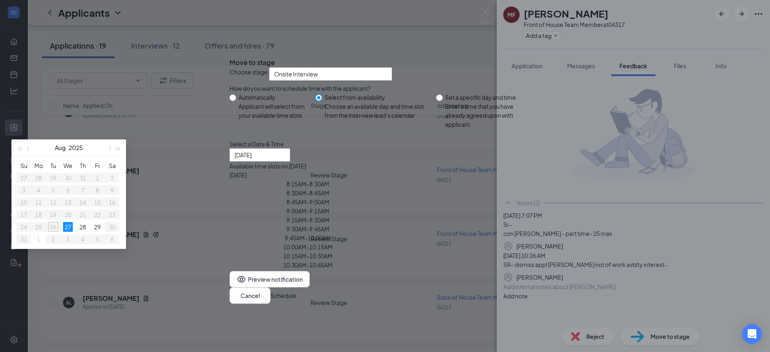
scroll to position [9, 0]
click at [386, 277] on div "10:45AM - 11:00AM" at bounding box center [308, 274] width 157 height 9
click at [296, 300] on button "Schedule" at bounding box center [283, 295] width 26 height 9
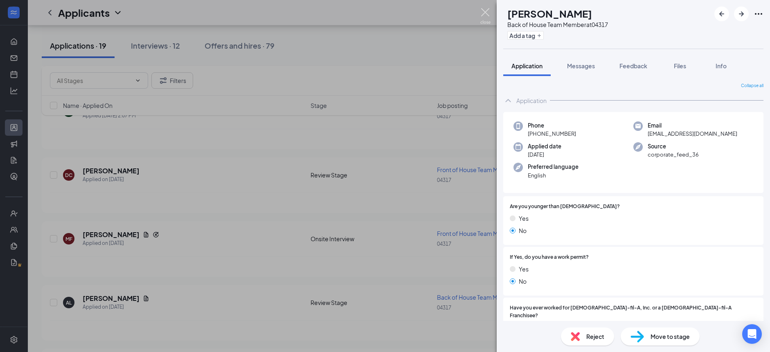
drag, startPoint x: 489, startPoint y: 11, endPoint x: 481, endPoint y: 22, distance: 13.4
click at [489, 11] on img at bounding box center [485, 16] width 10 height 16
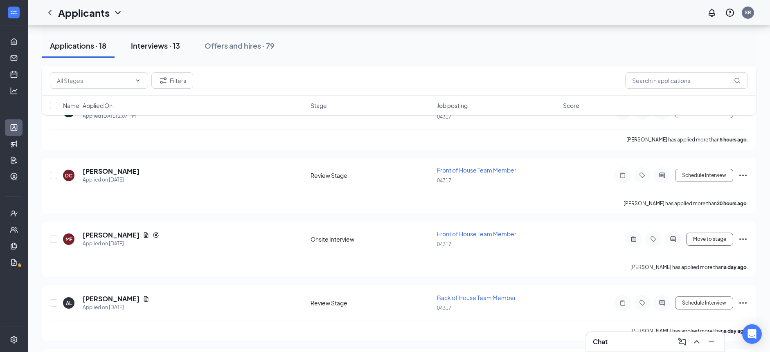
scroll to position [360, 0]
click at [154, 47] on div "Interviews · 13" at bounding box center [155, 46] width 49 height 10
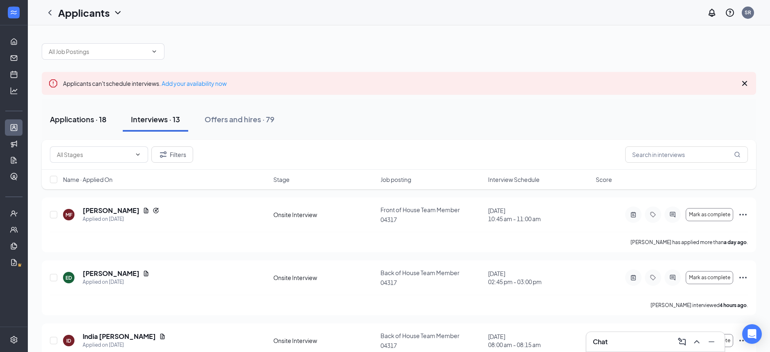
click at [90, 120] on div "Applications · 18" at bounding box center [78, 119] width 56 height 10
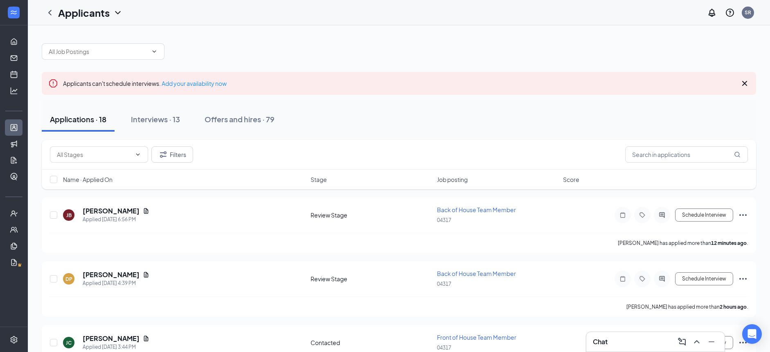
click at [748, 81] on icon "Cross" at bounding box center [745, 84] width 10 height 10
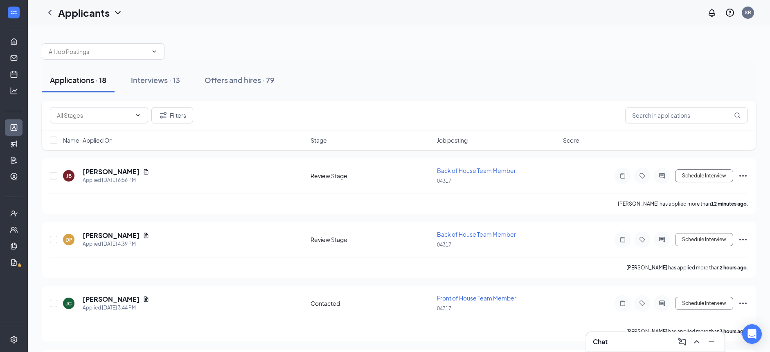
drag, startPoint x: 456, startPoint y: 92, endPoint x: 450, endPoint y: 97, distance: 7.9
click at [456, 92] on div "Applications · 18 Interviews · 13 Offers and hires · 79" at bounding box center [399, 80] width 714 height 25
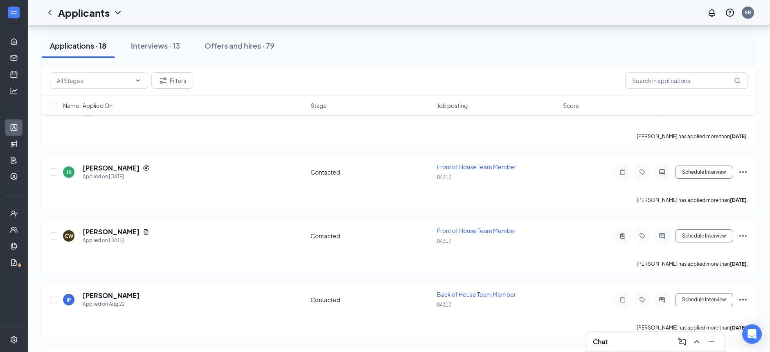
scroll to position [669, 0]
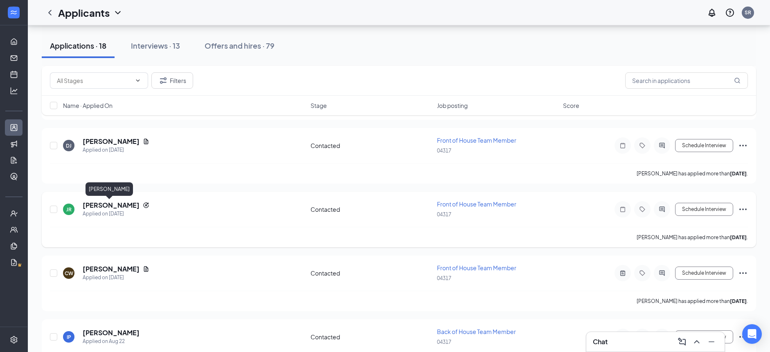
click at [111, 205] on h5 "Jason Rodman" at bounding box center [111, 205] width 57 height 9
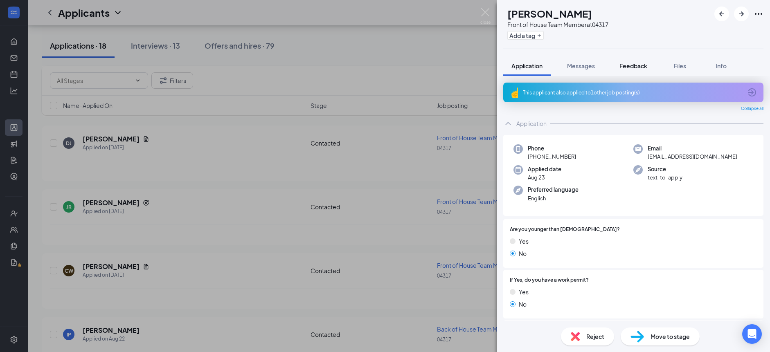
click at [634, 69] on span "Feedback" at bounding box center [634, 65] width 28 height 7
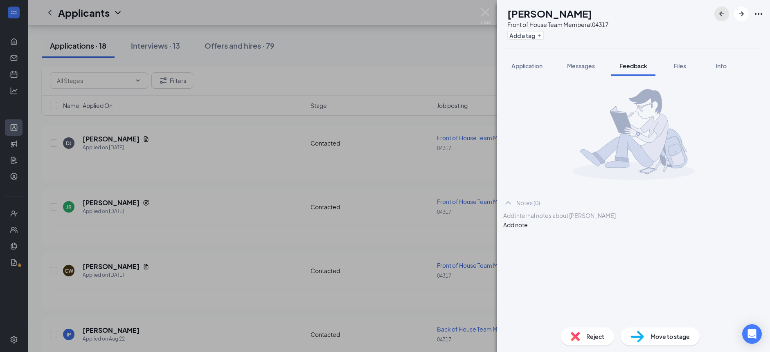
click at [721, 17] on icon "ArrowLeftNew" at bounding box center [722, 14] width 10 height 10
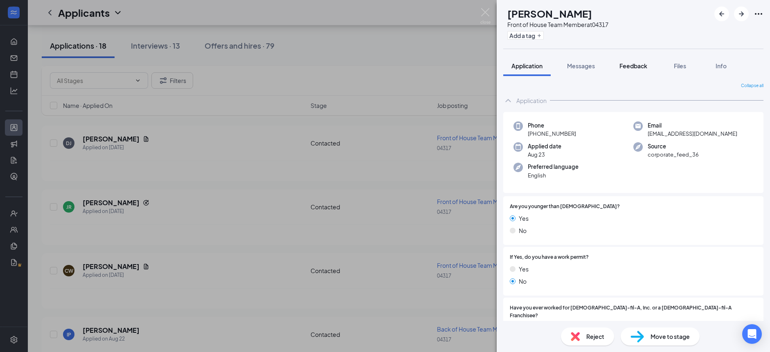
click at [635, 67] on span "Feedback" at bounding box center [634, 65] width 28 height 7
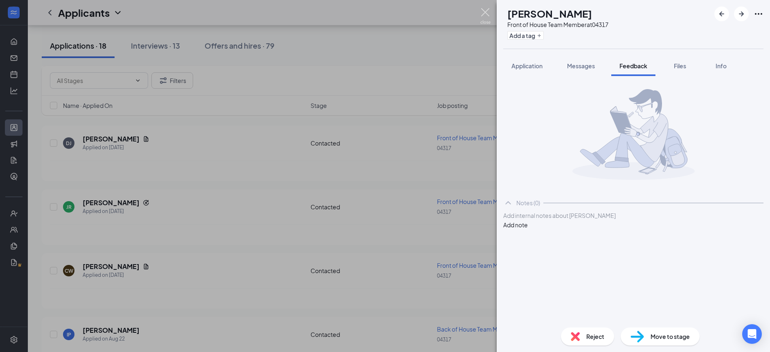
click at [484, 12] on img at bounding box center [485, 16] width 10 height 16
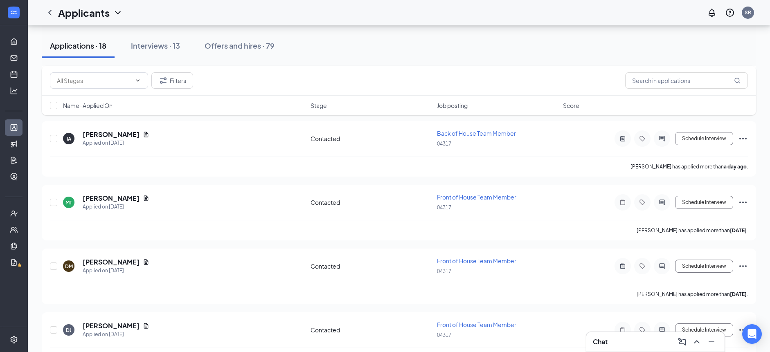
scroll to position [485, 0]
click at [115, 261] on h5 "Dylan Marine" at bounding box center [111, 261] width 57 height 9
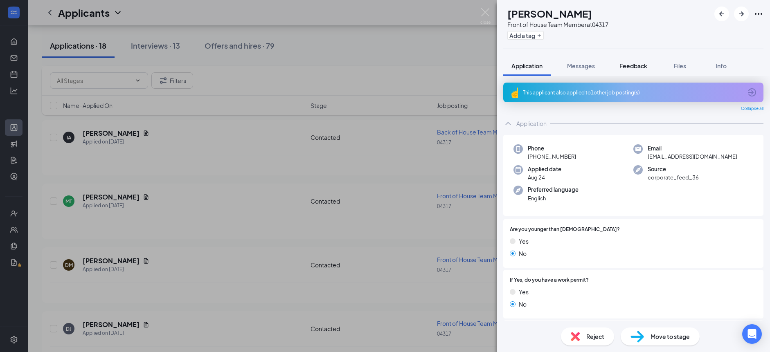
click at [629, 66] on span "Feedback" at bounding box center [634, 65] width 28 height 7
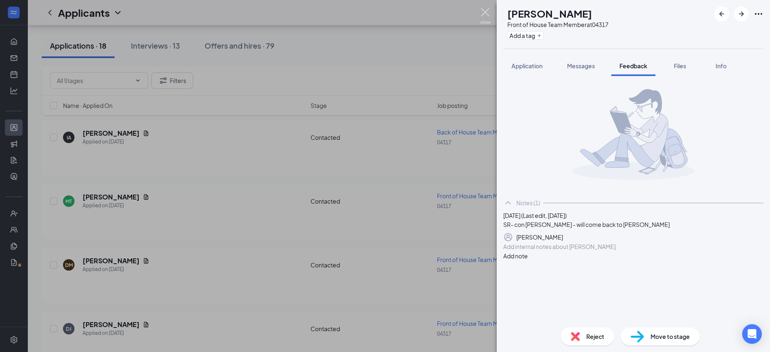
click at [483, 15] on img at bounding box center [485, 16] width 10 height 16
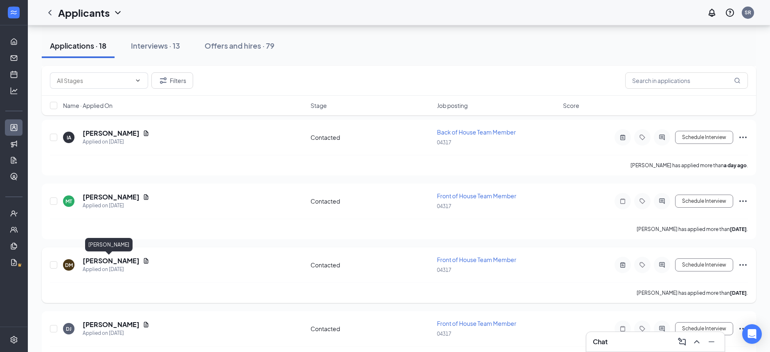
click at [107, 263] on h5 "Dylan Marine" at bounding box center [111, 261] width 57 height 9
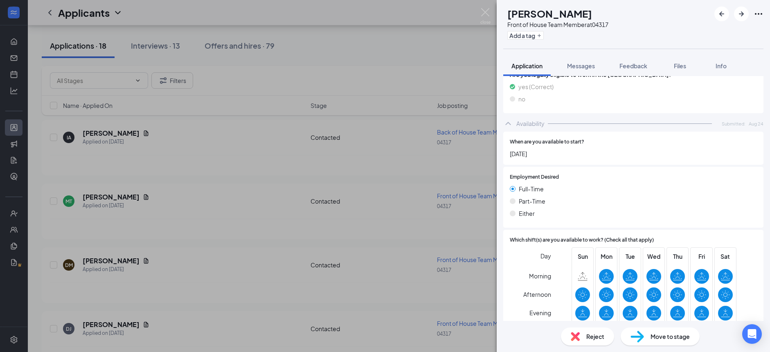
scroll to position [437, 0]
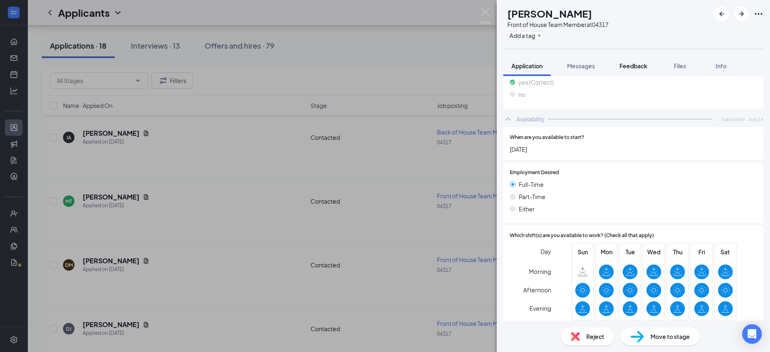
click at [638, 68] on span "Feedback" at bounding box center [634, 65] width 28 height 7
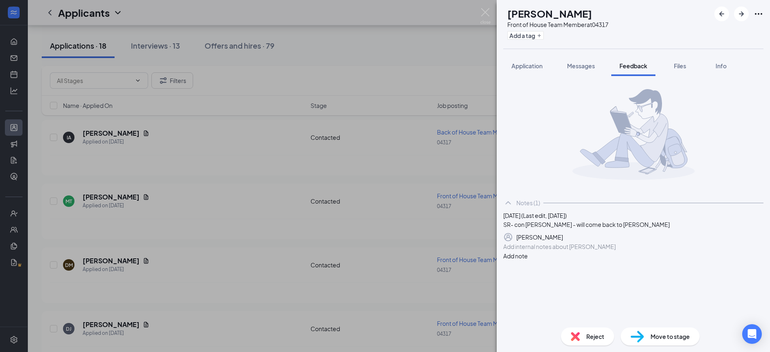
click at [592, 251] on div at bounding box center [633, 247] width 259 height 9
drag, startPoint x: 728, startPoint y: 294, endPoint x: 683, endPoint y: 299, distance: 45.7
click at [528, 261] on button "Add note" at bounding box center [515, 256] width 25 height 9
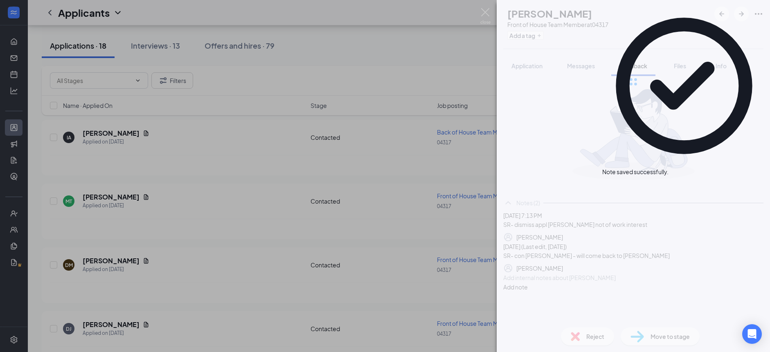
click at [587, 336] on div "DM Dylan Marine Front of House Team Member at 04317 Add a tag Application Messa…" at bounding box center [633, 176] width 273 height 352
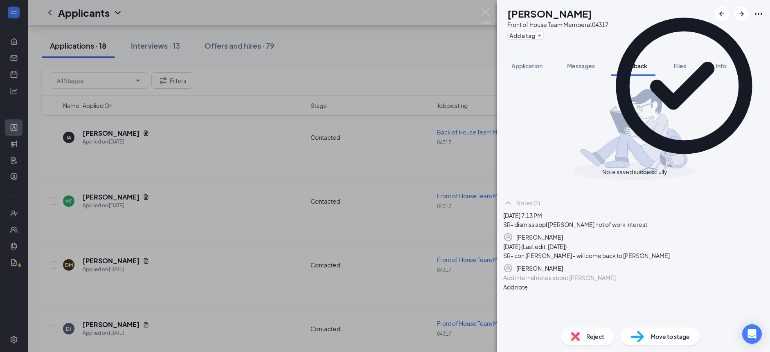
click at [582, 337] on div "Reject" at bounding box center [587, 337] width 53 height 18
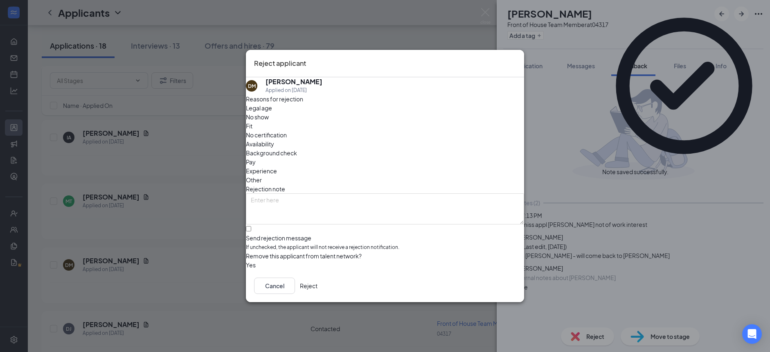
click at [262, 176] on span "Other" at bounding box center [254, 180] width 16 height 9
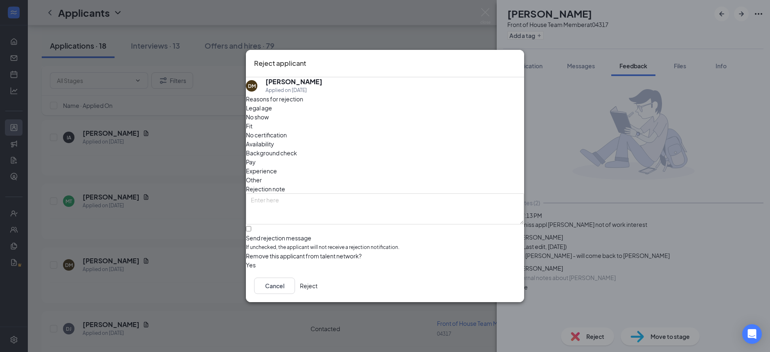
drag, startPoint x: 348, startPoint y: 131, endPoint x: 349, endPoint y: 147, distance: 16.0
click at [348, 131] on div "Fit" at bounding box center [385, 126] width 278 height 9
click at [251, 226] on input "Send rejection message If unchecked, the applicant will not receive a rejection…" at bounding box center [248, 228] width 5 height 5
checkbox input "true"
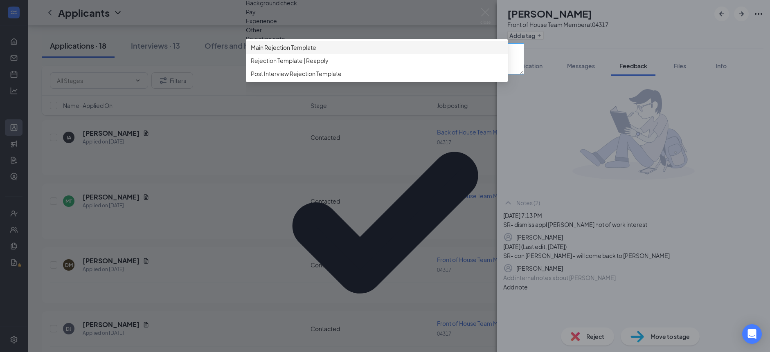
click at [316, 52] on span "Main Rejection Template" at bounding box center [283, 47] width 65 height 9
